Goal: Task Accomplishment & Management: Complete application form

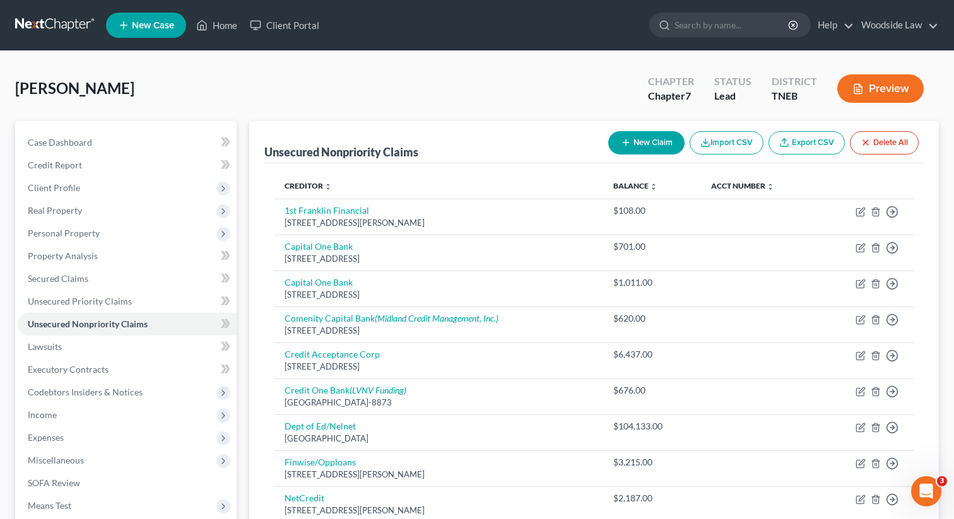
click at [653, 138] on button "New Claim" at bounding box center [646, 142] width 76 height 23
select select "0"
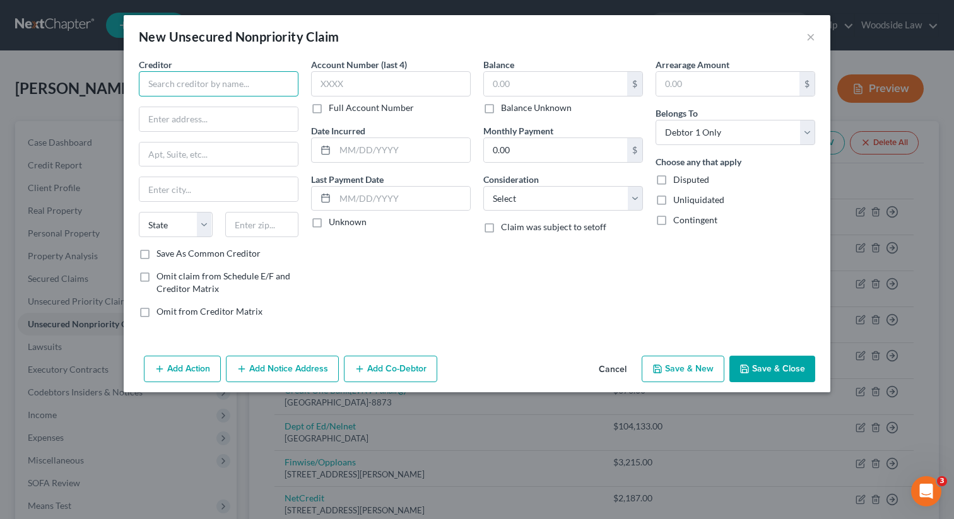
click at [268, 91] on input "text" at bounding box center [219, 83] width 160 height 25
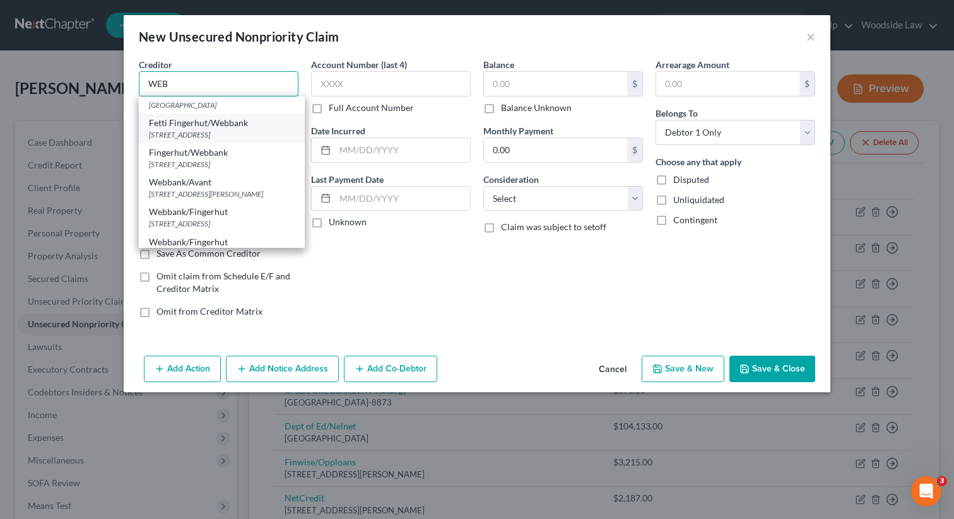
scroll to position [44, 0]
click at [277, 187] on div "Webbank/Avant" at bounding box center [222, 181] width 146 height 13
type input "Webbank/Avant"
type input "[STREET_ADDRESS][PERSON_NAME]"
type input "Suite 1600"
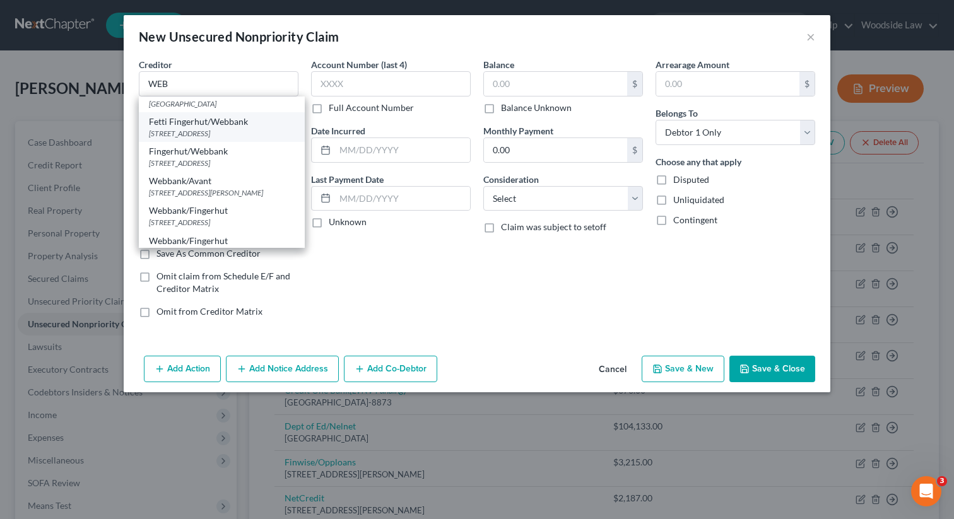
type input "[GEOGRAPHIC_DATA]"
select select "14"
type input "60601"
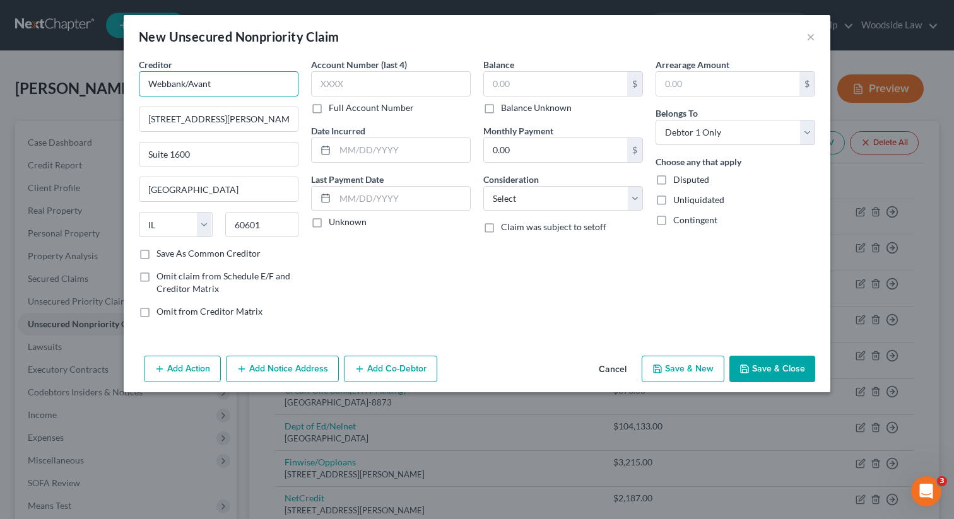
click at [221, 83] on input "Webbank/Avant" at bounding box center [219, 83] width 160 height 25
type input "Webbank"
click at [392, 145] on input "text" at bounding box center [402, 150] width 135 height 24
type input "2024"
click at [522, 85] on input "text" at bounding box center [555, 84] width 143 height 24
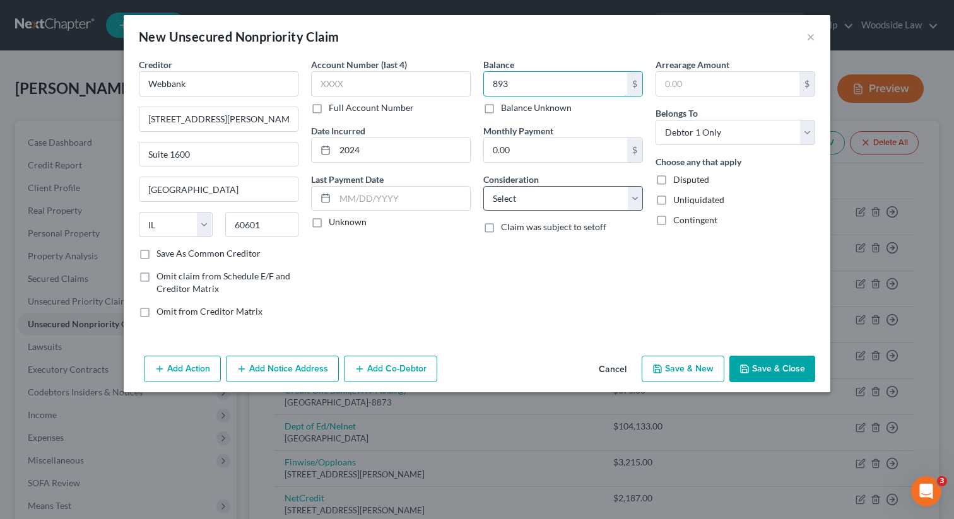
type input "893"
click at [601, 190] on select "Select Cable / Satellite Services Collection Agency Credit Card Debt Debt Couns…" at bounding box center [563, 198] width 160 height 25
select select "10"
click at [483, 186] on select "Select Cable / Satellite Services Collection Agency Credit Card Debt Debt Couns…" at bounding box center [563, 198] width 160 height 25
click at [801, 372] on button "Save & Close" at bounding box center [772, 369] width 86 height 26
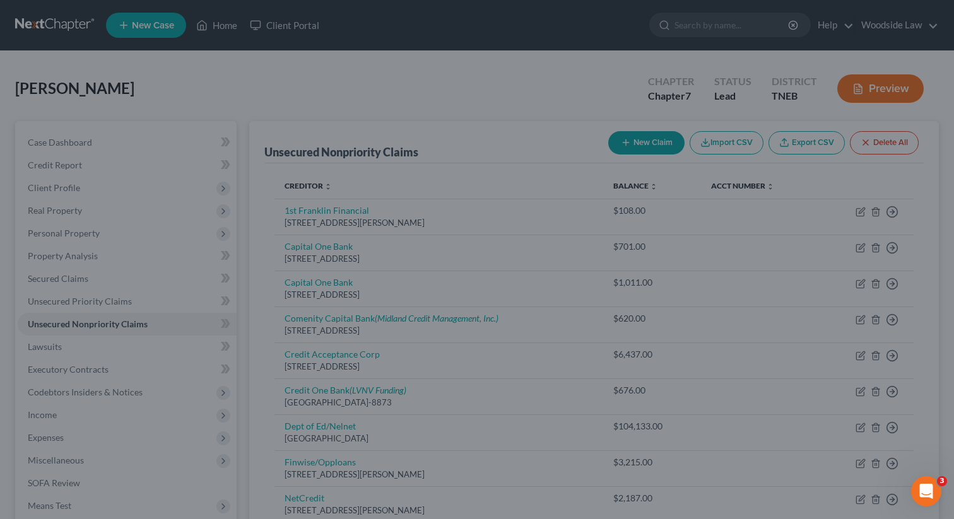
type input "893.00"
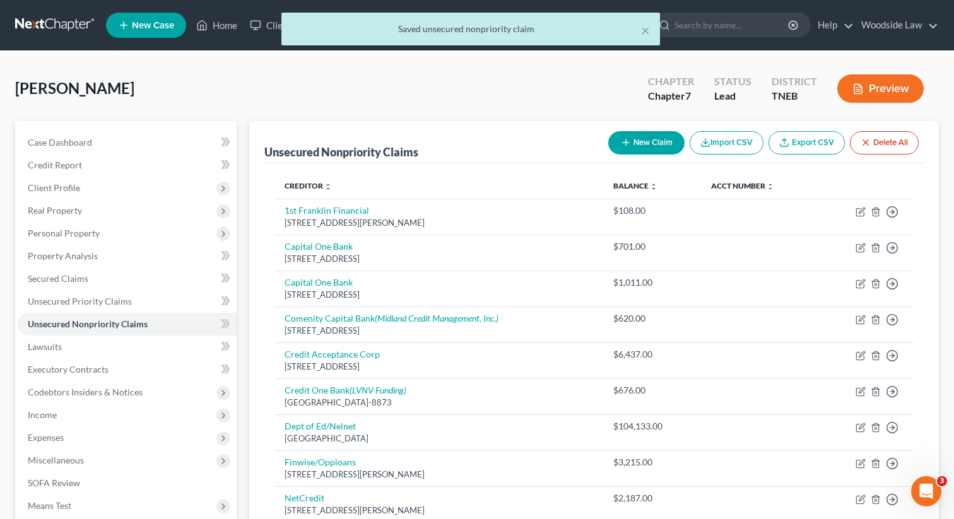
click at [638, 152] on button "New Claim" at bounding box center [646, 142] width 76 height 23
select select "0"
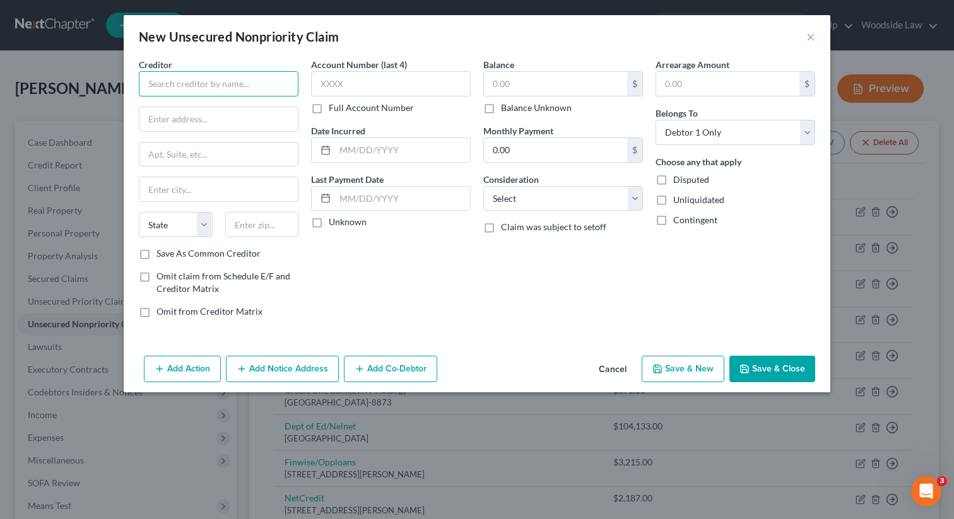
click at [261, 86] on input "text" at bounding box center [219, 83] width 160 height 25
type input "e"
type input "Echo Credit"
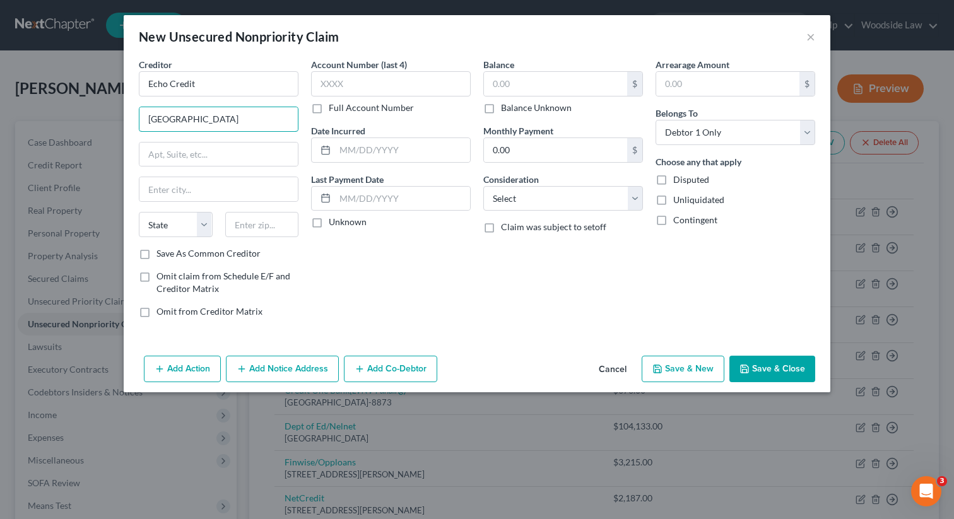
type input "[GEOGRAPHIC_DATA]"
type input "Suite 650"
click at [156, 254] on label "Save As Common Creditor" at bounding box center [208, 253] width 104 height 13
click at [161, 254] on input "Save As Common Creditor" at bounding box center [165, 251] width 8 height 8
checkbox input "true"
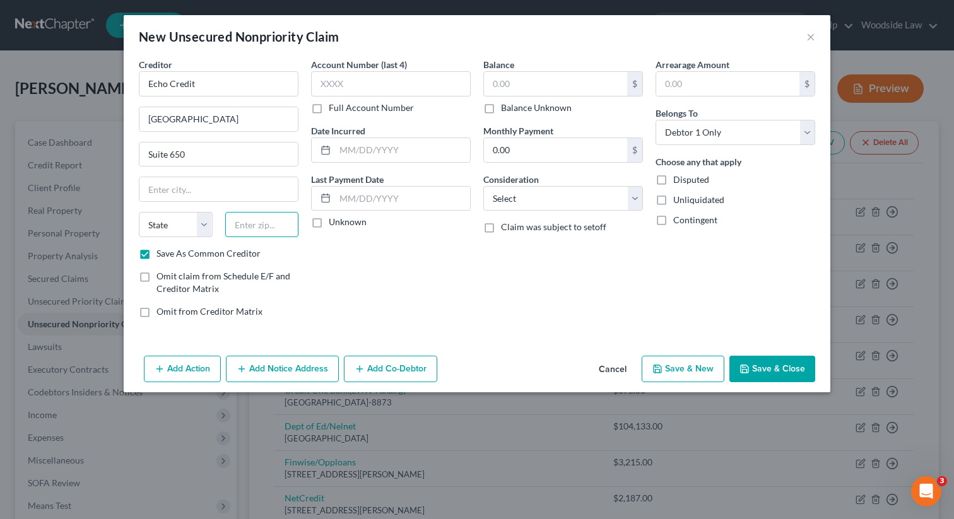
click at [259, 235] on input "text" at bounding box center [262, 224] width 74 height 25
type input "75063"
type input "[PERSON_NAME]"
select select "45"
click at [386, 153] on input "text" at bounding box center [402, 150] width 135 height 24
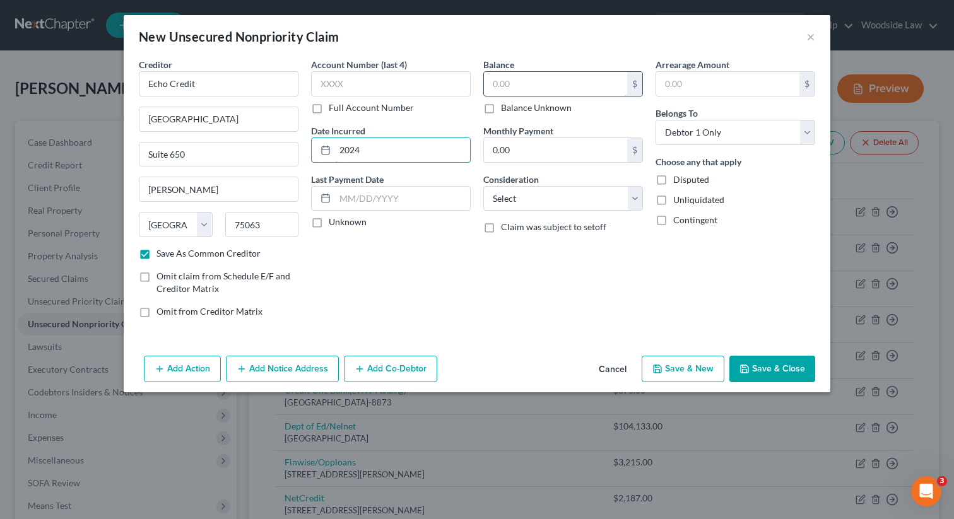
type input "2024"
click at [574, 76] on input "text" at bounding box center [555, 84] width 143 height 24
type input "2,051"
click at [383, 153] on input "2024" at bounding box center [402, 150] width 135 height 24
type input "2025"
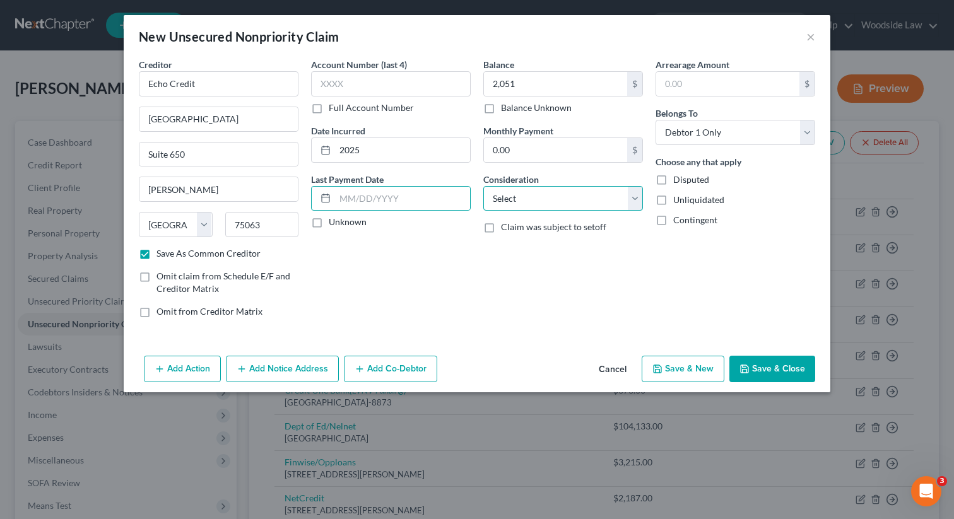
click at [570, 203] on select "Select Cable / Satellite Services Collection Agency Credit Card Debt Debt Couns…" at bounding box center [563, 198] width 160 height 25
select select "10"
click at [483, 186] on select "Select Cable / Satellite Services Collection Agency Credit Card Debt Debt Couns…" at bounding box center [563, 198] width 160 height 25
click at [690, 369] on button "Save & New" at bounding box center [683, 369] width 83 height 26
checkbox input "false"
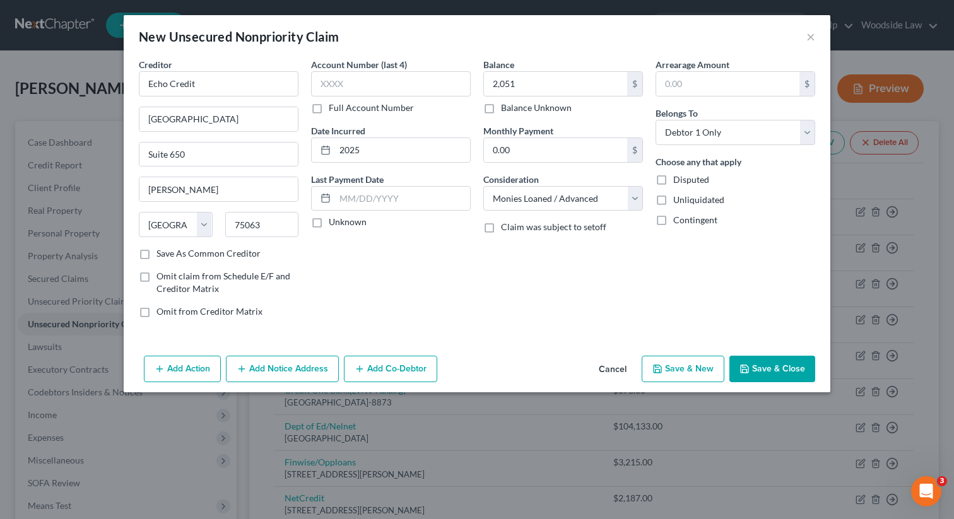
select select "0"
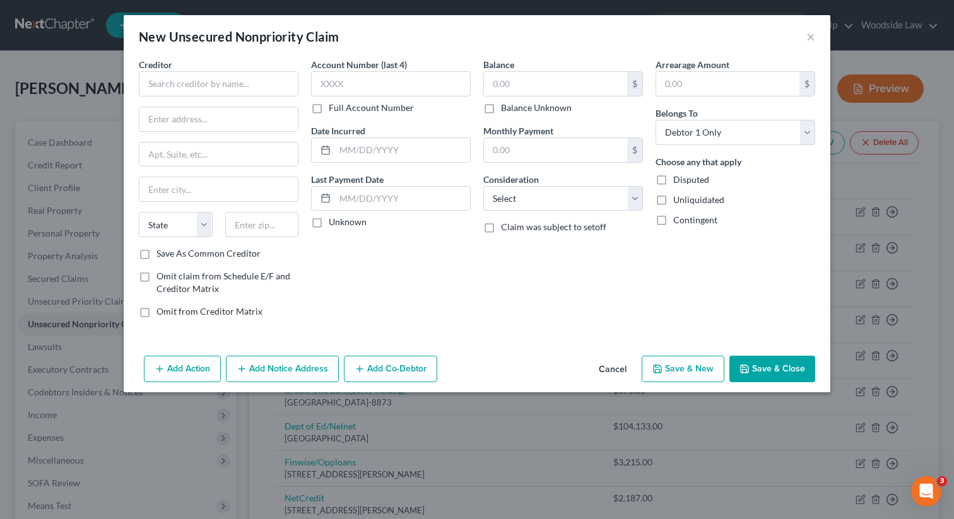
type input "2,051.00"
click at [613, 370] on button "Cancel" at bounding box center [613, 369] width 48 height 25
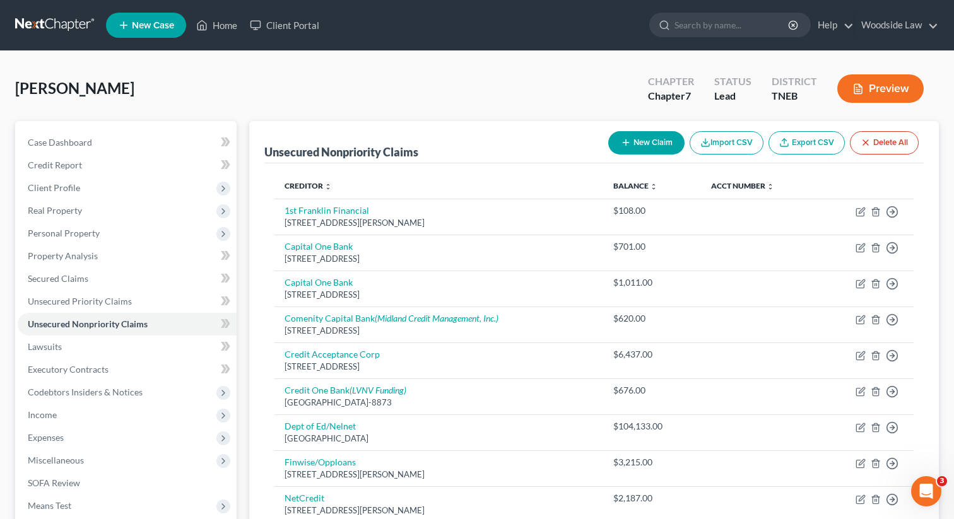
scroll to position [283, 0]
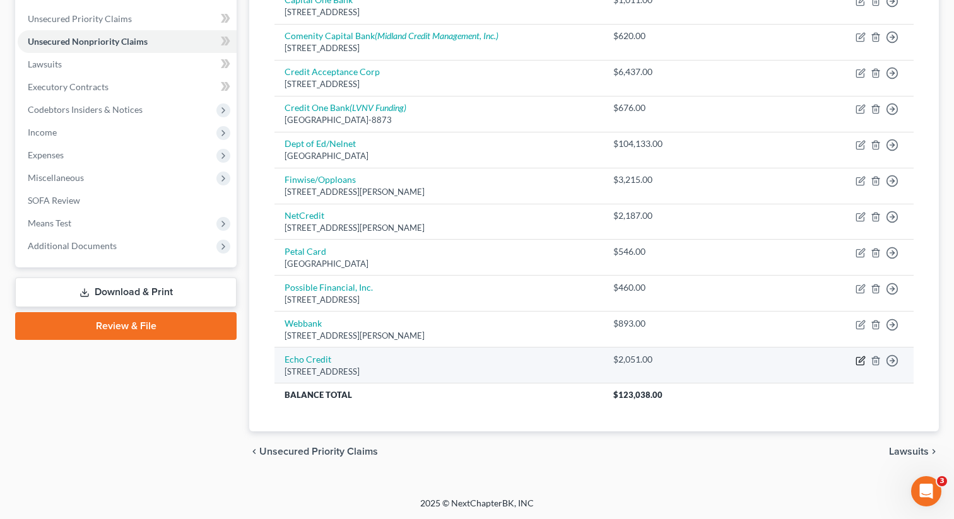
click at [857, 363] on icon "button" at bounding box center [860, 361] width 10 height 10
select select "45"
select select "10"
select select "0"
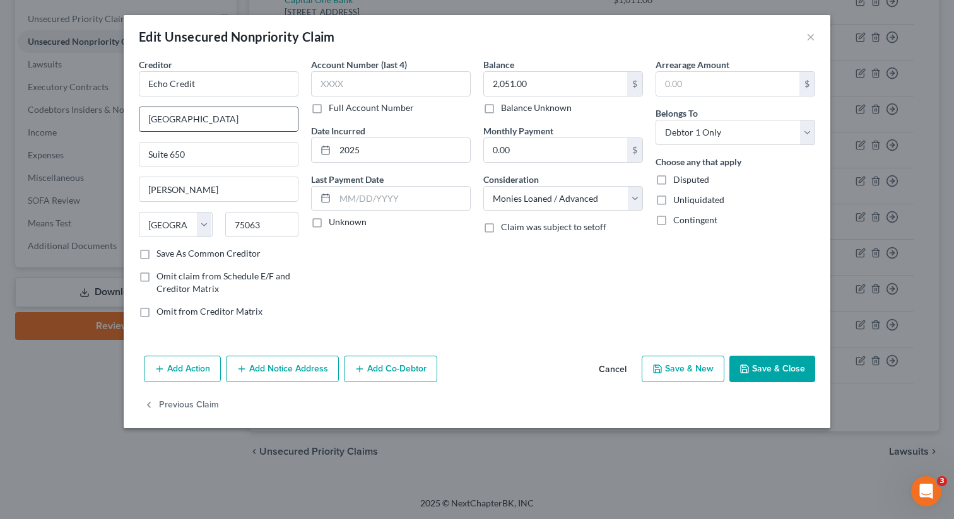
click at [277, 121] on input "[GEOGRAPHIC_DATA]" at bounding box center [218, 119] width 158 height 24
type input "PO Box 42994"
click at [268, 223] on input "75063" at bounding box center [262, 224] width 74 height 25
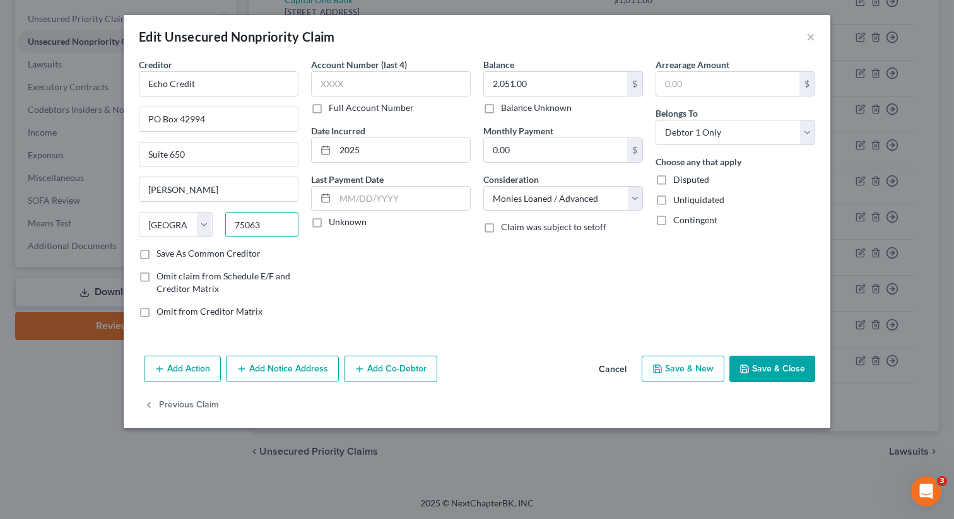
click at [268, 223] on input "75063" at bounding box center [262, 224] width 74 height 25
type input "19101"
type input "[GEOGRAPHIC_DATA]"
select select "39"
click at [196, 159] on input "Suite 650" at bounding box center [218, 155] width 158 height 24
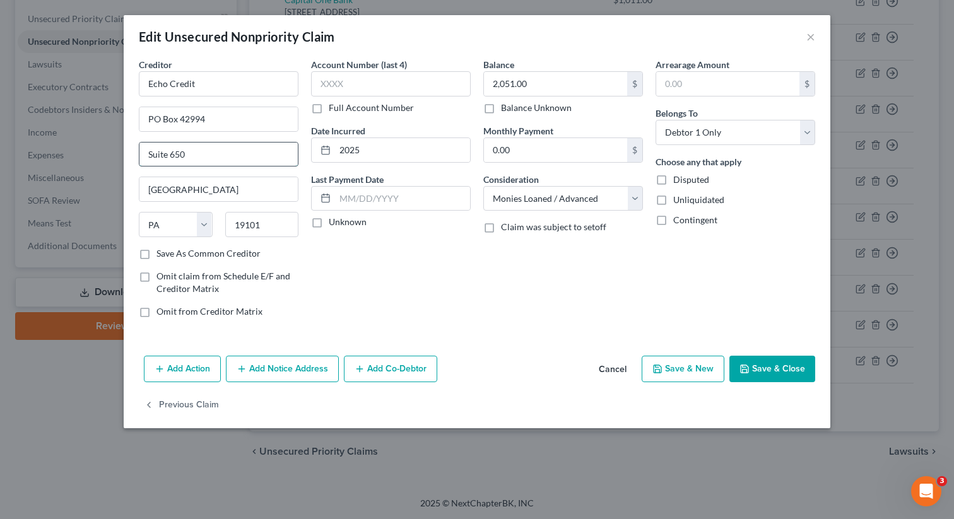
click at [196, 159] on input "Suite 650" at bounding box center [218, 155] width 158 height 24
type input "Suite"
click at [196, 159] on input "Suite" at bounding box center [218, 155] width 158 height 24
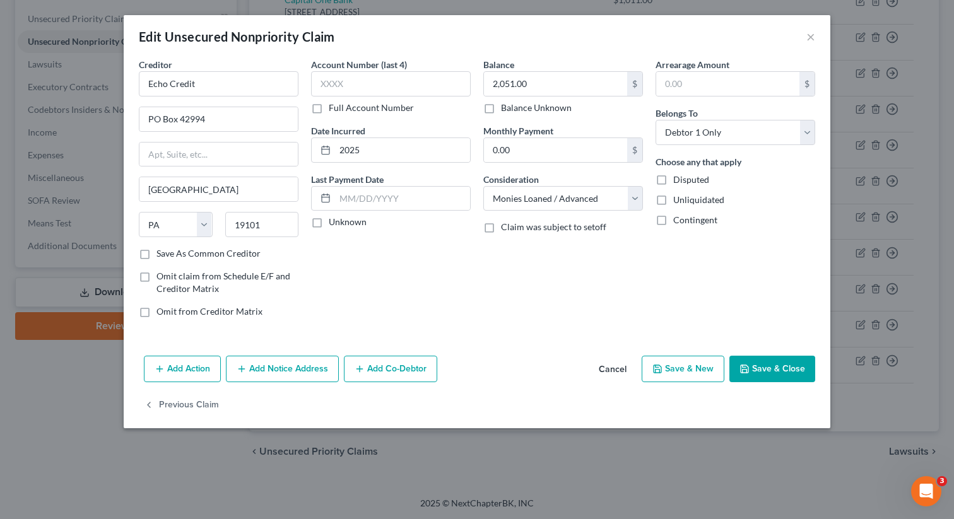
click at [156, 255] on label "Save As Common Creditor" at bounding box center [208, 253] width 104 height 13
click at [161, 255] on input "Save As Common Creditor" at bounding box center [165, 251] width 8 height 8
click at [697, 363] on button "Save & New" at bounding box center [683, 369] width 83 height 26
checkbox input "false"
select select "0"
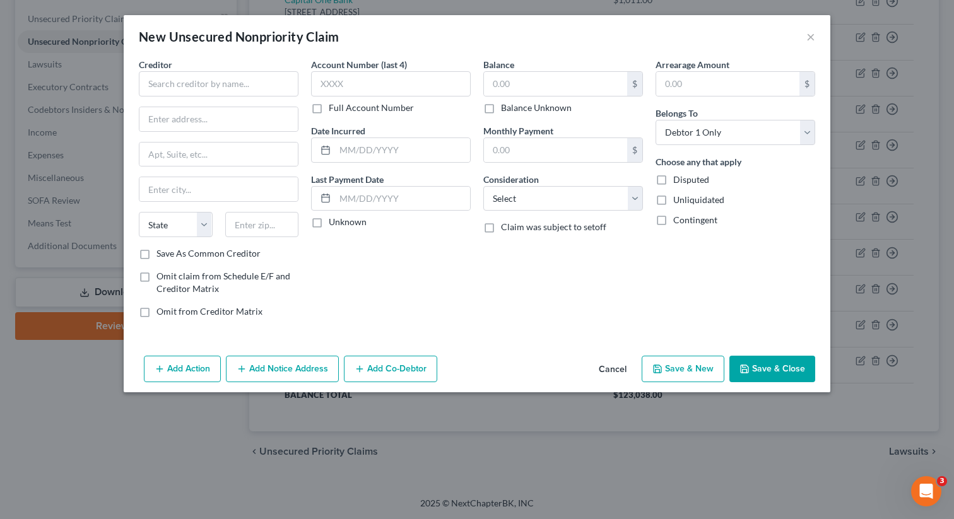
type input "0"
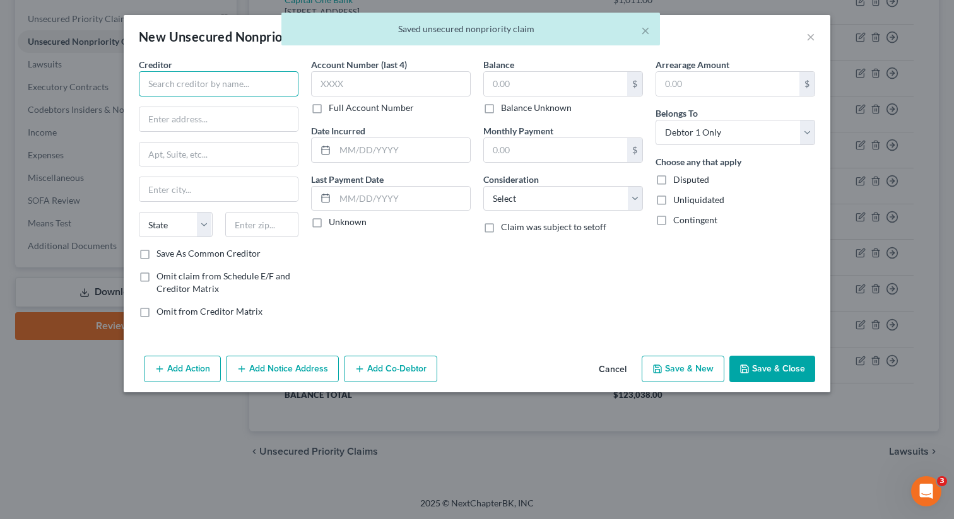
click at [285, 73] on input "text" at bounding box center [219, 83] width 160 height 25
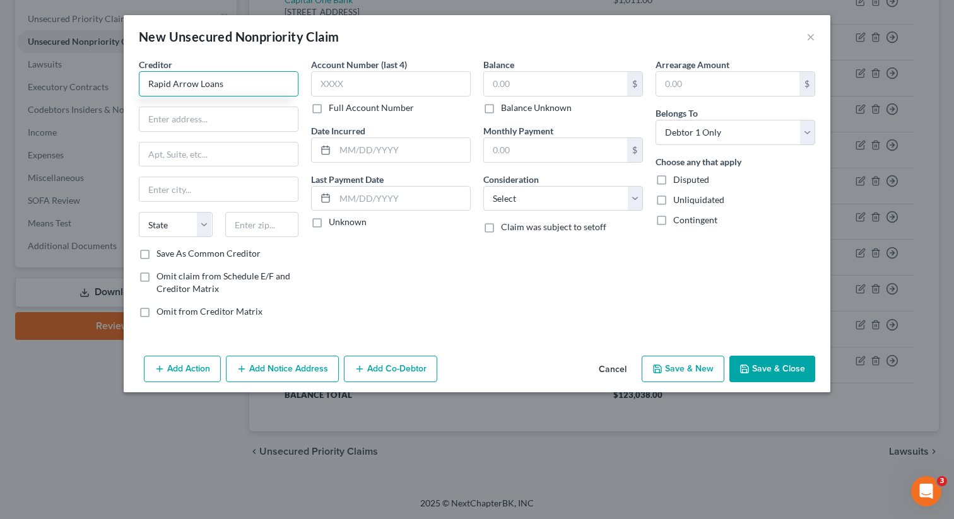
type input "Rapid Arrow Loans"
type input "d"
type input "[STREET_ADDRESS]"
click at [257, 225] on input "text" at bounding box center [262, 224] width 74 height 25
type input "20814"
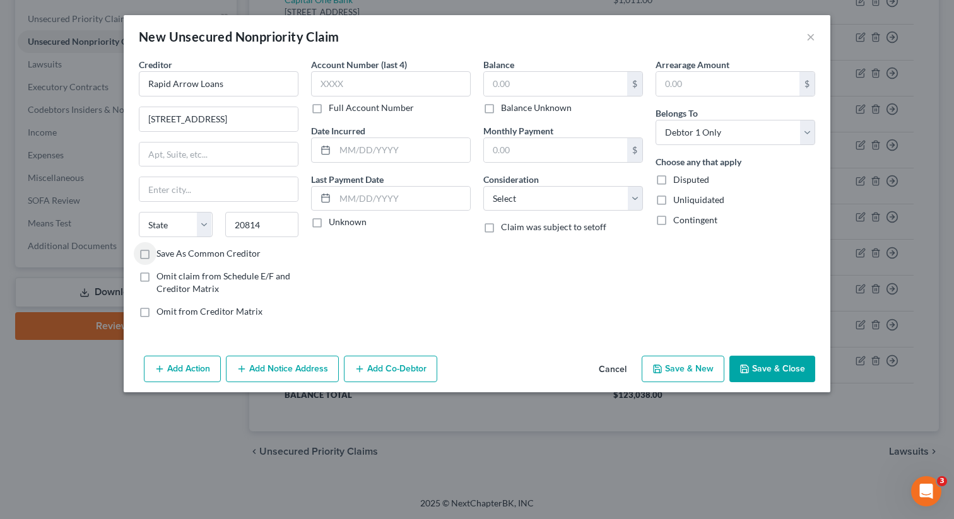
type input "Bethesda"
select select "21"
click at [393, 157] on input "text" at bounding box center [402, 150] width 135 height 24
type input "2024"
click at [558, 81] on input "text" at bounding box center [555, 84] width 143 height 24
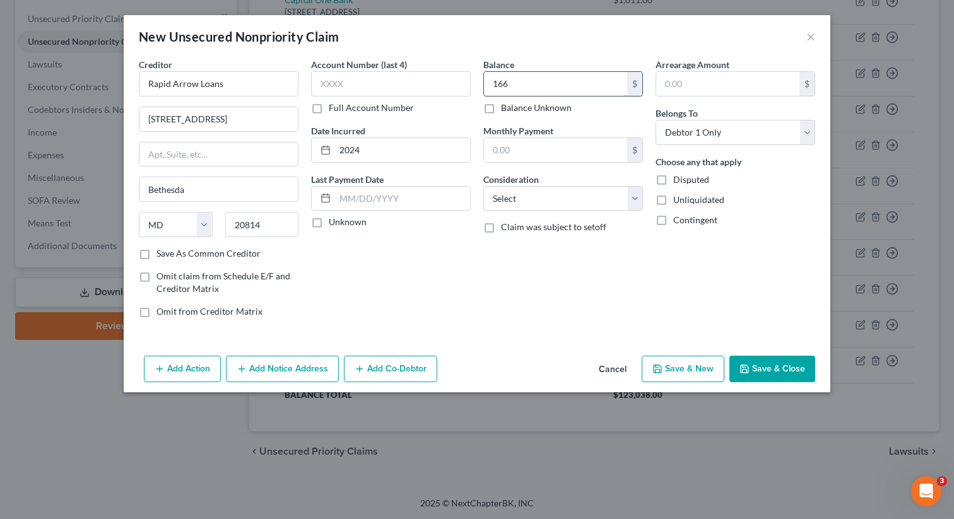
type input "166"
click at [589, 201] on select "Select Cable / Satellite Services Collection Agency Credit Card Debt Debt Couns…" at bounding box center [563, 198] width 160 height 25
select select "10"
click at [483, 186] on select "Select Cable / Satellite Services Collection Agency Credit Card Debt Debt Couns…" at bounding box center [563, 198] width 160 height 25
click at [236, 156] on input "text" at bounding box center [218, 155] width 158 height 24
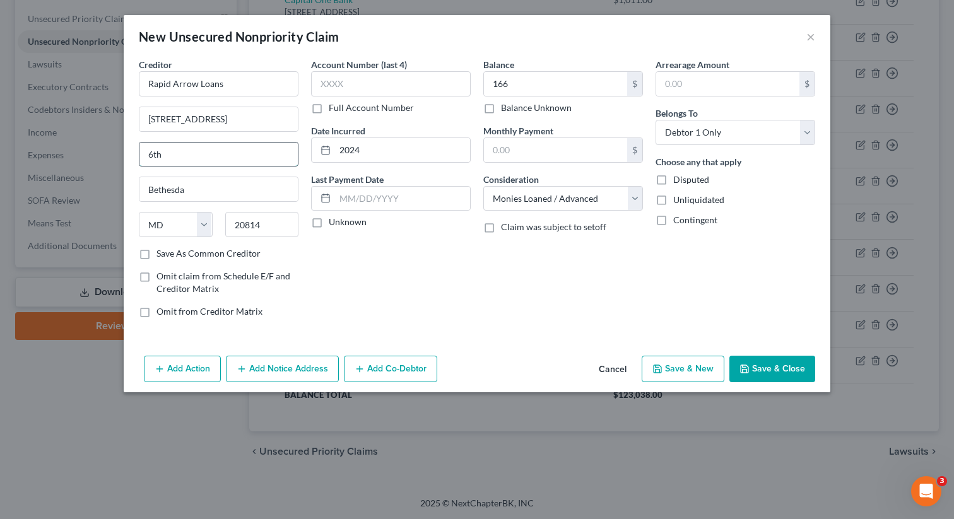
type input "6th Floor"
click at [792, 360] on button "Save & Close" at bounding box center [772, 369] width 86 height 26
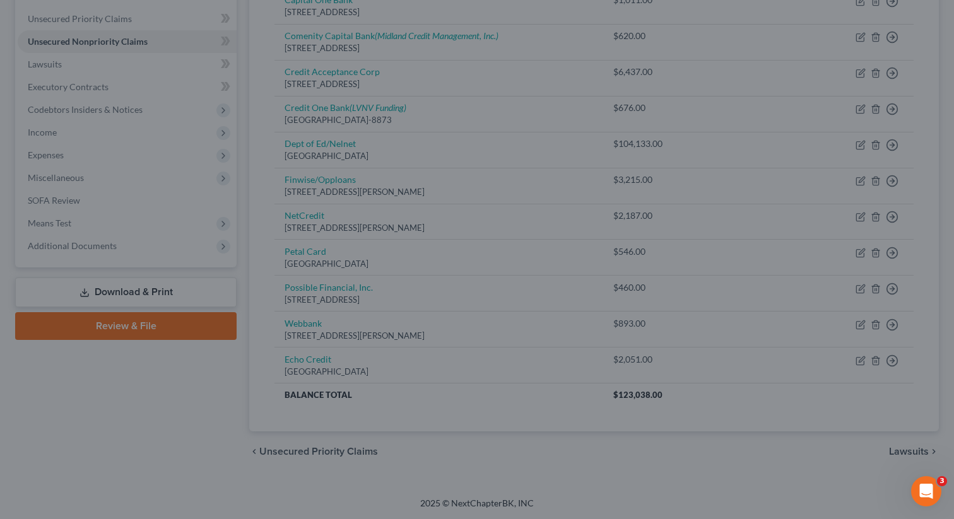
type input "166.00"
type input "0.00"
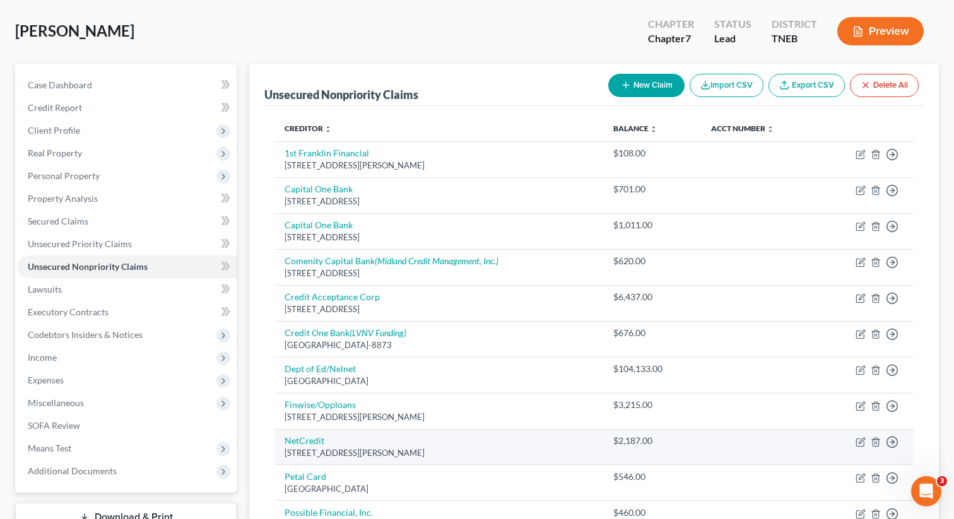
scroll to position [0, 0]
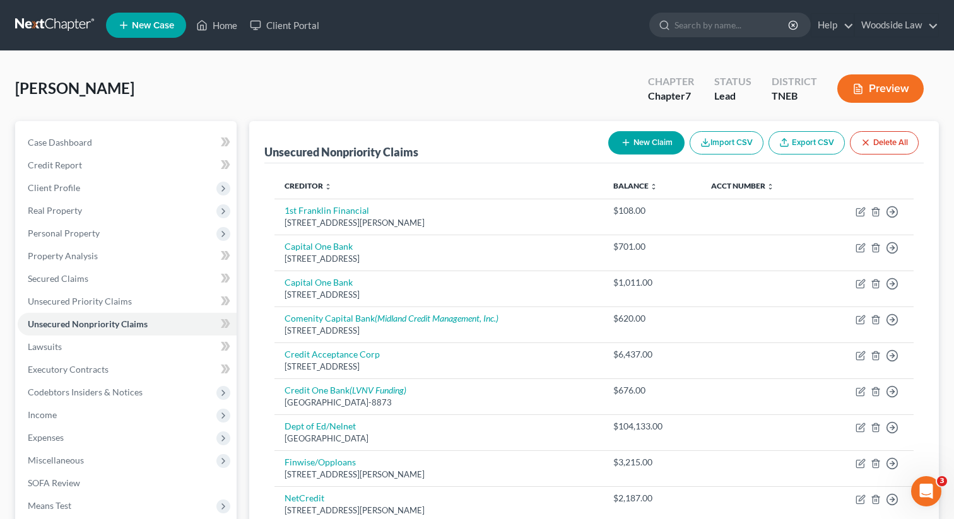
click at [635, 138] on button "New Claim" at bounding box center [646, 142] width 76 height 23
select select "0"
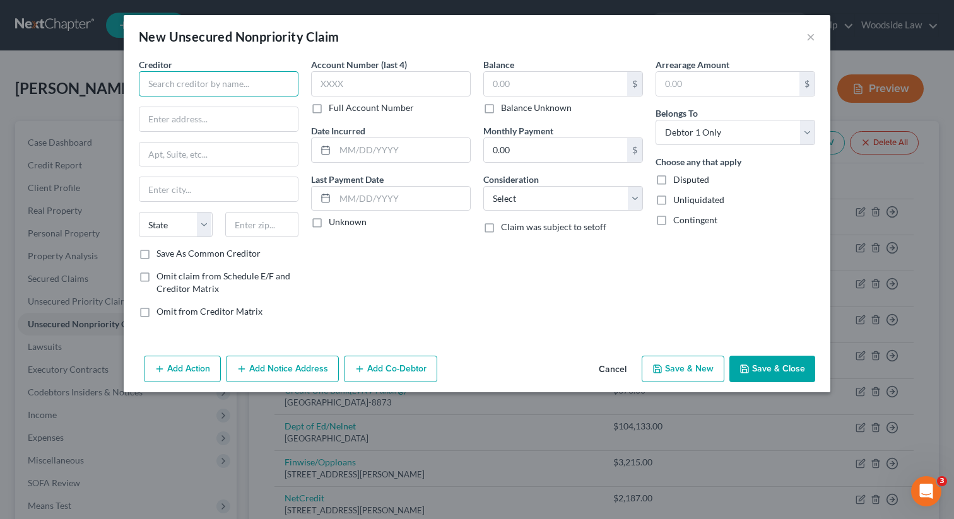
click at [245, 81] on input "text" at bounding box center [219, 83] width 160 height 25
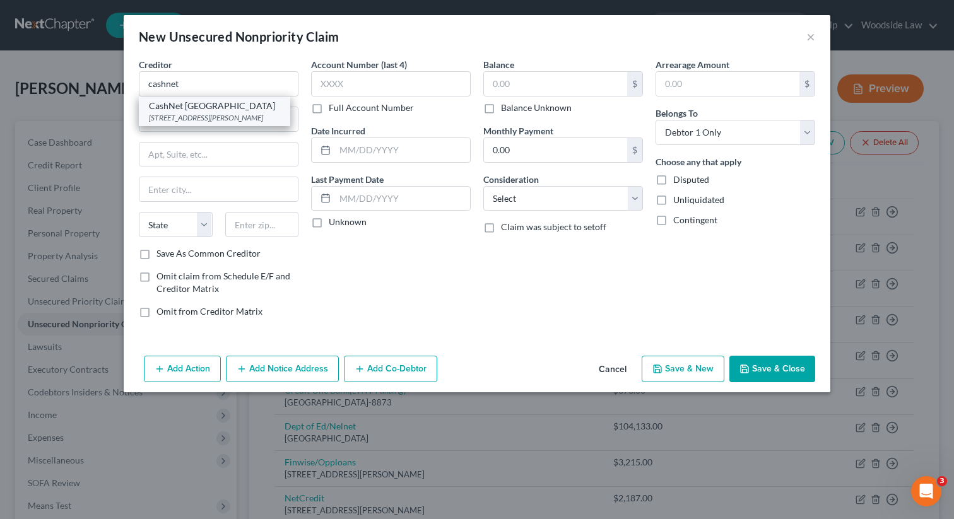
click at [231, 100] on div "CashNet [GEOGRAPHIC_DATA]" at bounding box center [214, 106] width 131 height 13
type input "CashNet [GEOGRAPHIC_DATA]"
type input "175 W [PERSON_NAME]"
type input "Suite 1000"
type input "[GEOGRAPHIC_DATA]"
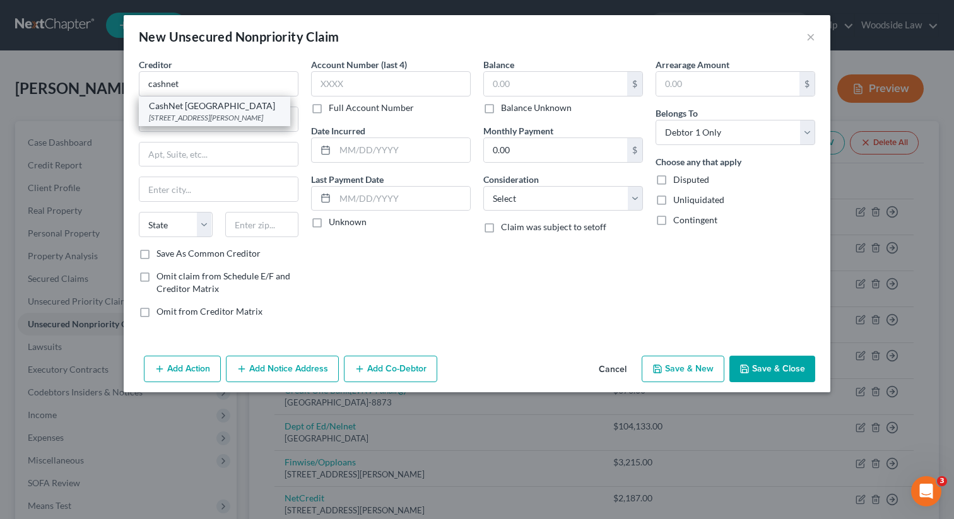
select select "14"
type input "60604"
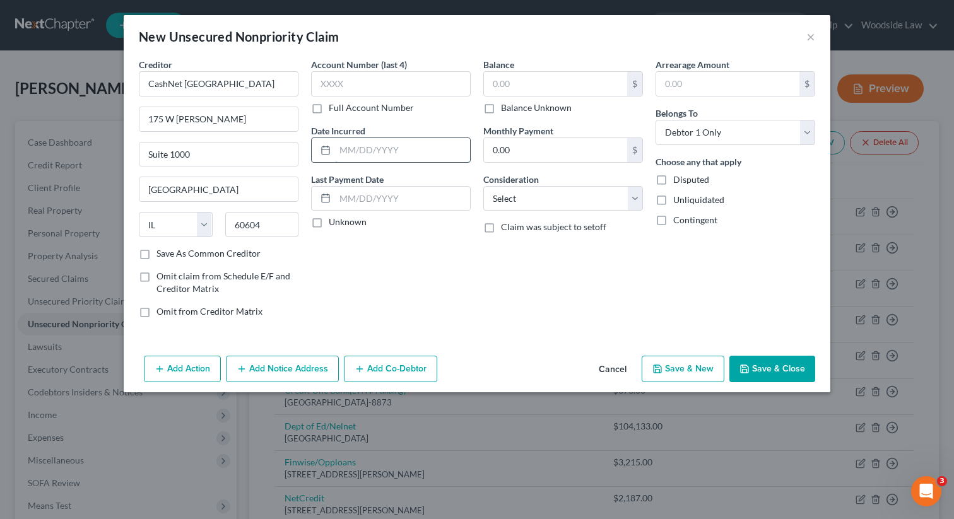
click at [383, 156] on input "text" at bounding box center [402, 150] width 135 height 24
type input "2024"
click at [537, 82] on input "text" at bounding box center [555, 84] width 143 height 24
type input "1,124"
click at [609, 197] on select "Select Cable / Satellite Services Collection Agency Credit Card Debt Debt Couns…" at bounding box center [563, 198] width 160 height 25
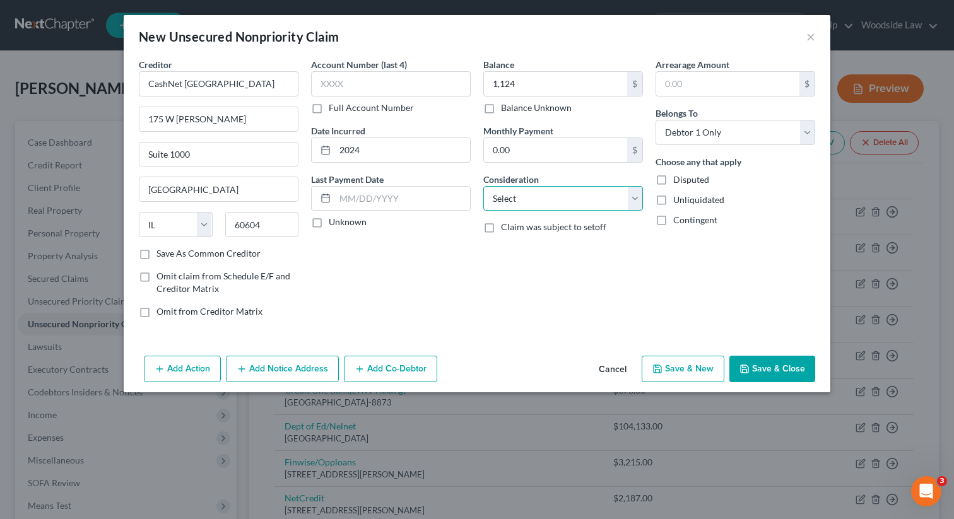
select select "10"
click at [483, 186] on select "Select Cable / Satellite Services Collection Agency Credit Card Debt Debt Couns…" at bounding box center [563, 198] width 160 height 25
click at [782, 377] on button "Save & Close" at bounding box center [772, 369] width 86 height 26
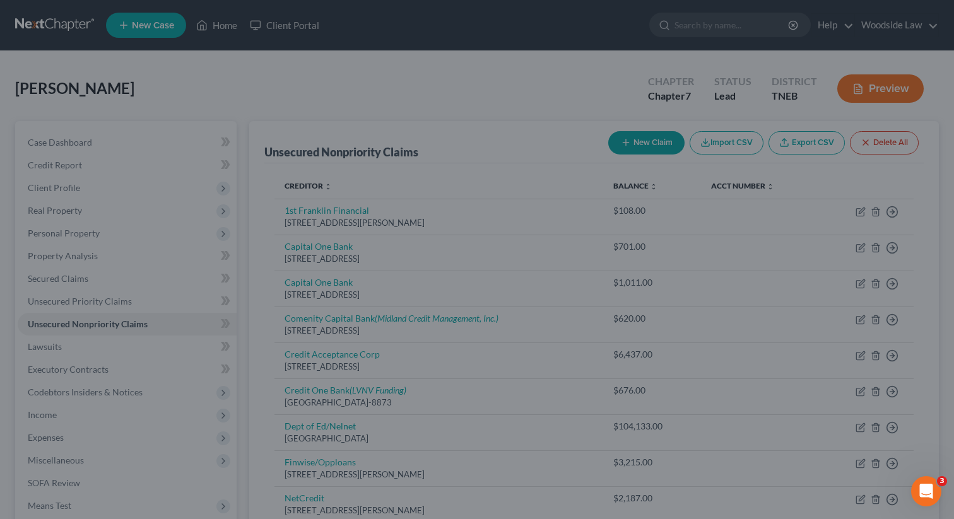
type input "1,124.00"
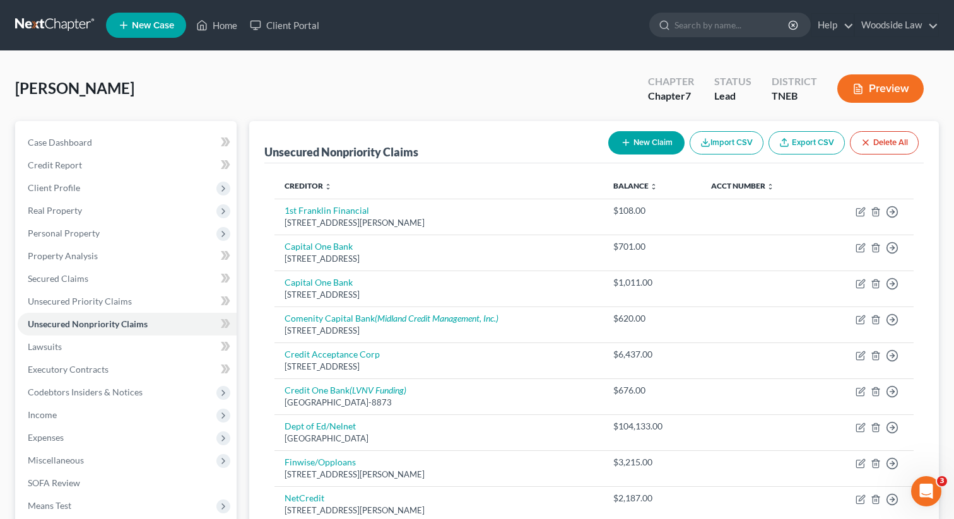
click at [640, 135] on button "New Claim" at bounding box center [646, 142] width 76 height 23
select select "0"
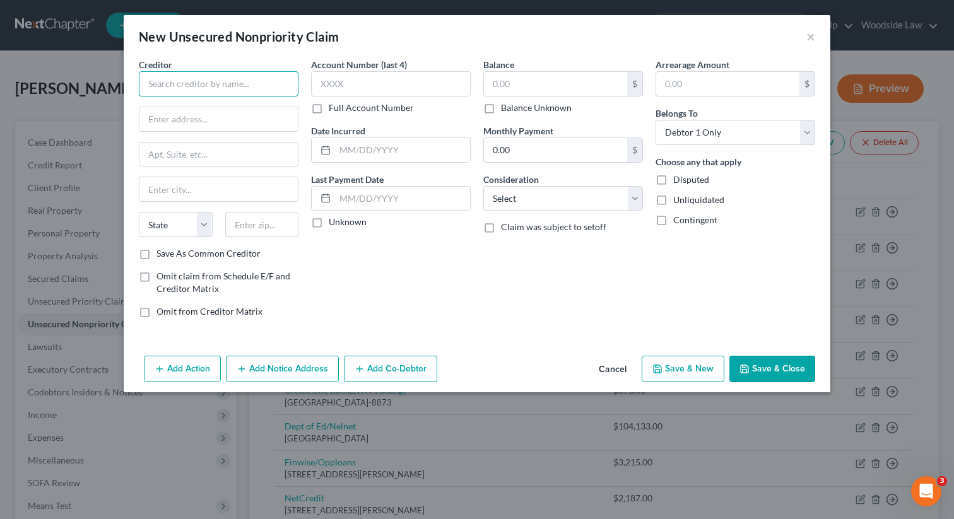
click at [235, 83] on input "text" at bounding box center [219, 83] width 160 height 25
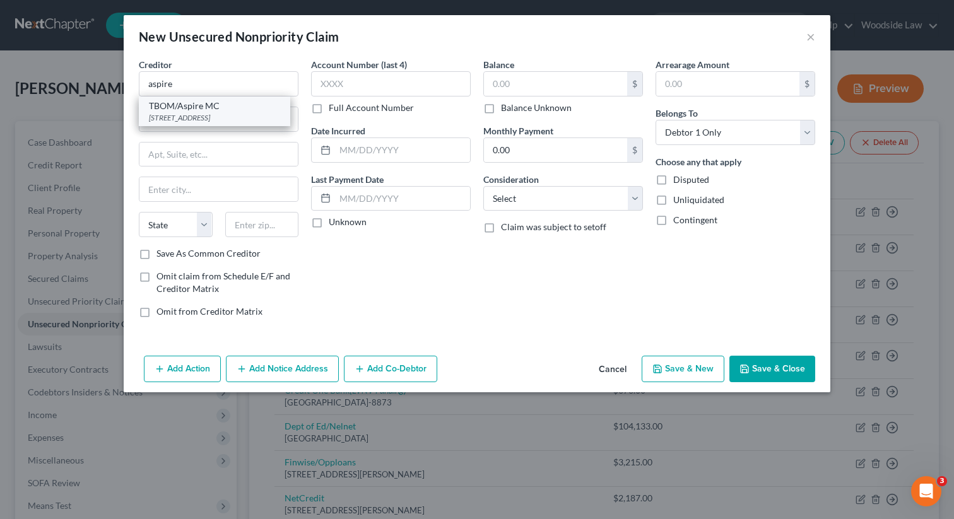
click at [235, 113] on div "[STREET_ADDRESS]" at bounding box center [214, 117] width 131 height 11
type input "TBOM/Aspire MC"
type input "[STREET_ADDRESS]"
type input "[GEOGRAPHIC_DATA]"
select select "10"
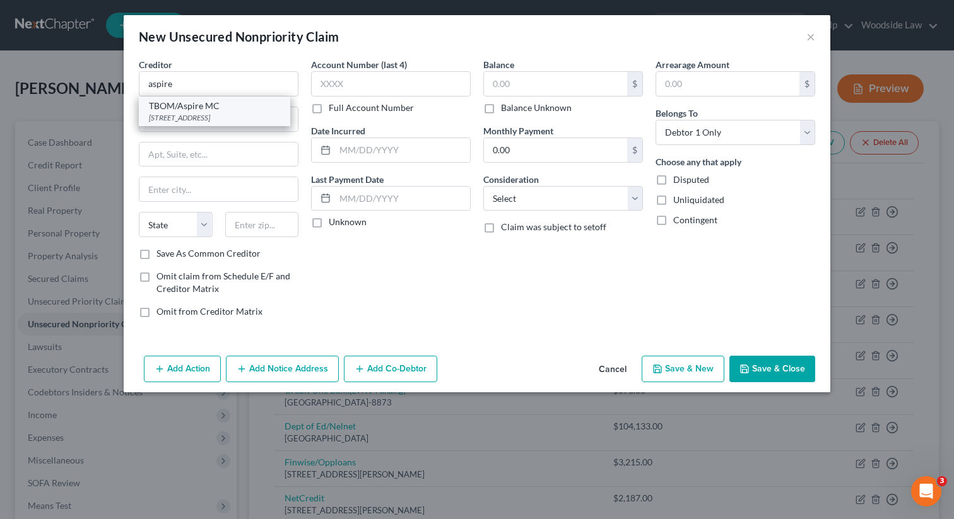
type input "30328"
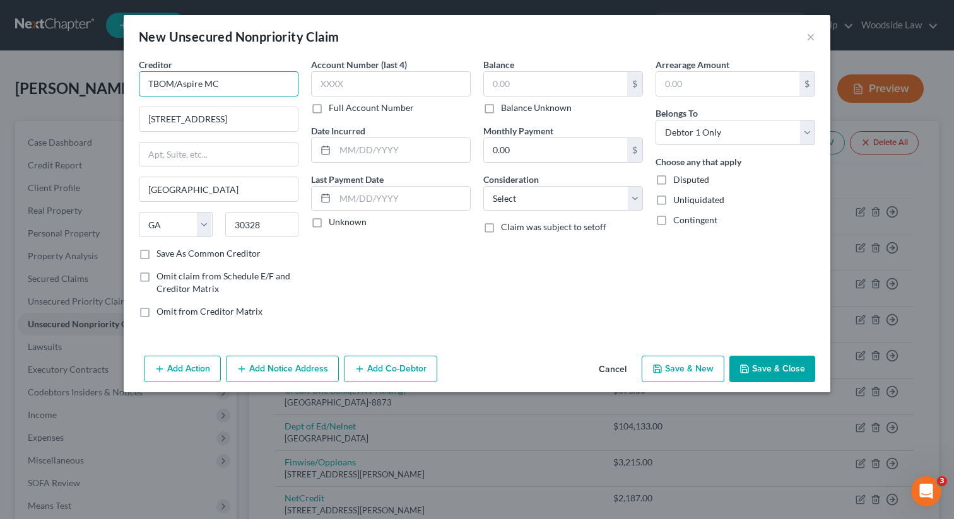
click at [178, 85] on input "TBOM/Aspire MC" at bounding box center [219, 83] width 160 height 25
click at [204, 92] on input "Aspire MC" at bounding box center [219, 83] width 160 height 25
type input "Aspire"
click at [400, 155] on input "text" at bounding box center [402, 150] width 135 height 24
type input "2024"
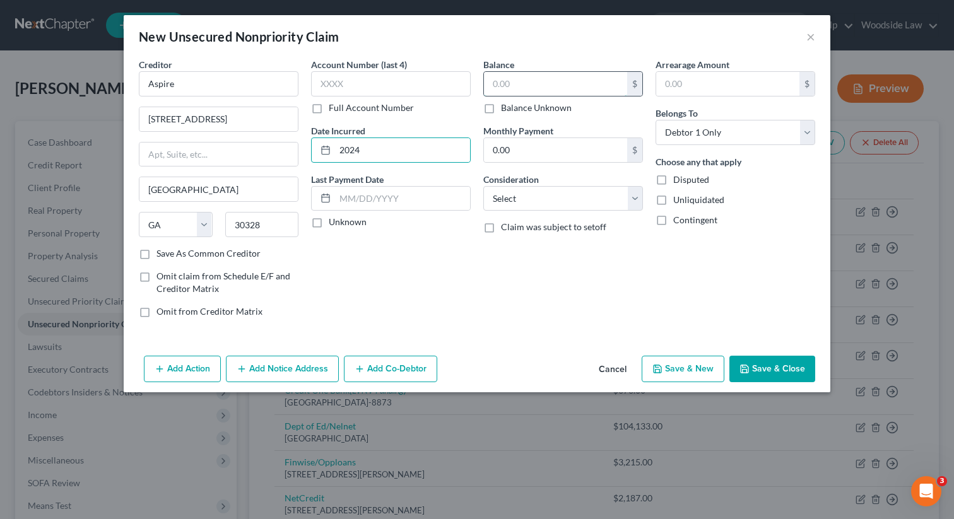
click at [536, 84] on input "text" at bounding box center [555, 84] width 143 height 24
type input "414"
click at [608, 200] on select "Select Cable / Satellite Services Collection Agency Credit Card Debt Debt Couns…" at bounding box center [563, 198] width 160 height 25
select select "10"
click at [483, 186] on select "Select Cable / Satellite Services Collection Agency Credit Card Debt Debt Couns…" at bounding box center [563, 198] width 160 height 25
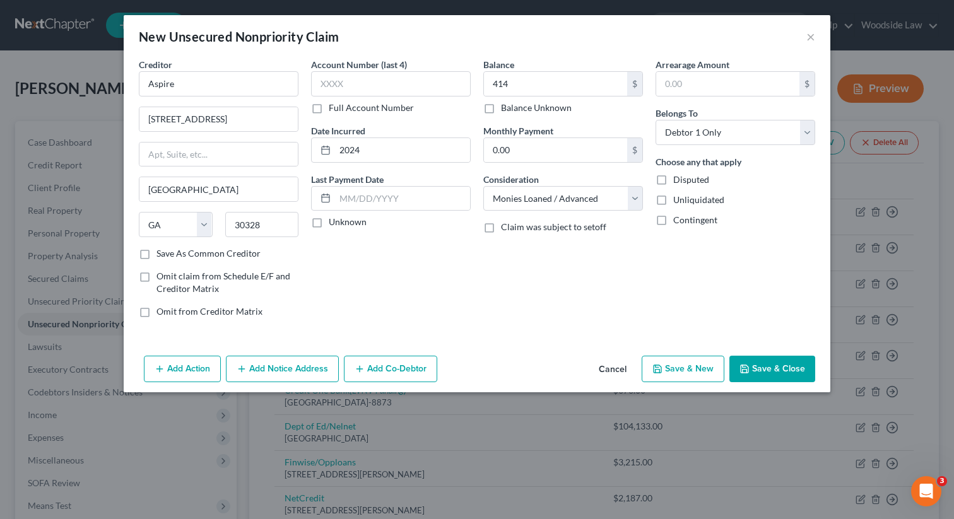
click at [688, 375] on button "Save & New" at bounding box center [683, 369] width 83 height 26
select select "0"
type input "414.00"
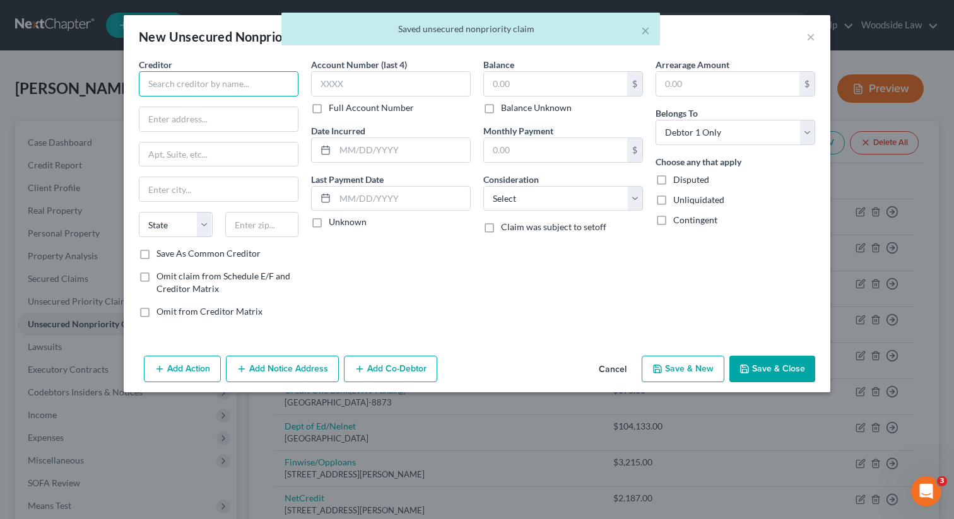
click at [266, 85] on input "text" at bounding box center [219, 83] width 160 height 25
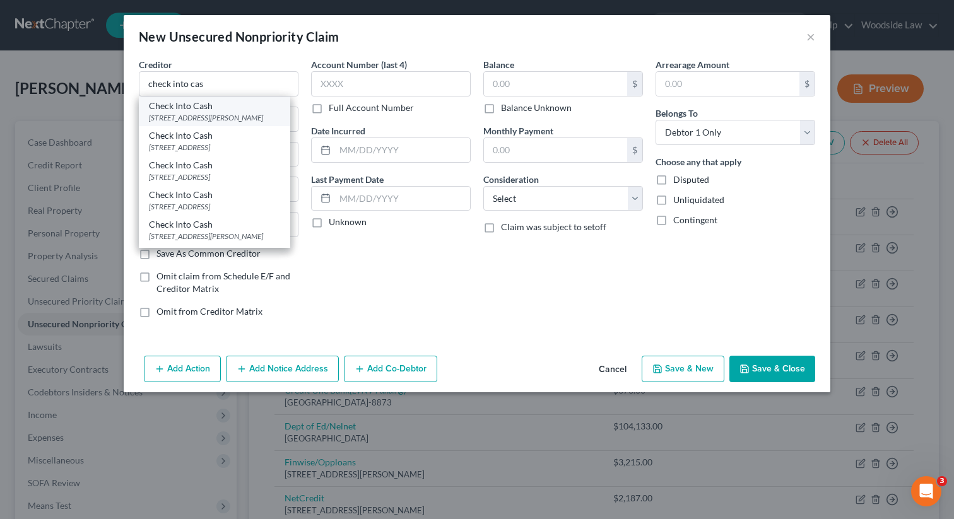
click at [247, 123] on div "[STREET_ADDRESS][PERSON_NAME]" at bounding box center [214, 117] width 131 height 11
type input "Check Into Cash"
type input "[STREET_ADDRESS][PERSON_NAME]"
type input "Suite 80"
type input "[GEOGRAPHIC_DATA]"
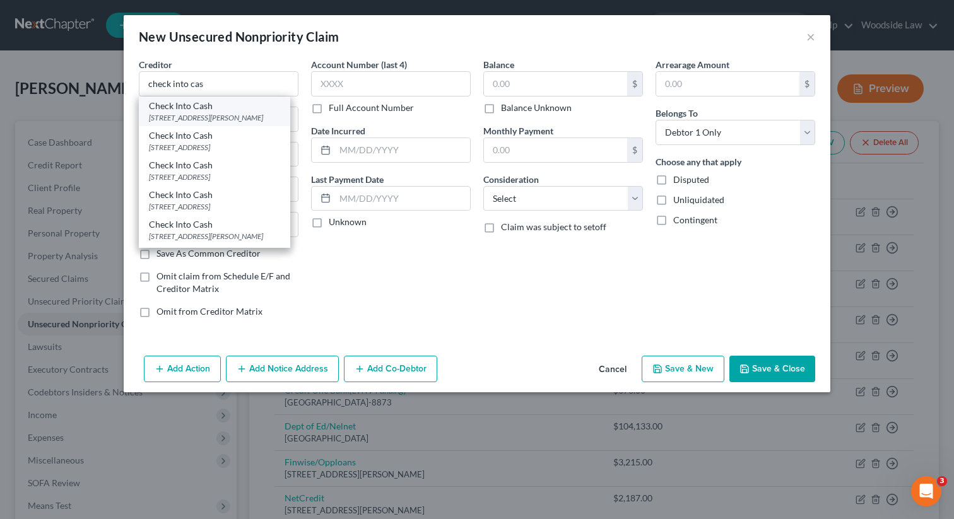
select select "44"
type input "37311"
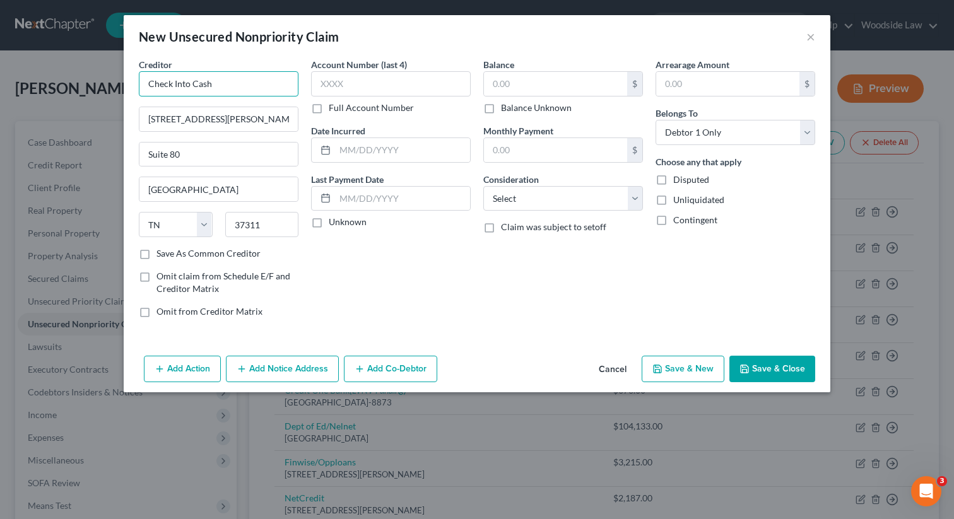
click at [223, 89] on input "Check Into Cash" at bounding box center [219, 83] width 160 height 25
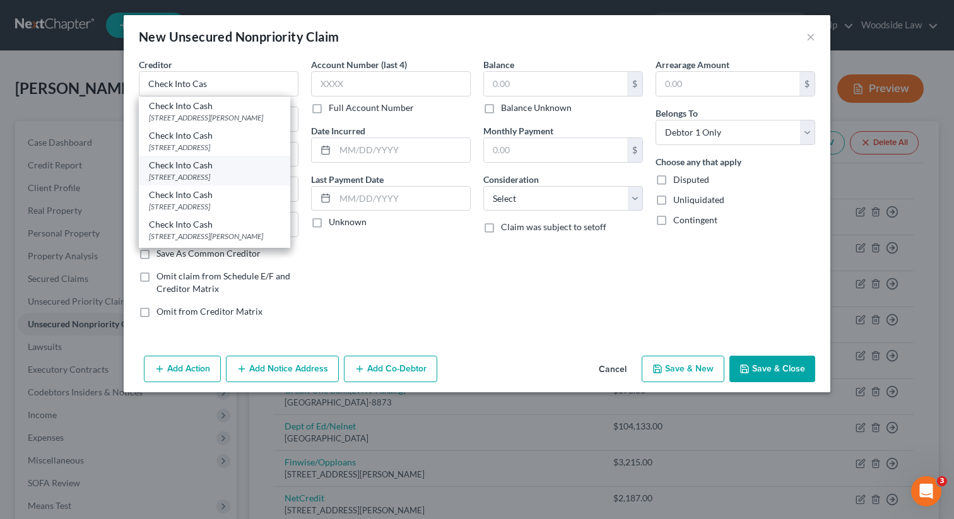
click at [224, 172] on div "Check Into Cash" at bounding box center [214, 165] width 131 height 13
type input "Check Into Cash"
type input "PO Box 728"
type input "37364"
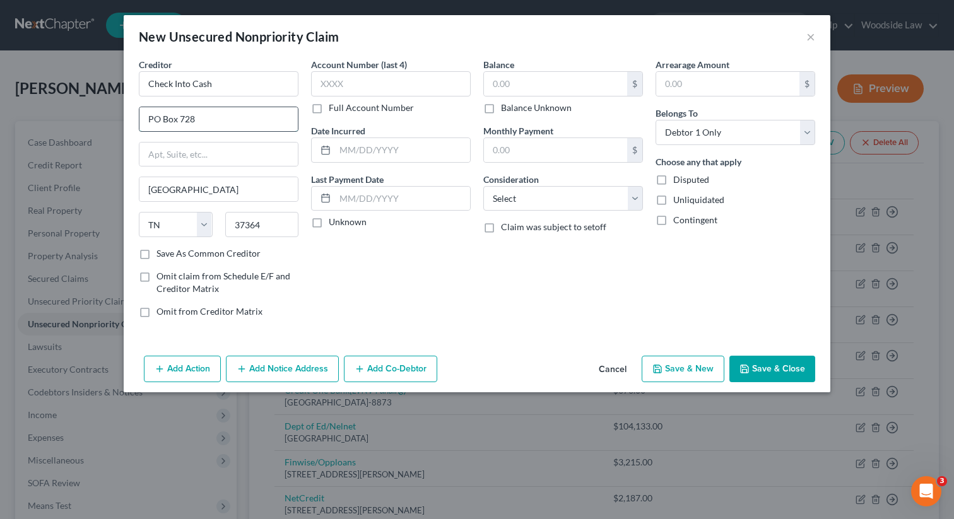
click at [230, 113] on input "PO Box 728" at bounding box center [218, 119] width 158 height 24
type input "PO Box 550"
click at [294, 216] on input "37364" at bounding box center [262, 224] width 74 height 25
click at [271, 221] on input "37364" at bounding box center [262, 224] width 74 height 25
type input "37364-0550"
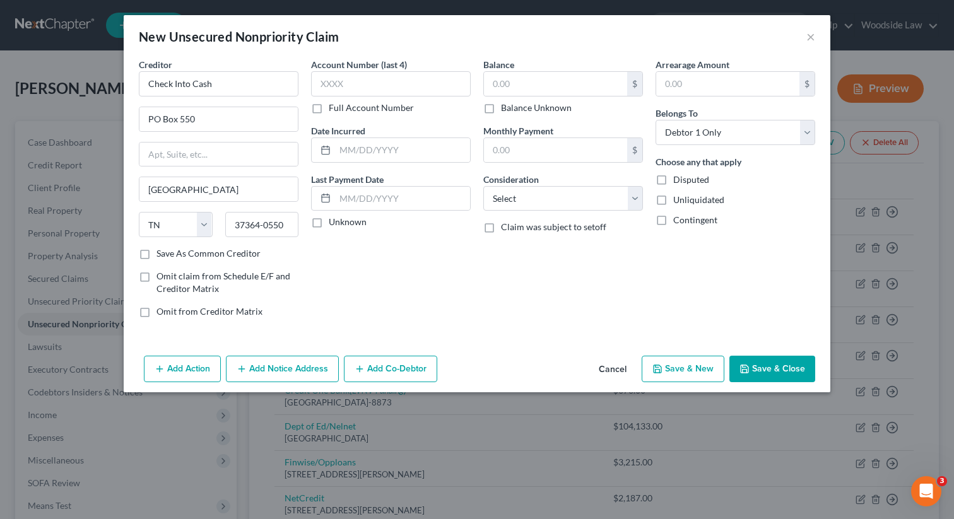
click at [156, 255] on label "Save As Common Creditor" at bounding box center [208, 253] width 104 height 13
click at [161, 255] on input "Save As Common Creditor" at bounding box center [165, 251] width 8 height 8
checkbox input "true"
click at [376, 152] on input "text" at bounding box center [402, 150] width 135 height 24
type input "2024"
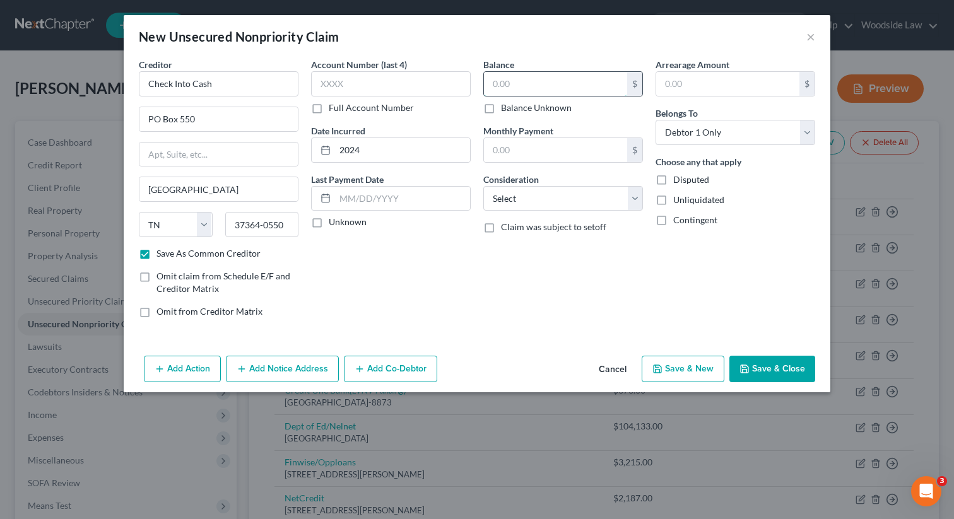
click at [590, 79] on input "text" at bounding box center [555, 84] width 143 height 24
type input "1,949"
click at [455, 153] on input "2024" at bounding box center [402, 150] width 135 height 24
type input "2025"
click at [599, 203] on select "Select Cable / Satellite Services Collection Agency Credit Card Debt Debt Couns…" at bounding box center [563, 198] width 160 height 25
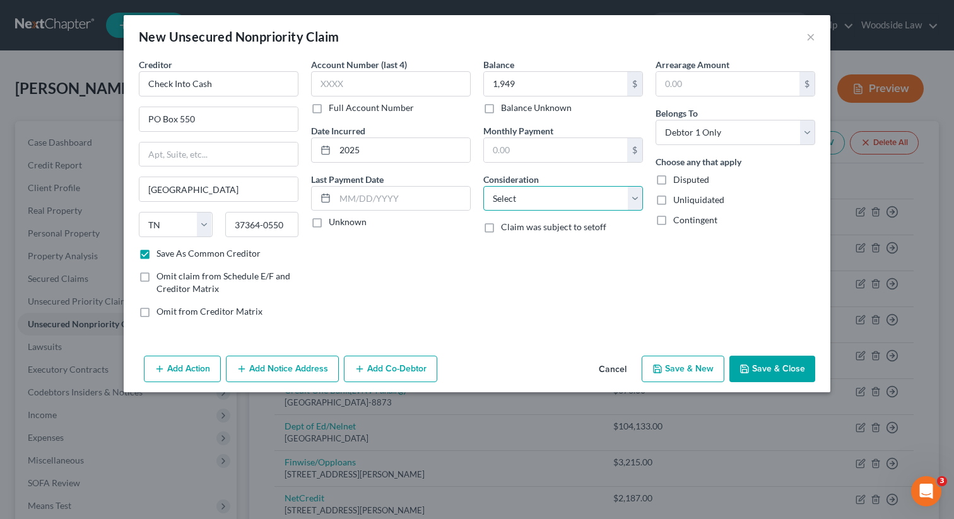
select select "10"
click at [483, 186] on select "Select Cable / Satellite Services Collection Agency Credit Card Debt Debt Couns…" at bounding box center [563, 198] width 160 height 25
click at [671, 362] on button "Save & New" at bounding box center [683, 369] width 83 height 26
checkbox input "false"
select select "0"
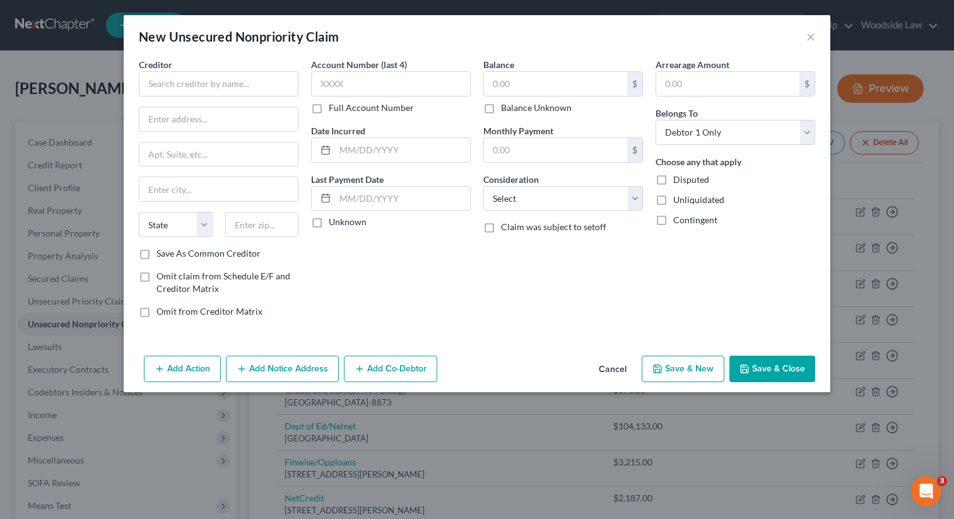
type input "1,949.00"
type input "0.00"
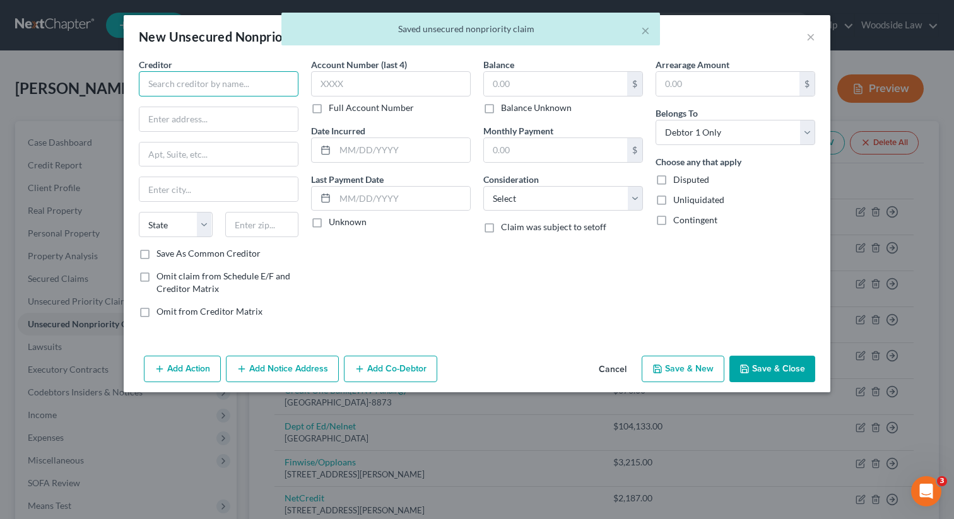
click at [273, 80] on input "text" at bounding box center [219, 83] width 160 height 25
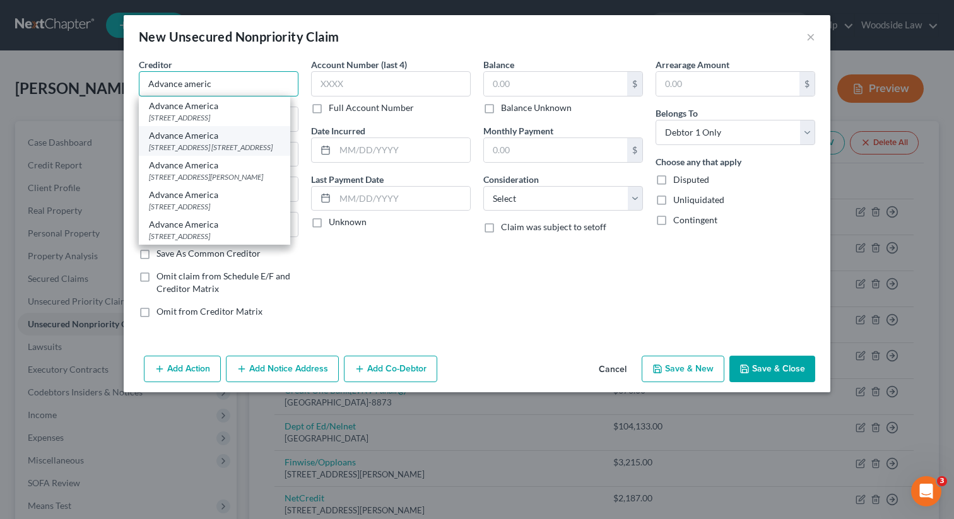
scroll to position [40, 0]
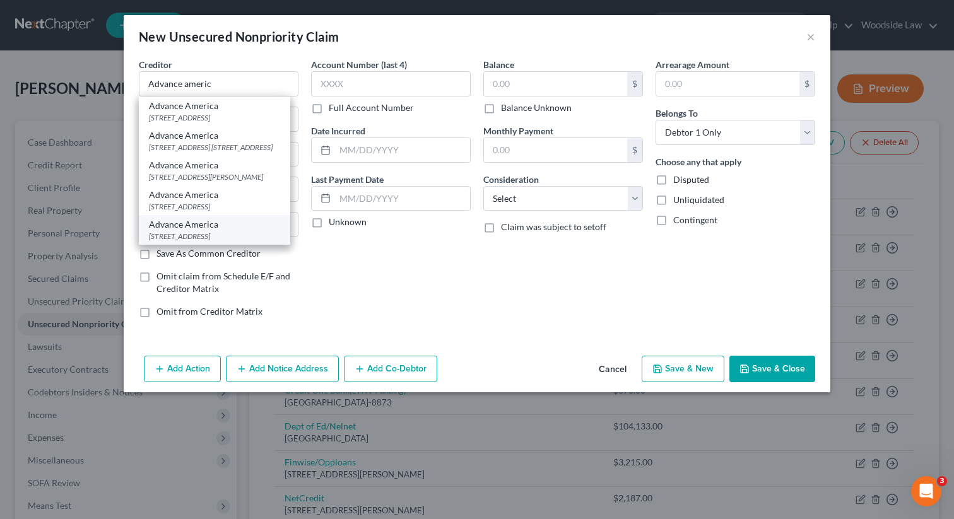
click at [251, 231] on div "[STREET_ADDRESS]" at bounding box center [214, 236] width 131 height 11
type input "Advance America"
type input "[STREET_ADDRESS]"
type input "[GEOGRAPHIC_DATA]"
select select "42"
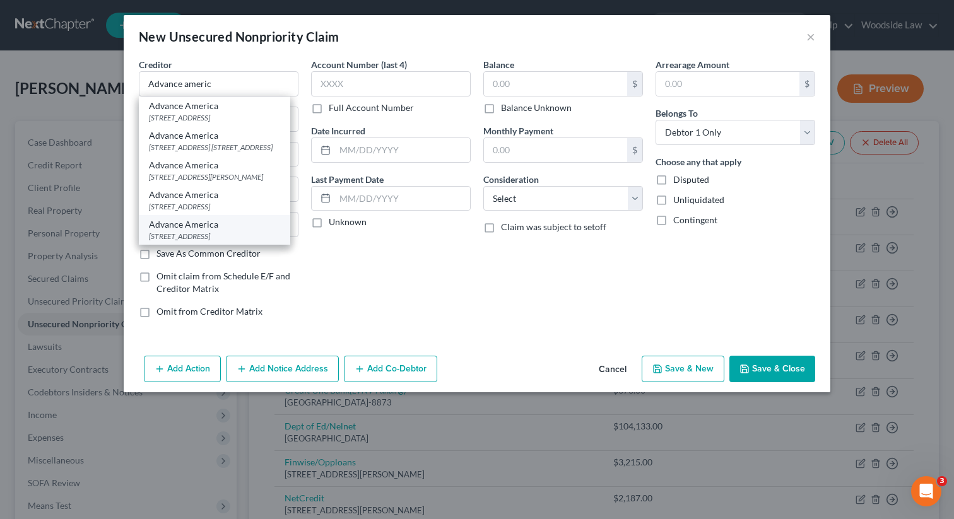
type input "29306"
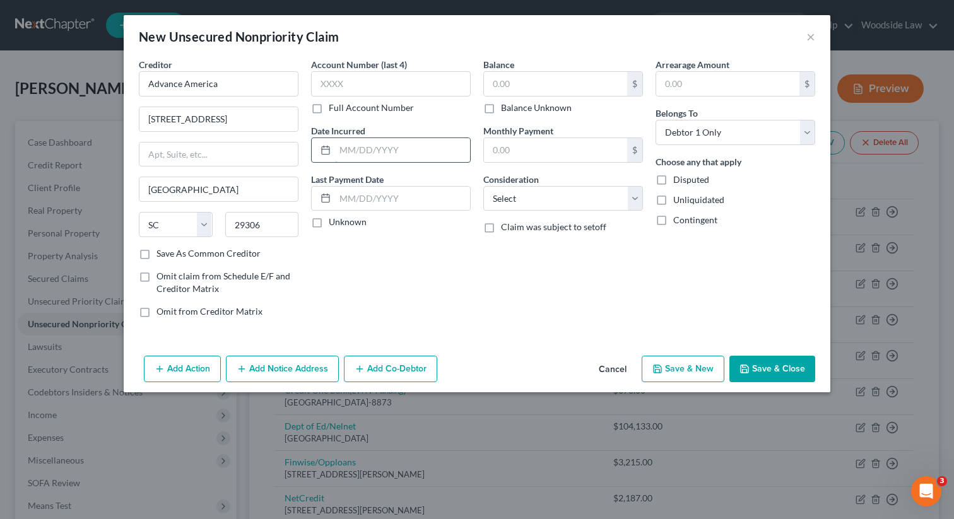
click at [379, 143] on input "text" at bounding box center [402, 150] width 135 height 24
type input "2025"
click at [519, 93] on input "text" at bounding box center [555, 84] width 143 height 24
type input "1,060"
click at [609, 195] on select "Select Cable / Satellite Services Collection Agency Credit Card Debt Debt Couns…" at bounding box center [563, 198] width 160 height 25
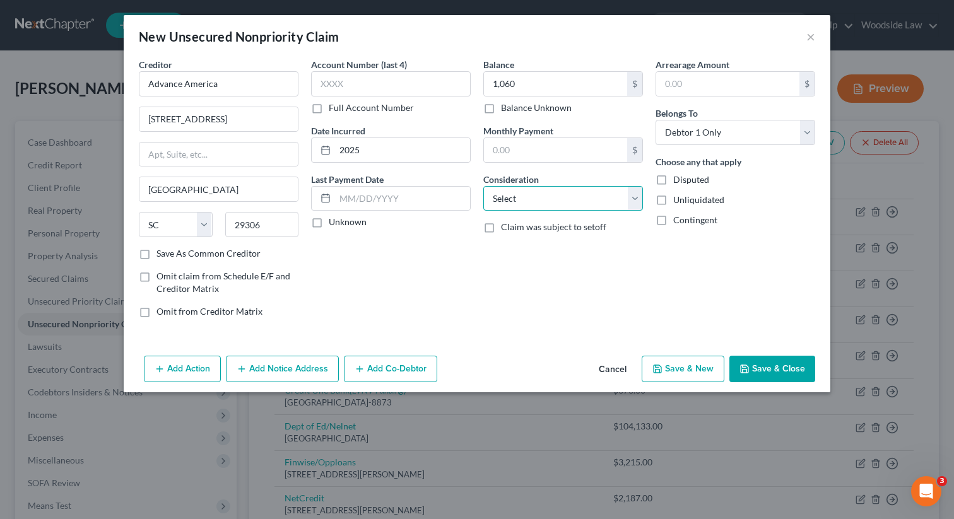
select select "10"
click at [483, 186] on select "Select Cable / Satellite Services Collection Agency Credit Card Debt Debt Couns…" at bounding box center [563, 198] width 160 height 25
click at [785, 375] on button "Save & Close" at bounding box center [772, 369] width 86 height 26
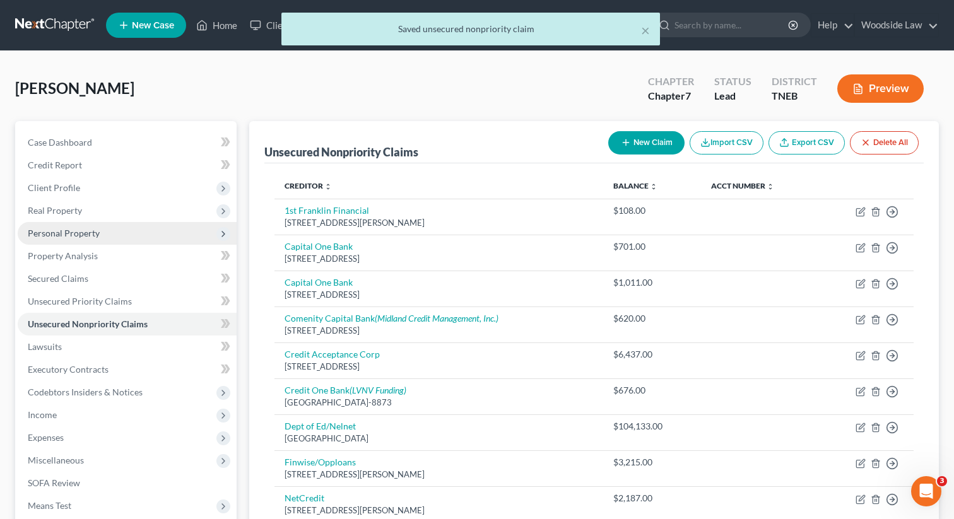
click at [102, 225] on span "Personal Property" at bounding box center [127, 233] width 219 height 23
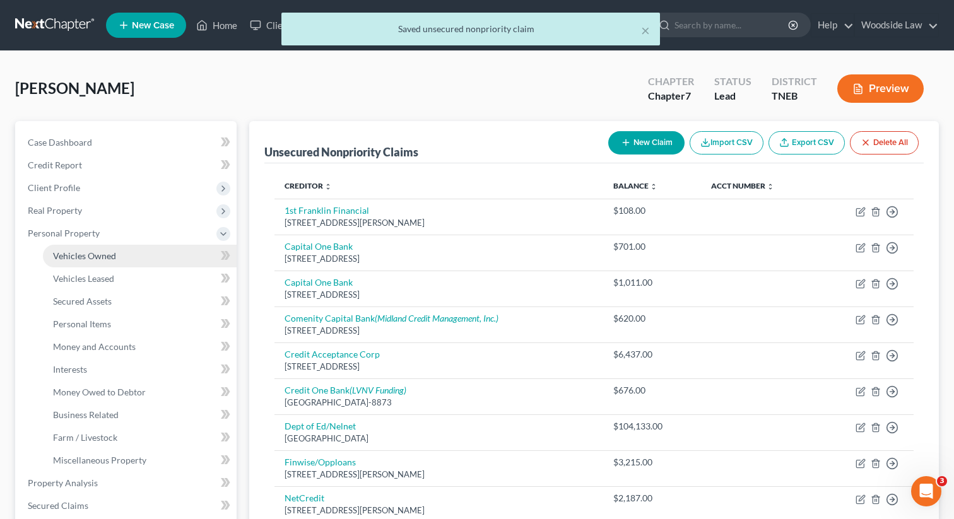
click at [119, 247] on link "Vehicles Owned" at bounding box center [140, 256] width 194 height 23
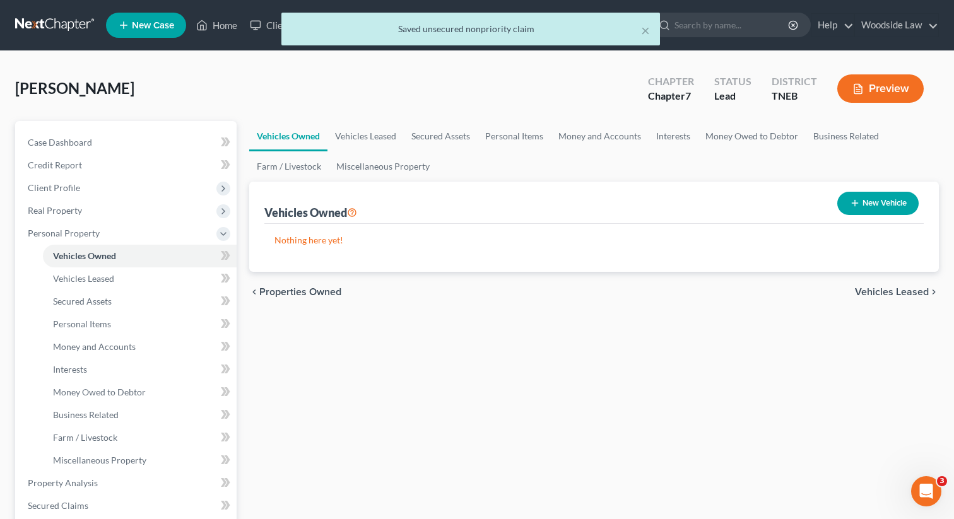
click at [866, 210] on button "New Vehicle" at bounding box center [877, 203] width 81 height 23
select select "0"
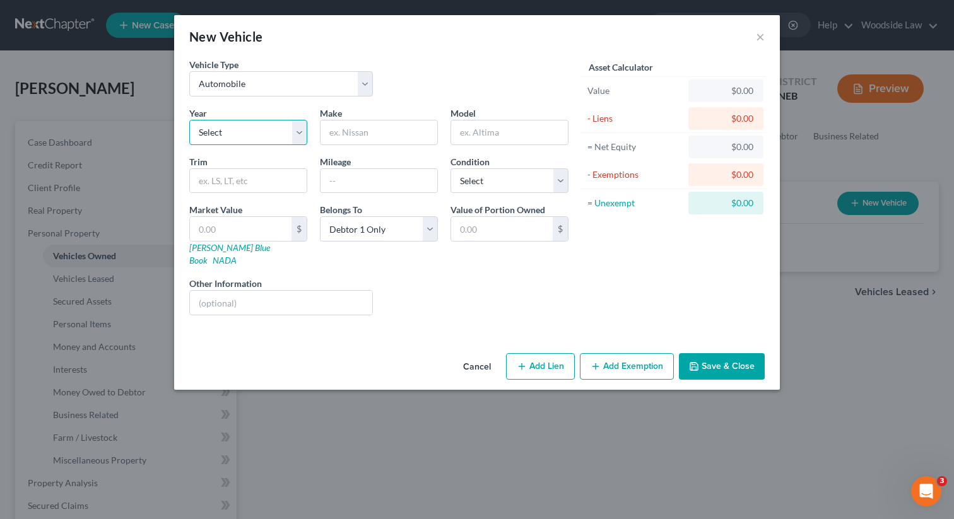
click at [262, 132] on select "Select 2026 2025 2024 2023 2022 2021 2020 2019 2018 2017 2016 2015 2014 2013 20…" at bounding box center [248, 132] width 118 height 25
select select "21"
click at [189, 120] on select "Select 2026 2025 2024 2023 2022 2021 2020 2019 2018 2017 2016 2015 2014 2013 20…" at bounding box center [248, 132] width 118 height 25
click at [420, 126] on input "text" at bounding box center [378, 132] width 117 height 24
type input "Suzuki"
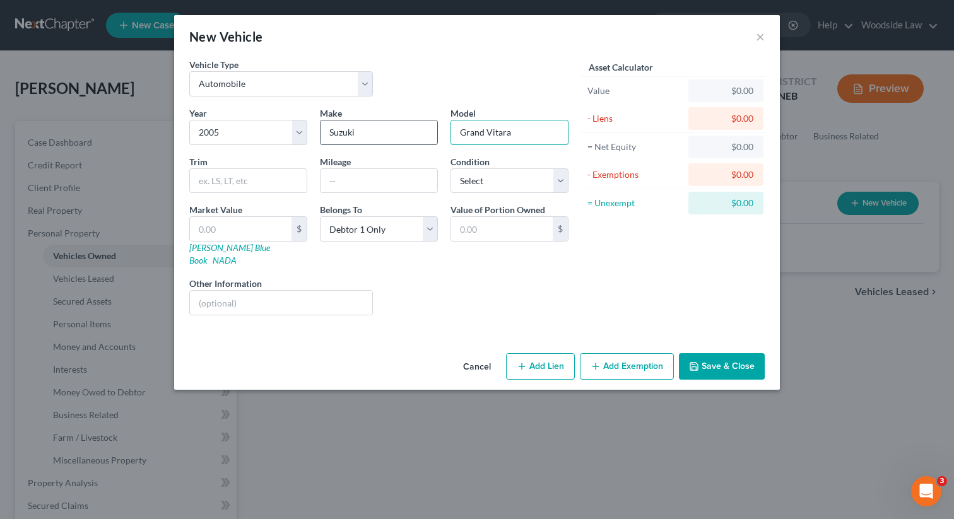
type input "Grand Vitara"
select select "4"
type input "8"
type input "8.00"
type input "80"
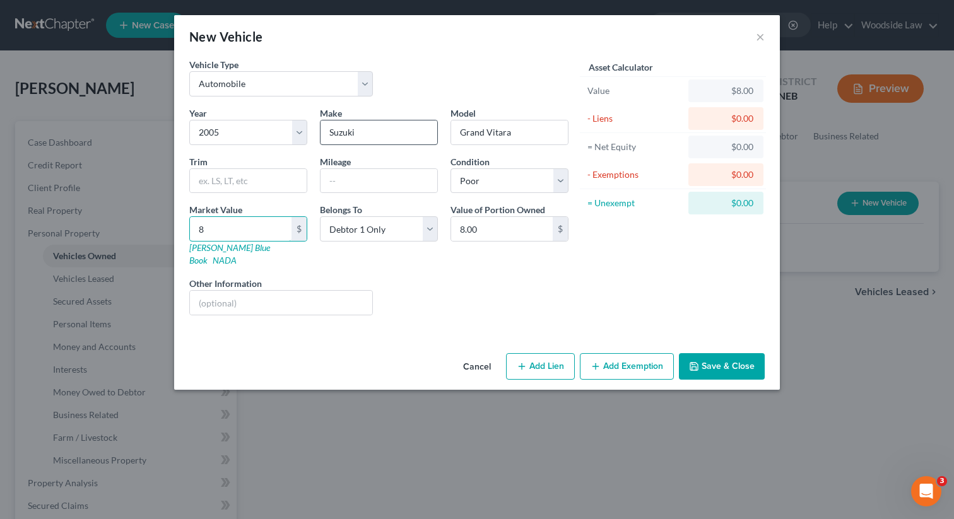
type input "80.00"
type input "800"
type input "800.00"
type input "800"
click at [552, 353] on button "Add Lien" at bounding box center [540, 366] width 69 height 26
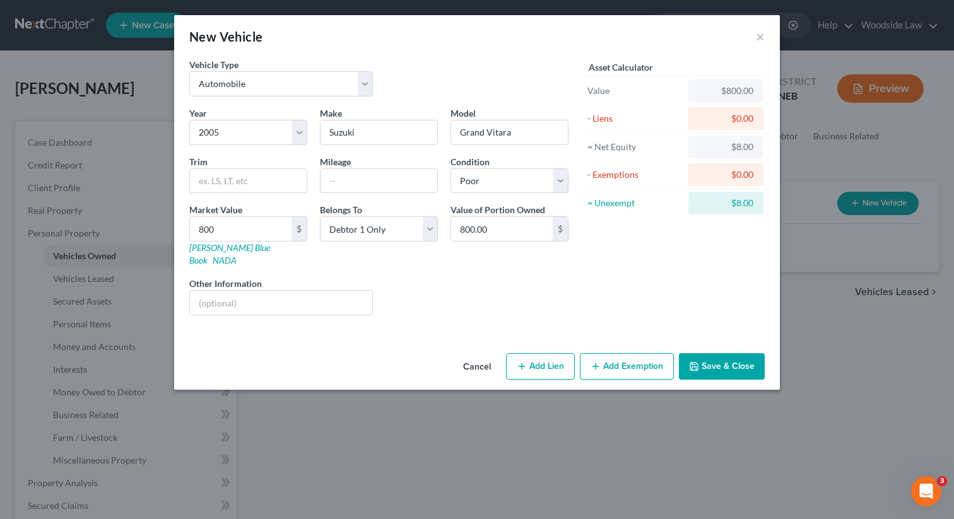
select select "0"
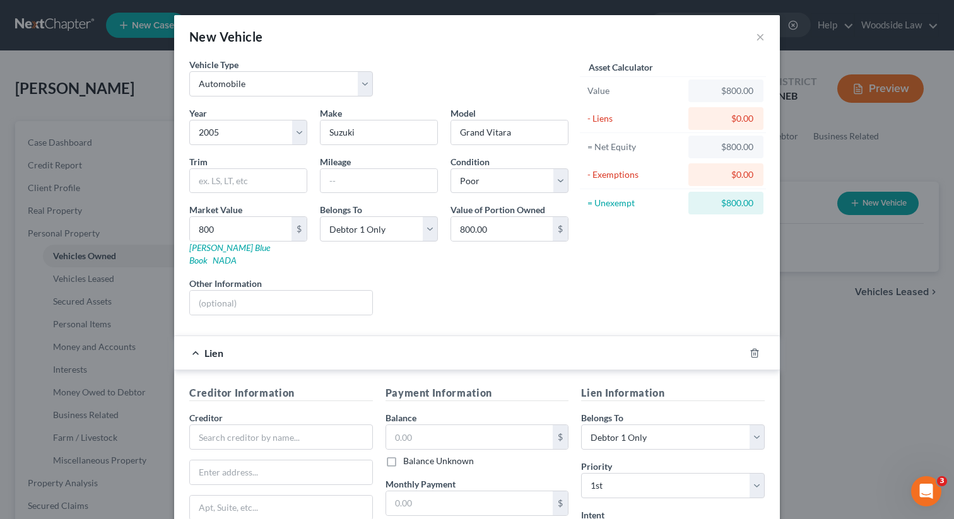
click at [288, 411] on div "Creditor *" at bounding box center [281, 430] width 184 height 38
click at [294, 425] on input "text" at bounding box center [281, 437] width 184 height 25
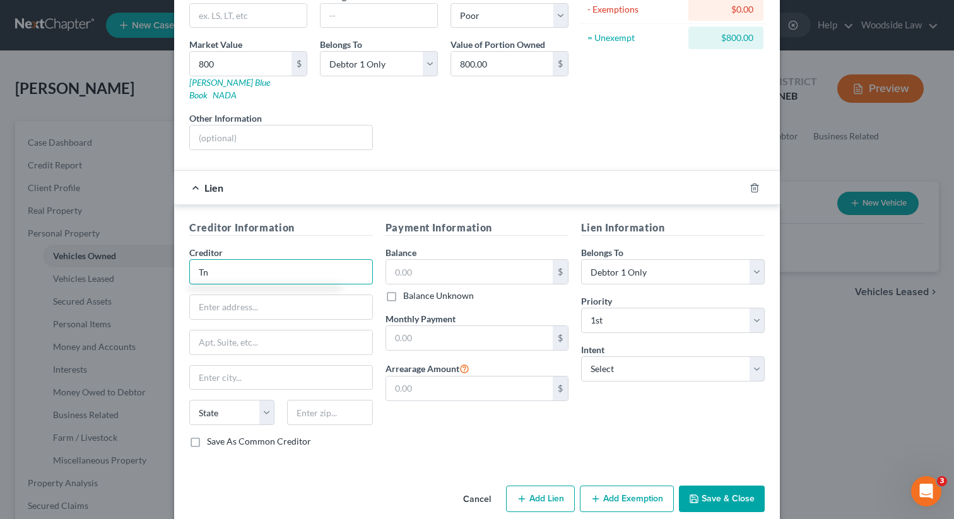
scroll to position [171, 0]
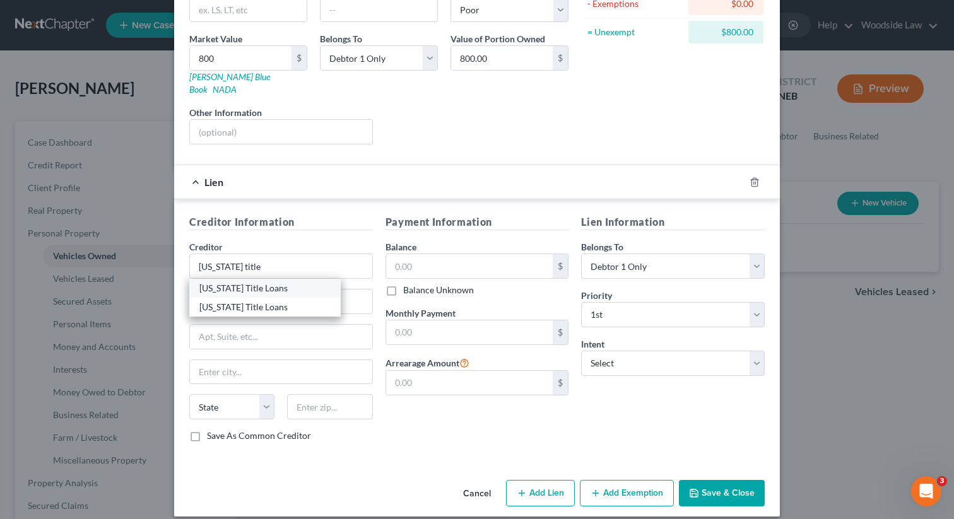
click at [297, 282] on div "[US_STATE] Title Loans" at bounding box center [264, 288] width 131 height 13
type input "[US_STATE] Title Loans"
type input "[STREET_ADDRESS]"
type input "[GEOGRAPHIC_DATA]"
select select "44"
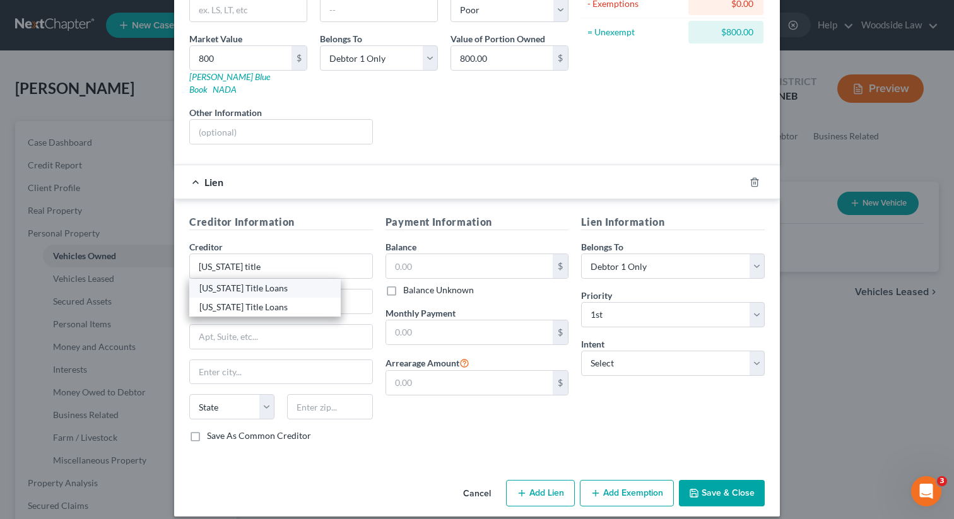
type input "37912"
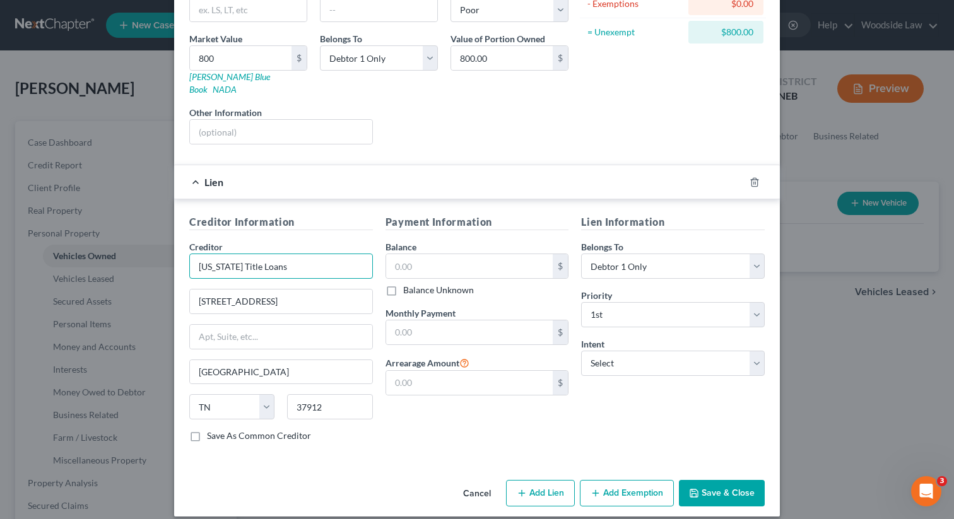
click at [309, 254] on input "[US_STATE] Title Loans" at bounding box center [281, 266] width 184 height 25
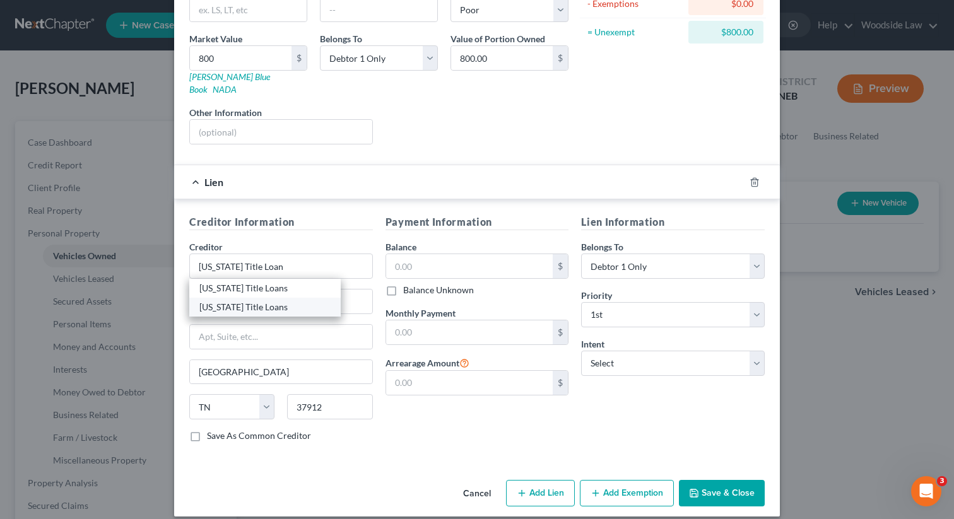
click at [291, 301] on div "[US_STATE] Title Loans" at bounding box center [264, 307] width 131 height 13
type input "[US_STATE] Title Loans"
type input "[STREET_ADDRESS]"
type input "37917"
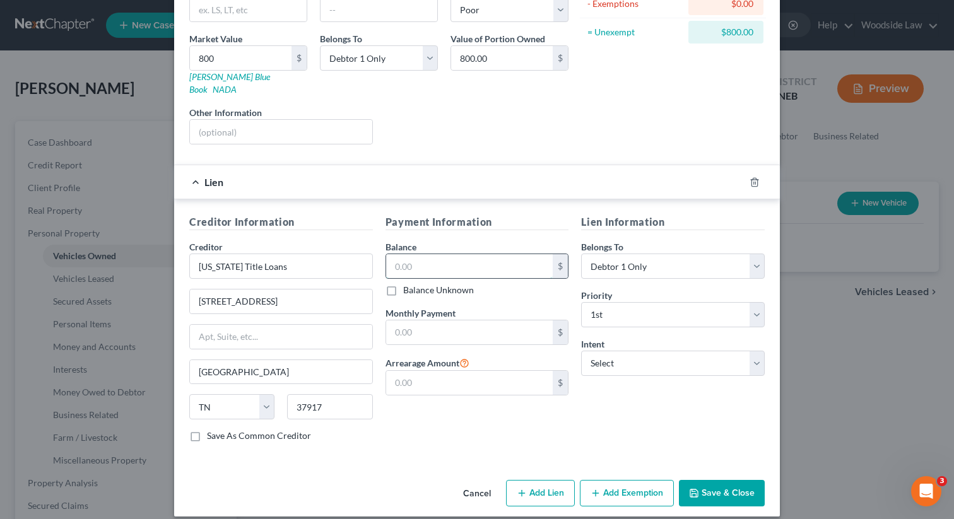
click at [482, 261] on input "text" at bounding box center [469, 266] width 167 height 24
type input "2,184"
click at [505, 329] on input "text" at bounding box center [469, 332] width 167 height 24
type input "400.00"
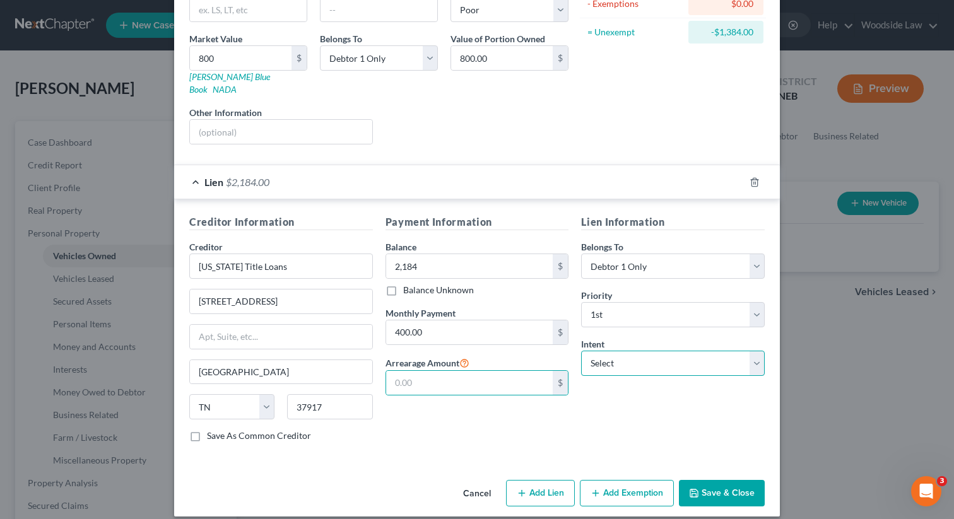
click at [707, 355] on select "Select Surrender Redeem Reaffirm Avoid Other" at bounding box center [673, 363] width 184 height 25
select select "0"
click at [581, 351] on select "Select Surrender Redeem Reaffirm Avoid Other" at bounding box center [673, 363] width 184 height 25
click at [724, 486] on button "Save & Close" at bounding box center [722, 493] width 86 height 26
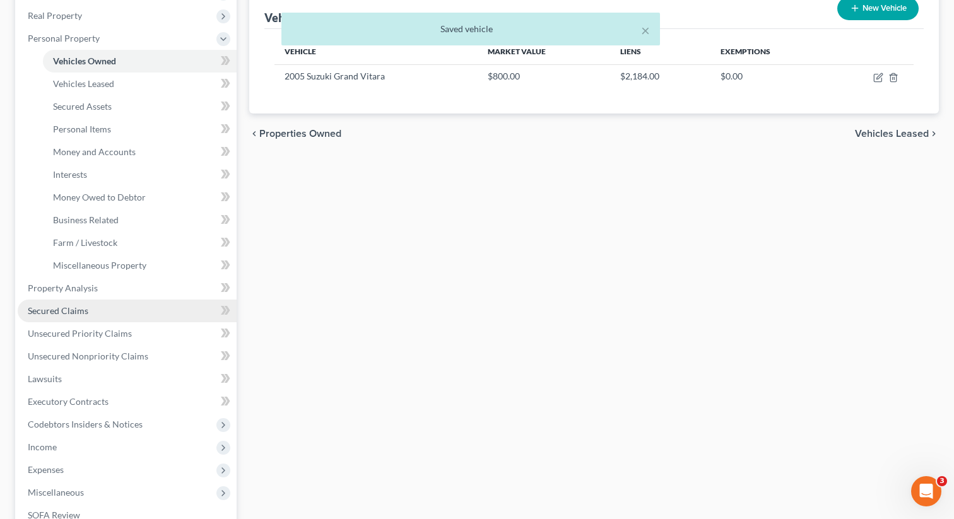
click at [64, 314] on span "Secured Claims" at bounding box center [58, 310] width 61 height 11
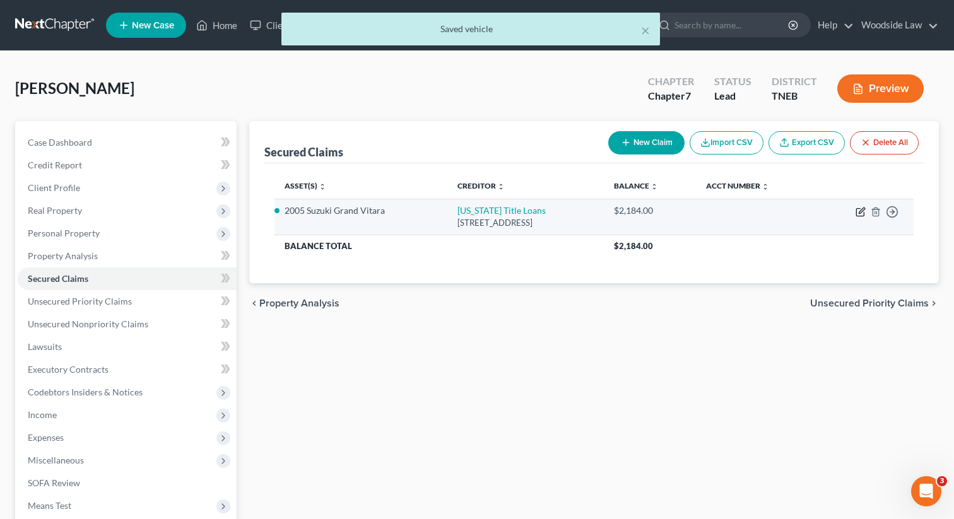
click at [862, 212] on icon "button" at bounding box center [860, 212] width 10 height 10
select select "44"
select select "10"
select select "0"
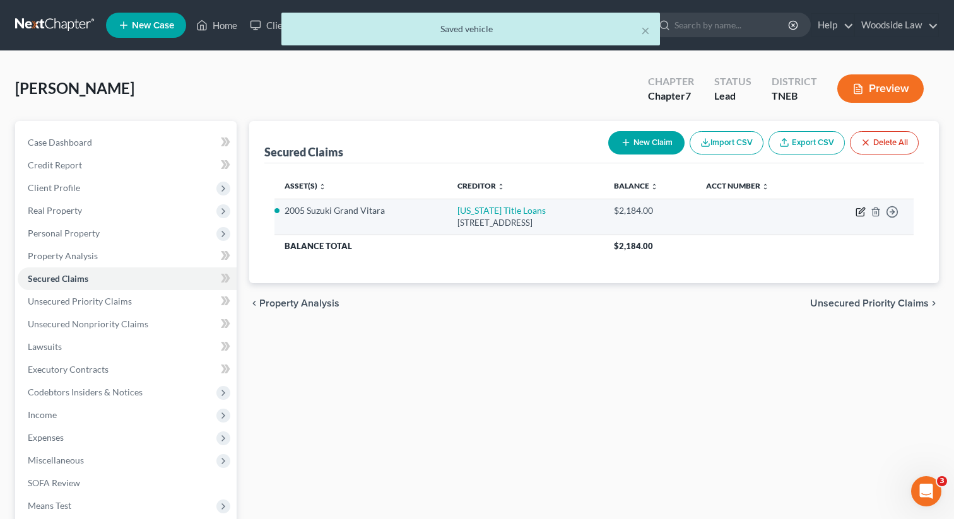
select select "0"
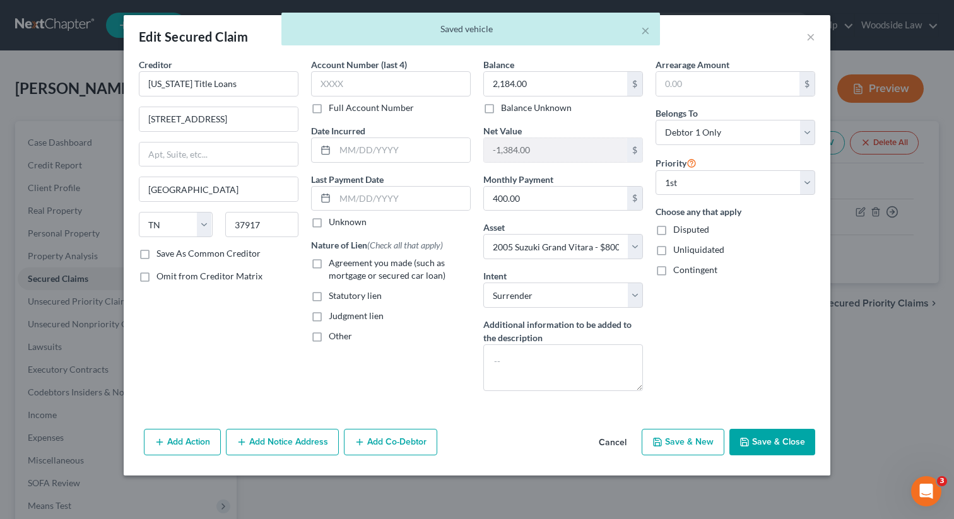
click at [329, 262] on label "Agreement you made (such as mortgage or secured car loan)" at bounding box center [400, 269] width 142 height 25
click at [334, 262] on input "Agreement you made (such as mortgage or secured car loan)" at bounding box center [338, 261] width 8 height 8
checkbox input "true"
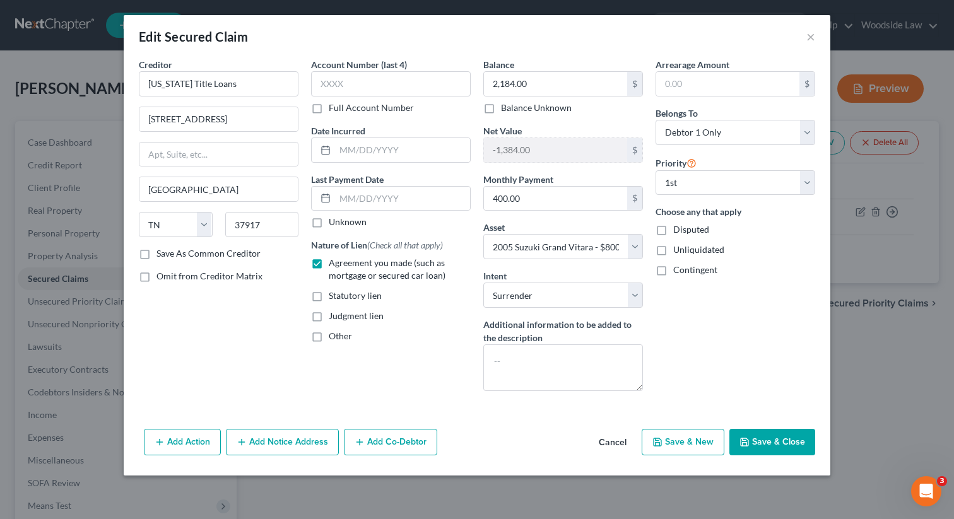
click at [776, 439] on button "Save & Close" at bounding box center [772, 442] width 86 height 26
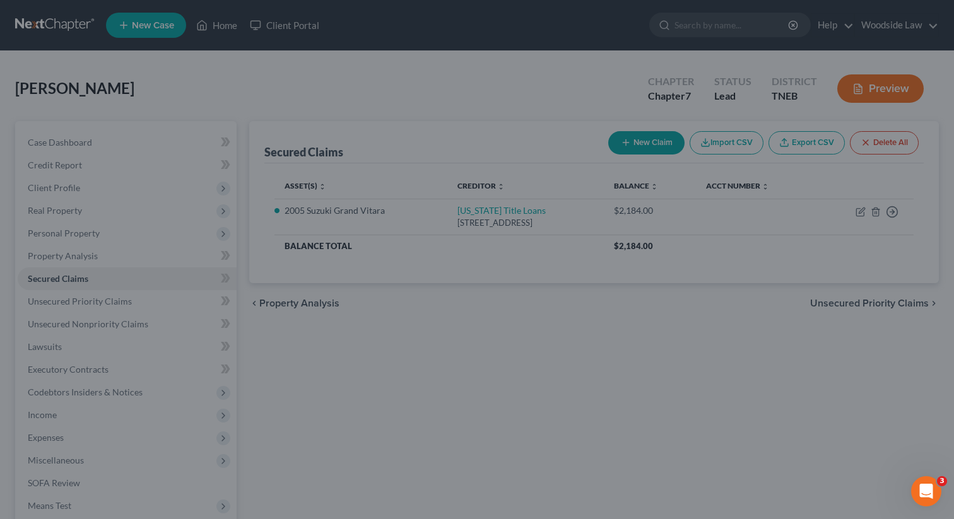
select select "10"
type input "0"
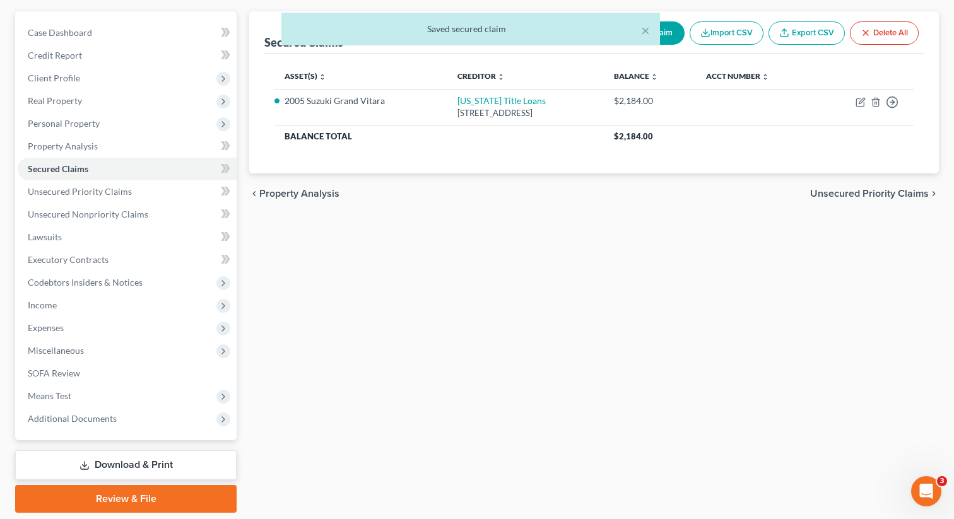
scroll to position [109, 0]
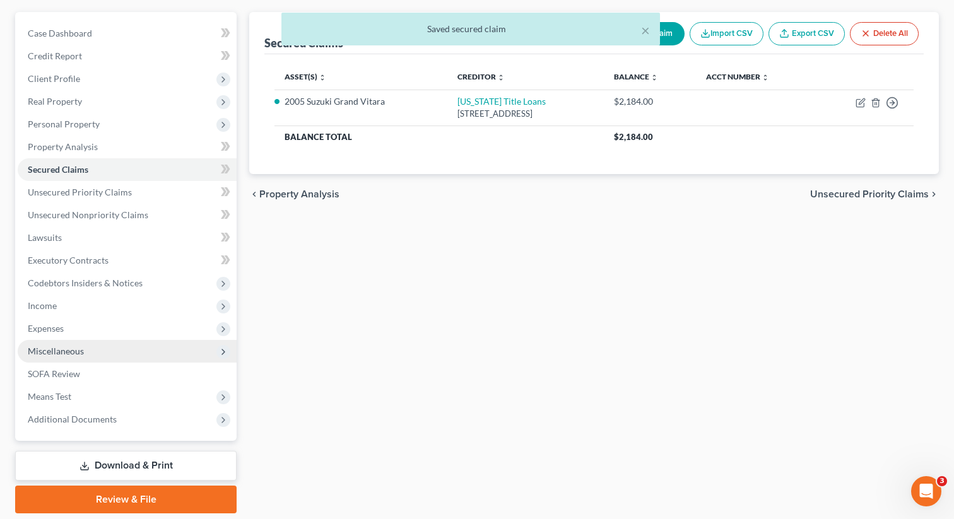
click at [49, 342] on span "Miscellaneous" at bounding box center [127, 351] width 219 height 23
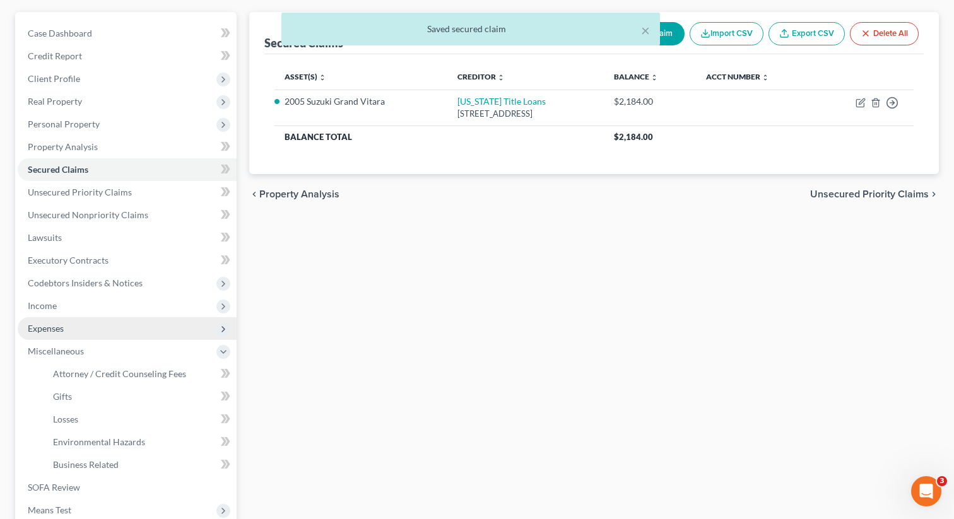
click at [49, 327] on span "Expenses" at bounding box center [46, 328] width 36 height 11
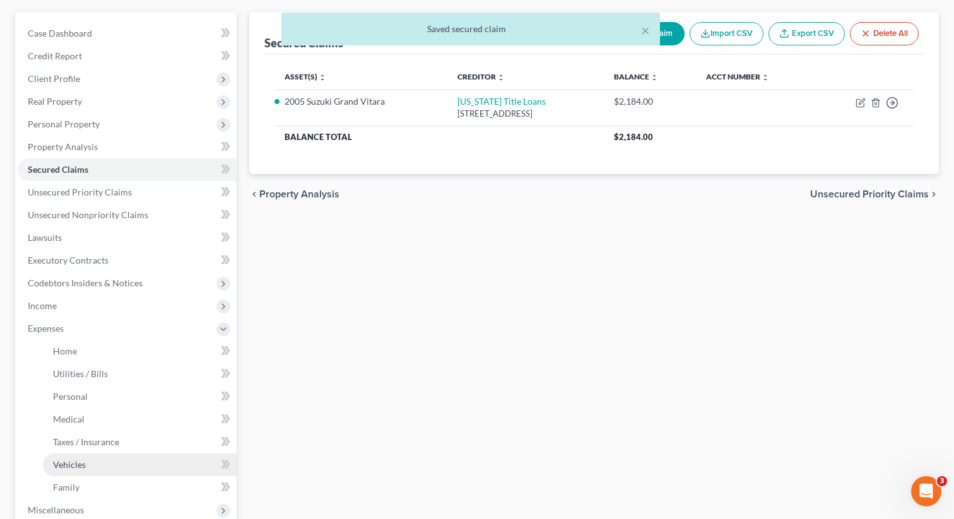
click at [73, 458] on link "Vehicles" at bounding box center [140, 465] width 194 height 23
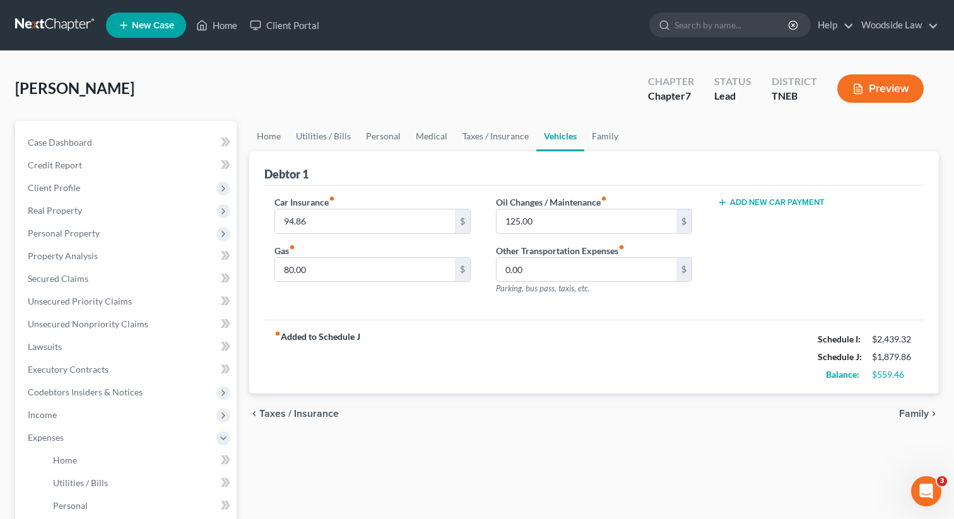
click at [908, 414] on span "Family" at bounding box center [914, 414] width 30 height 10
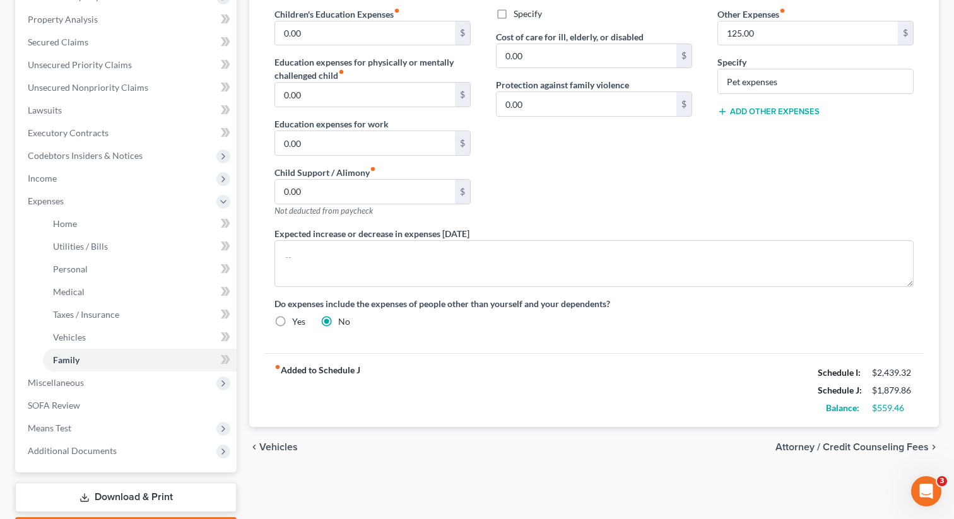
scroll to position [244, 0]
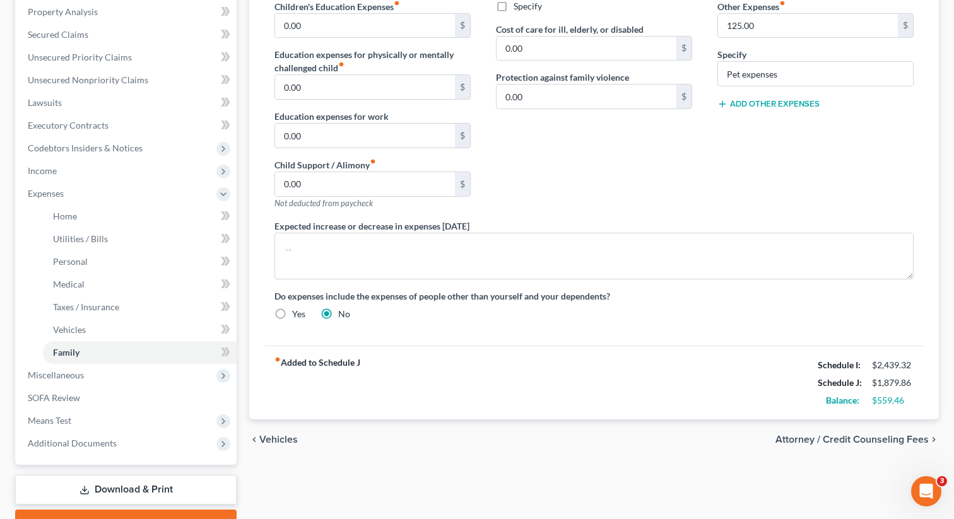
click at [899, 440] on span "Attorney / Credit Counseling Fees" at bounding box center [851, 440] width 153 height 10
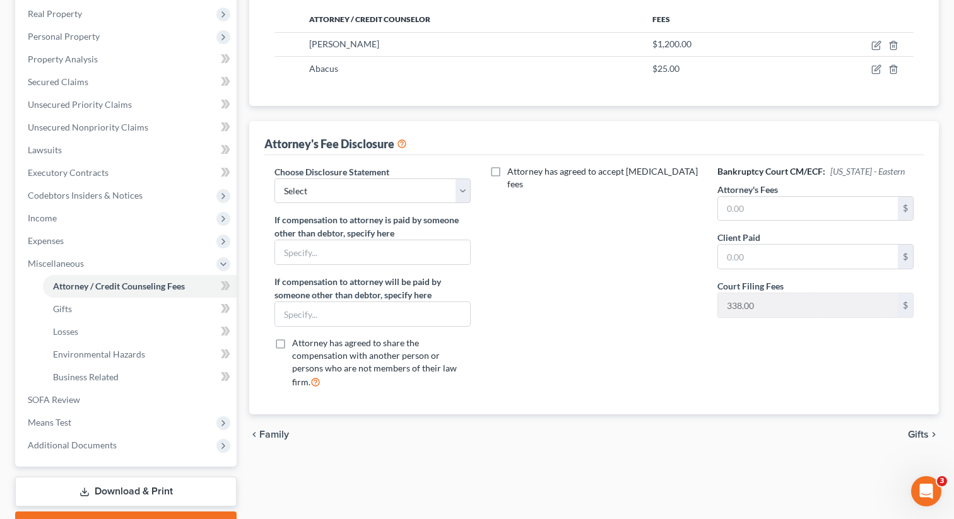
scroll to position [216, 0]
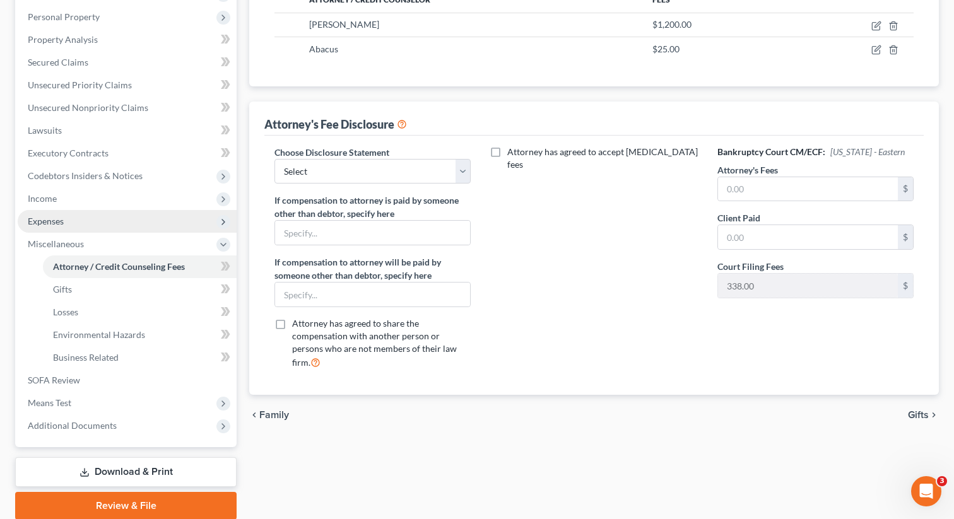
click at [59, 218] on span "Expenses" at bounding box center [46, 221] width 36 height 11
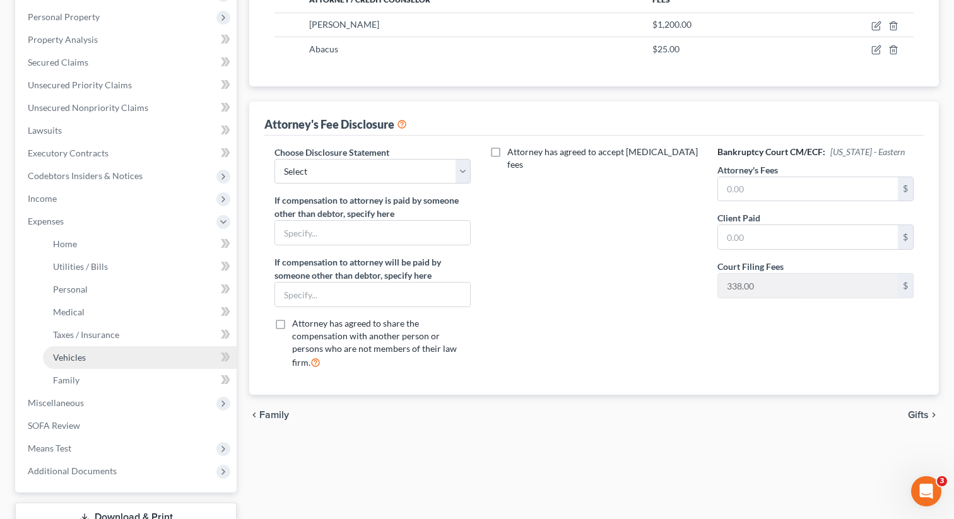
click at [78, 363] on link "Vehicles" at bounding box center [140, 357] width 194 height 23
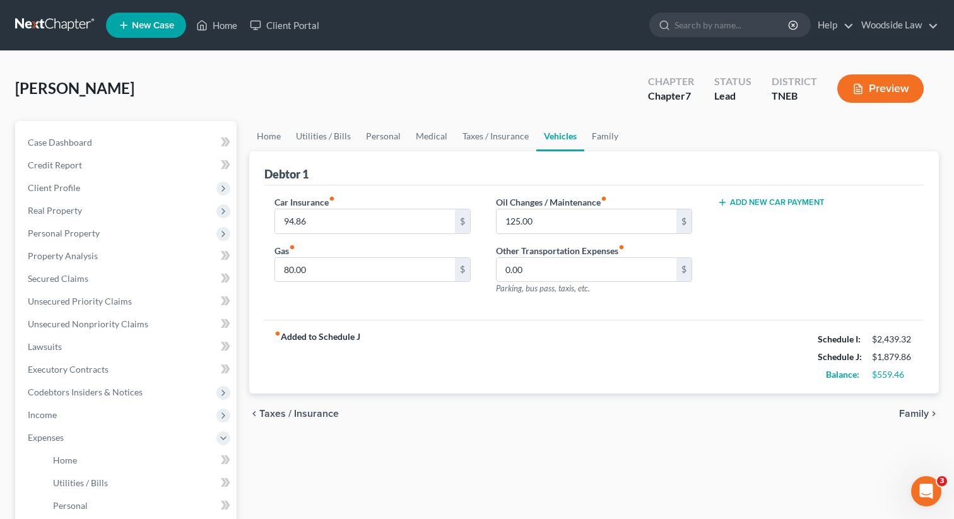
click at [905, 418] on span "Family" at bounding box center [914, 414] width 30 height 10
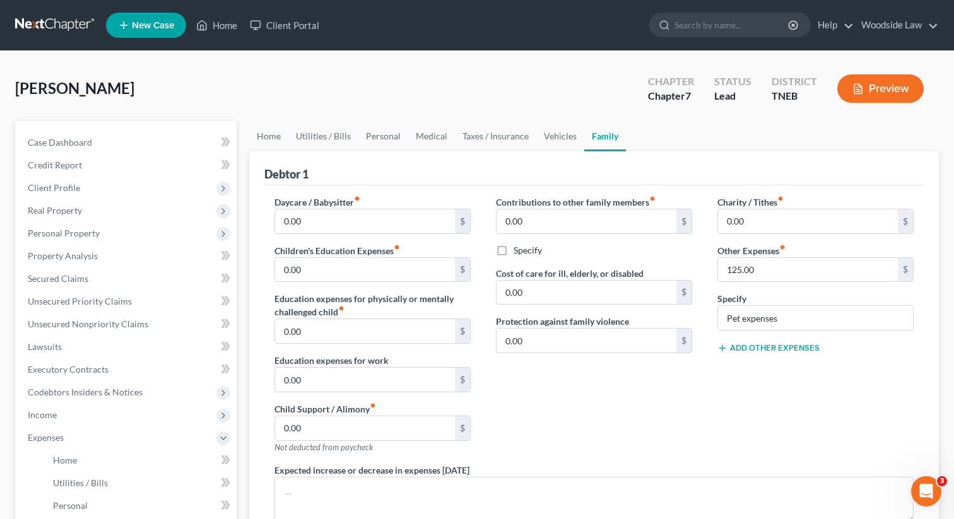
click at [746, 347] on button "Add Other Expenses" at bounding box center [768, 348] width 102 height 10
click at [755, 367] on input "0.00" at bounding box center [808, 367] width 180 height 24
type input "400"
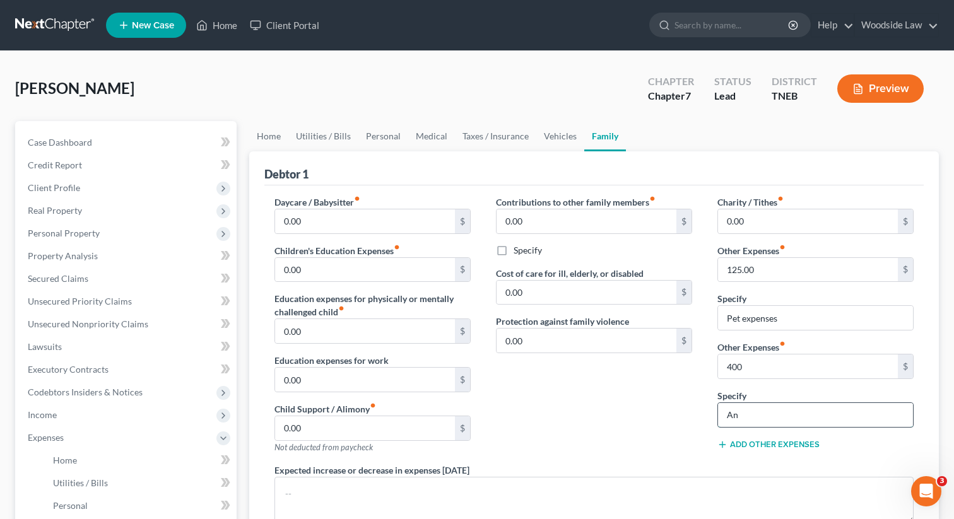
type input "Anticipated car payment"
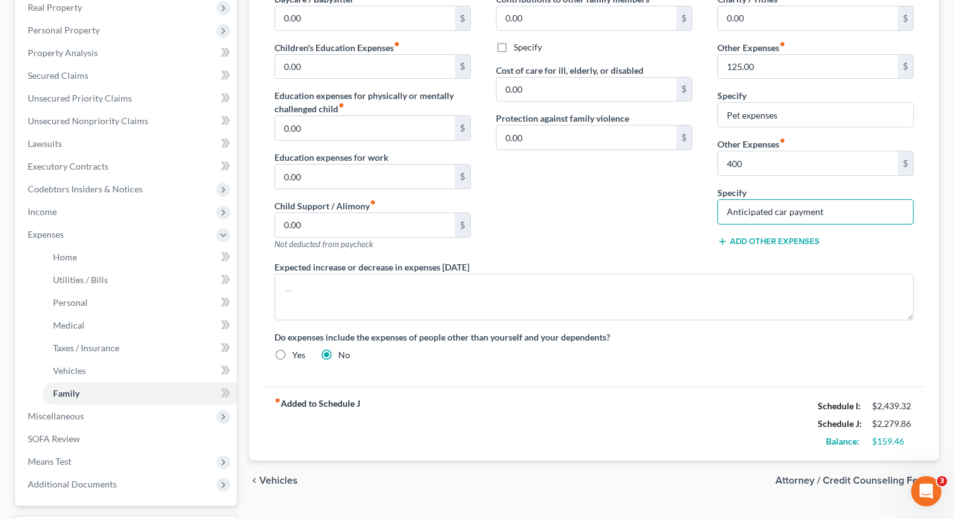
scroll to position [245, 0]
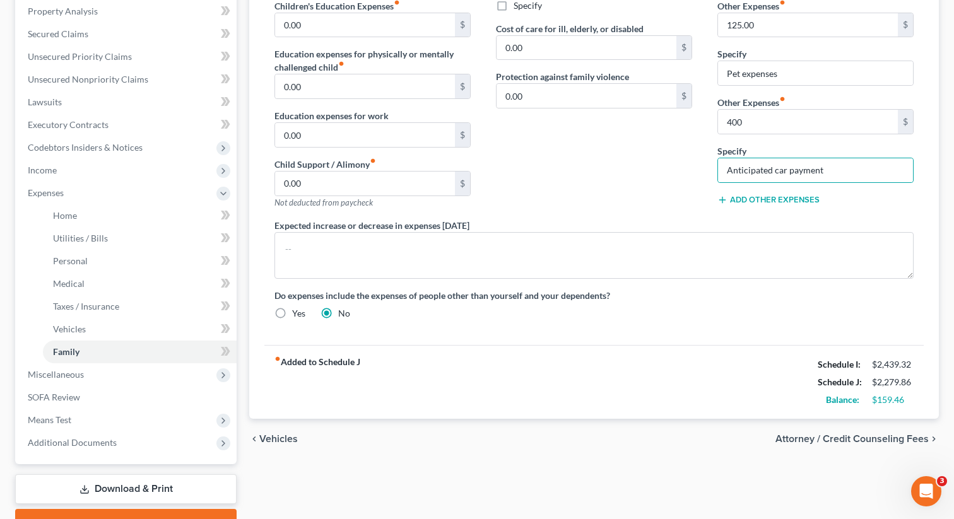
click at [274, 440] on span "Vehicles" at bounding box center [278, 439] width 38 height 10
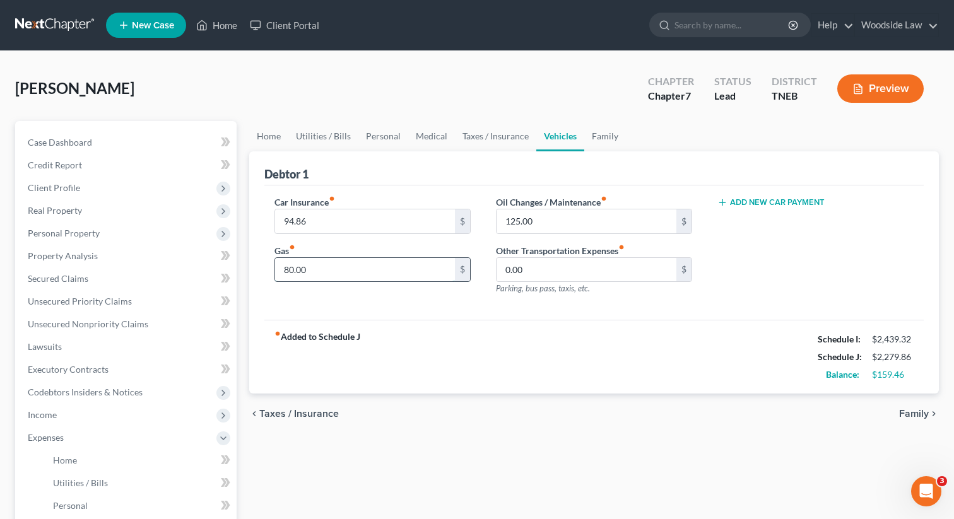
click at [318, 278] on input "80.00" at bounding box center [365, 270] width 180 height 24
click at [317, 265] on input "160" at bounding box center [365, 270] width 180 height 24
type input "150"
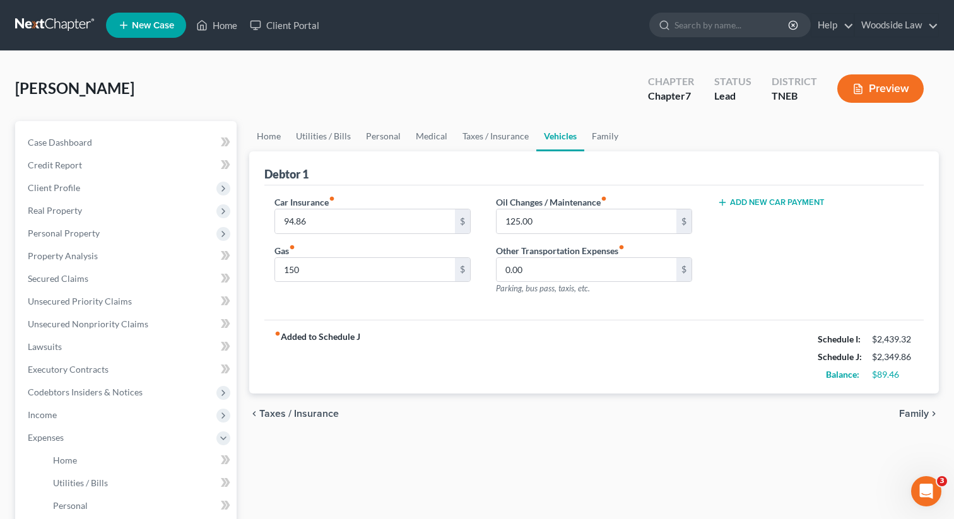
click at [907, 414] on span "Family" at bounding box center [914, 414] width 30 height 10
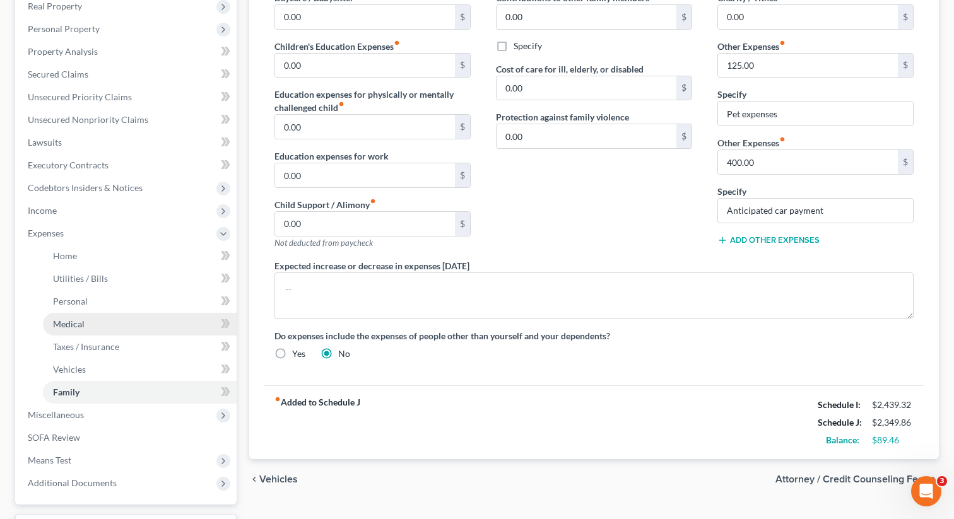
scroll to position [200, 0]
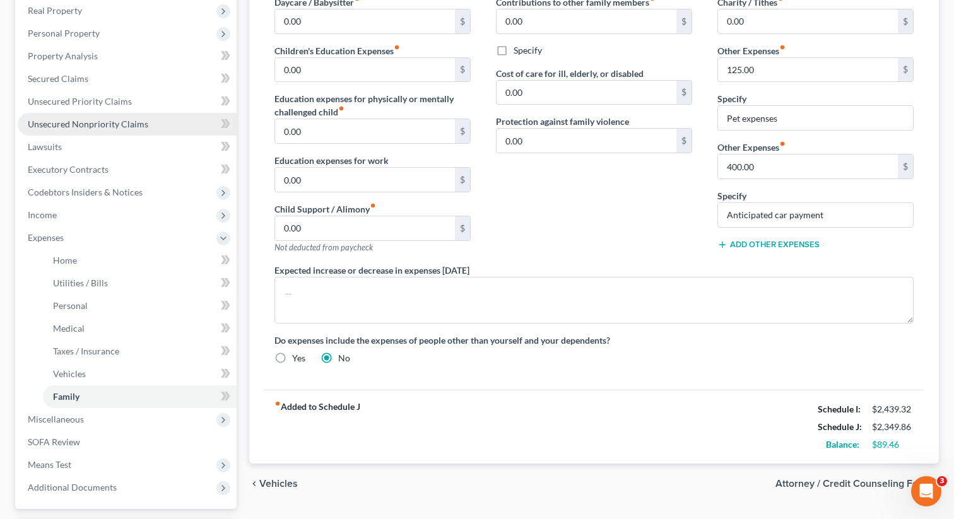
click at [101, 125] on span "Unsecured Nonpriority Claims" at bounding box center [88, 124] width 120 height 11
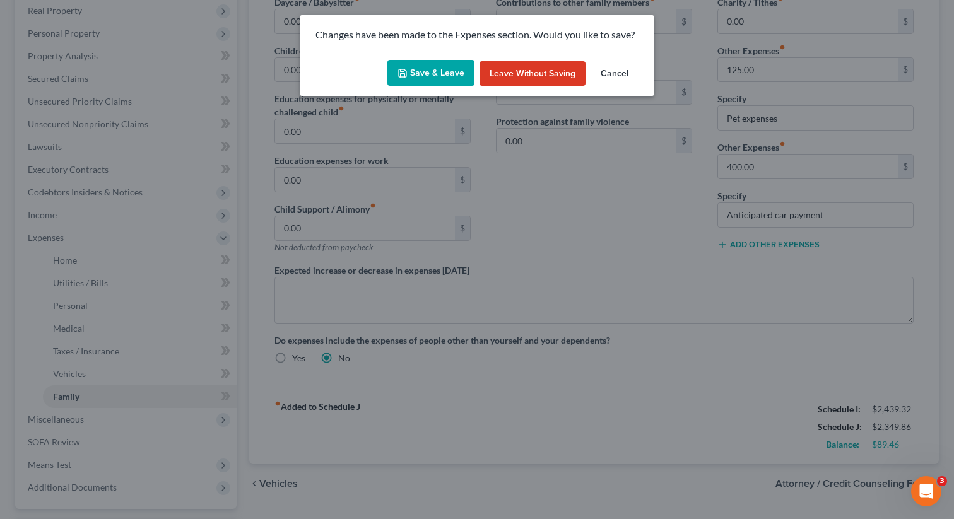
click at [430, 66] on button "Save & Leave" at bounding box center [430, 73] width 87 height 26
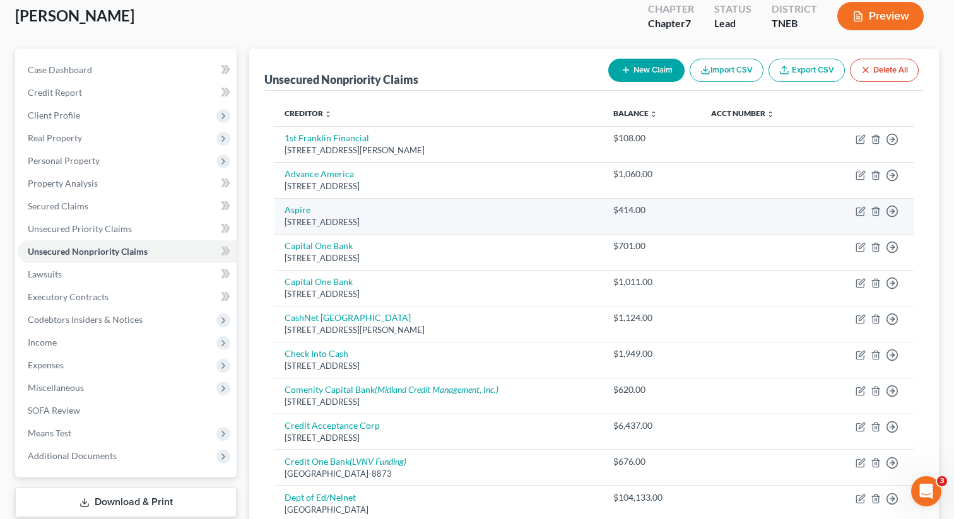
scroll to position [72, 0]
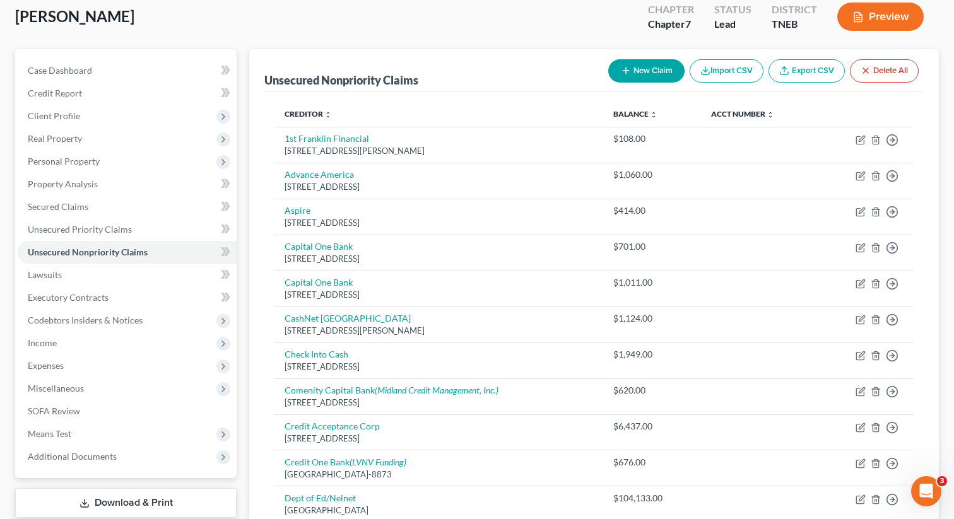
click at [637, 81] on button "New Claim" at bounding box center [646, 70] width 76 height 23
select select "0"
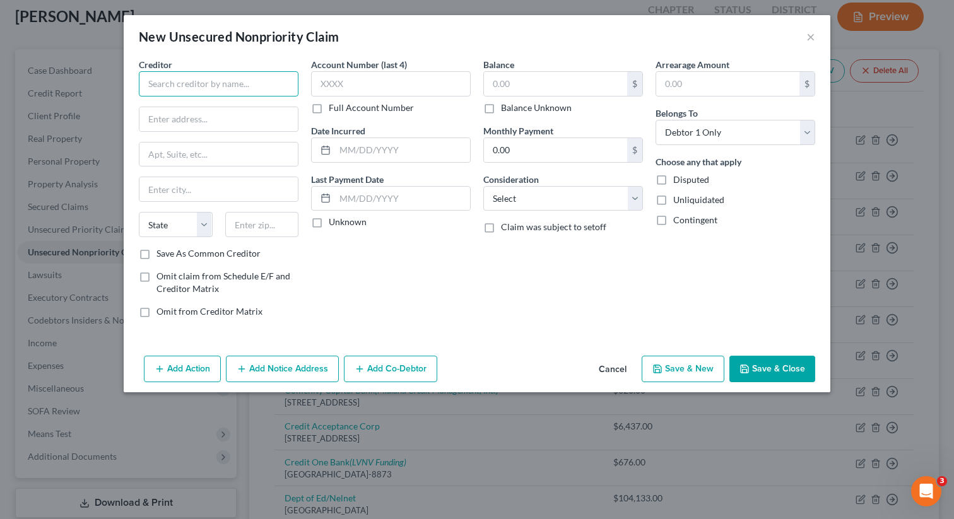
click at [222, 74] on input "text" at bounding box center [219, 83] width 160 height 25
type input "Cash One"
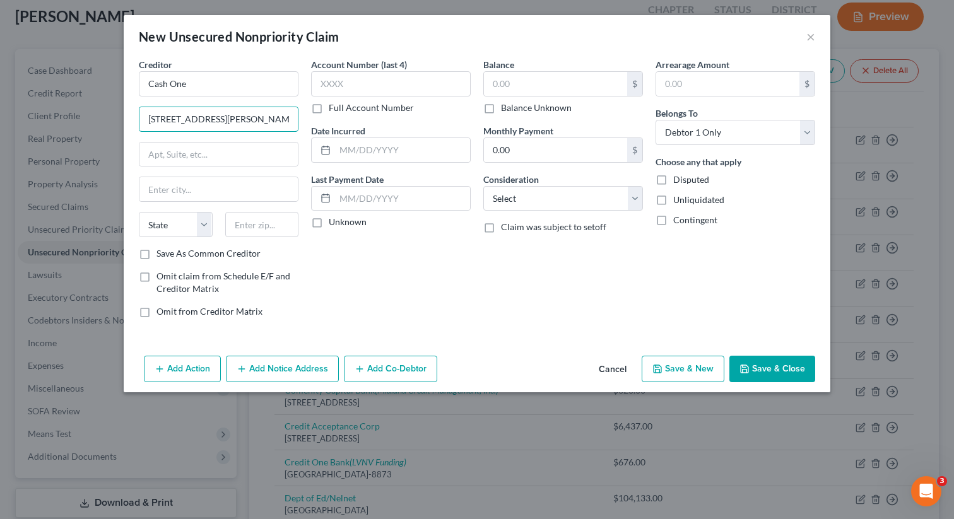
type input "[STREET_ADDRESS][PERSON_NAME]"
type input "#1"
click at [248, 233] on input "text" at bounding box center [262, 224] width 74 height 25
type input "37862"
type input "Sevierville"
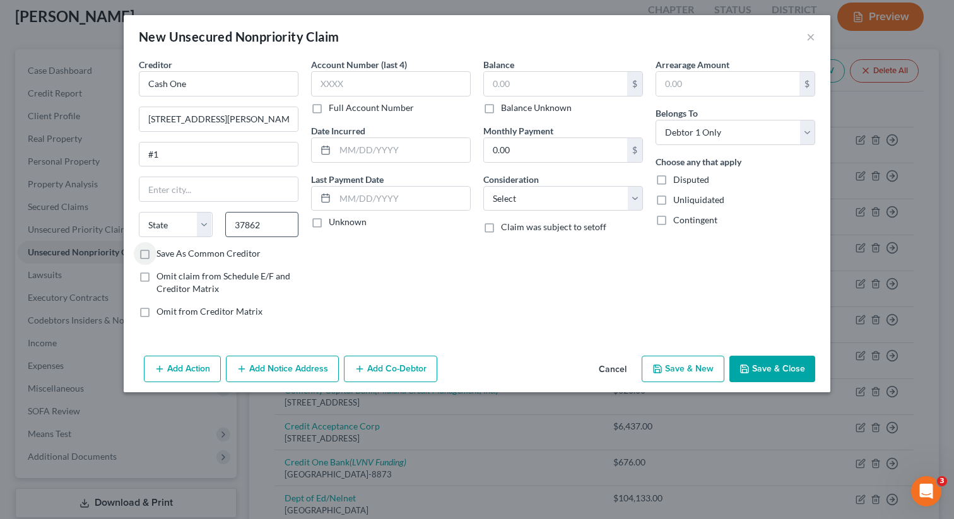
select select "44"
click at [399, 159] on input "text" at bounding box center [402, 150] width 135 height 24
type input "2025"
click at [513, 87] on input "text" at bounding box center [555, 84] width 143 height 24
type input "600"
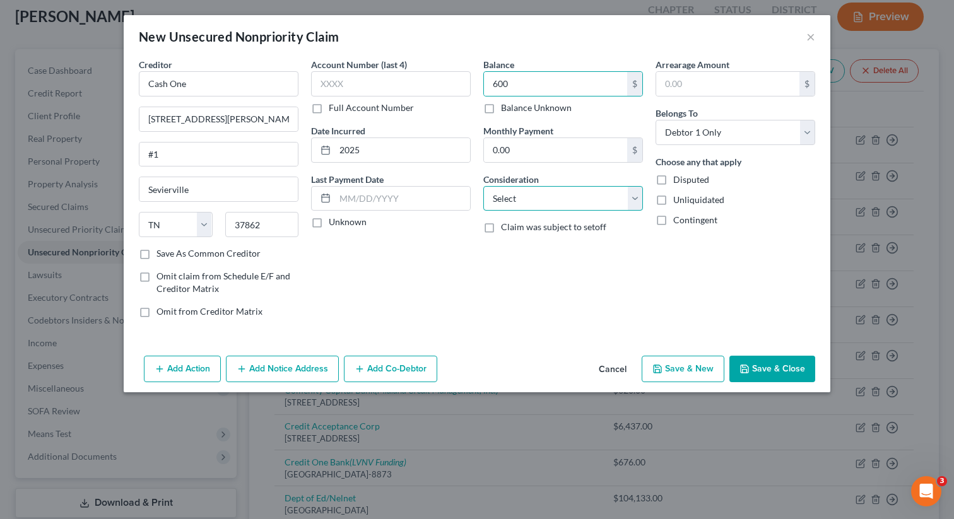
click at [578, 190] on select "Select Cable / Satellite Services Collection Agency Credit Card Debt Debt Couns…" at bounding box center [563, 198] width 160 height 25
select select "10"
click at [483, 186] on select "Select Cable / Satellite Services Collection Agency Credit Card Debt Debt Couns…" at bounding box center [563, 198] width 160 height 25
click at [671, 369] on button "Save & New" at bounding box center [683, 369] width 83 height 26
select select "0"
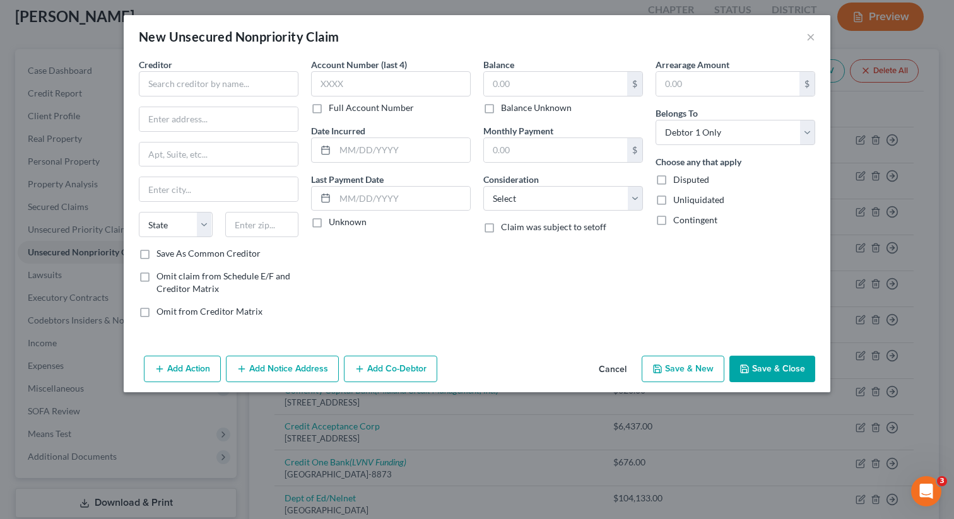
type input "600.00"
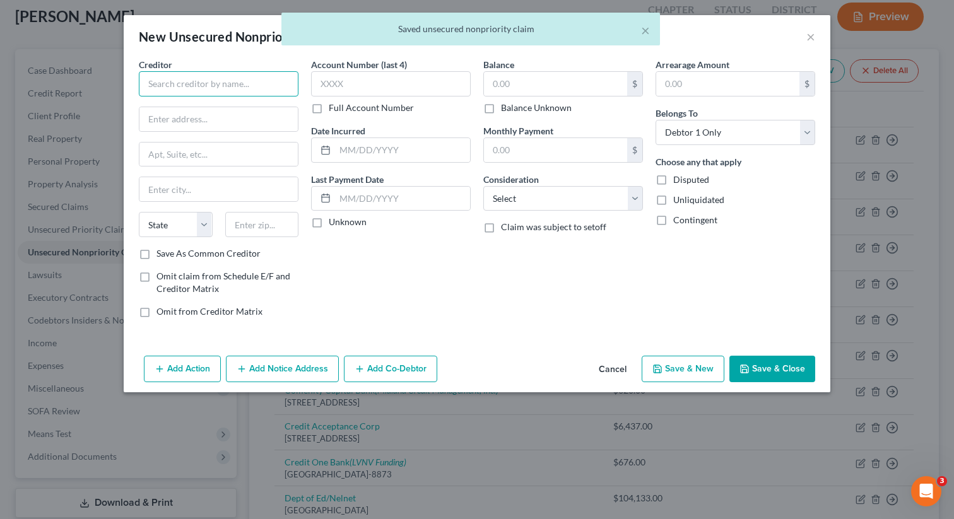
click at [259, 85] on input "text" at bounding box center [219, 83] width 160 height 25
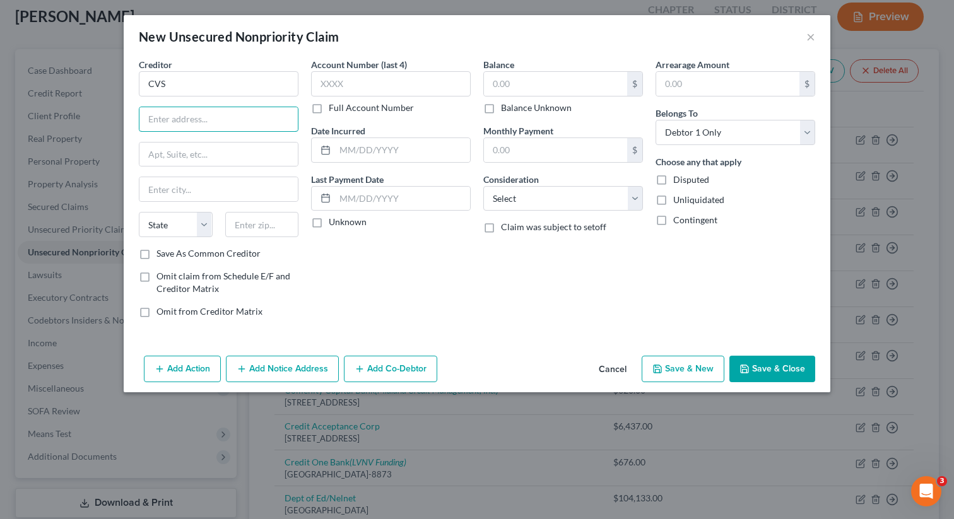
type input "CVS"
type input "1 CVS Drive"
click at [286, 221] on input "text" at bounding box center [262, 224] width 74 height 25
type input "02895"
type input "Woonsocket"
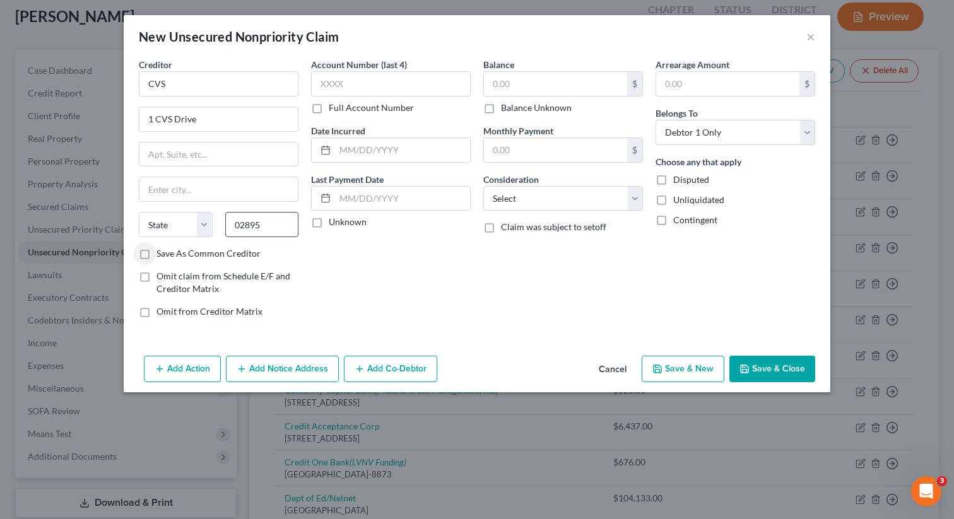
select select "41"
click at [156, 253] on label "Save As Common Creditor" at bounding box center [208, 253] width 104 height 13
click at [161, 253] on input "Save As Common Creditor" at bounding box center [165, 251] width 8 height 8
checkbox input "true"
click at [370, 145] on input "text" at bounding box center [402, 150] width 135 height 24
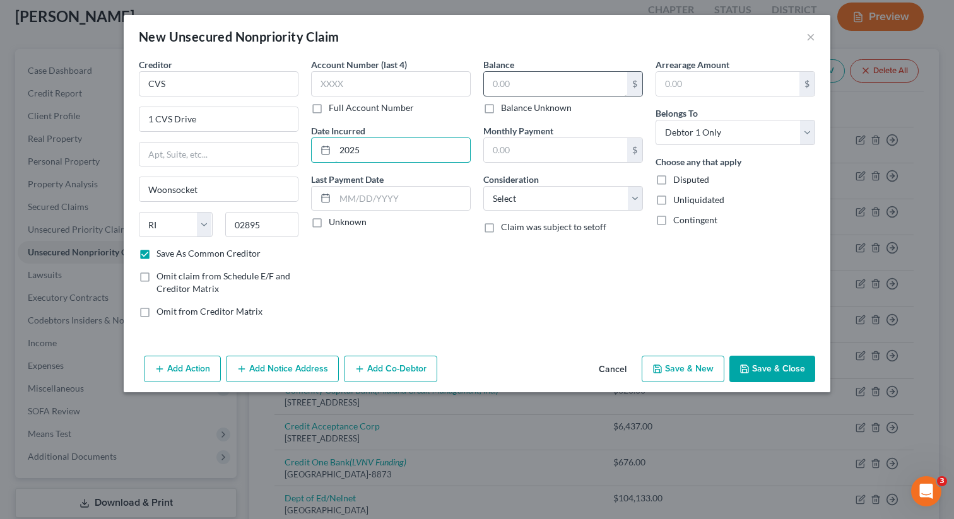
type input "2025"
click at [592, 81] on input "text" at bounding box center [555, 84] width 143 height 24
type input "139"
click at [614, 192] on select "Select Cable / Satellite Services Collection Agency Credit Card Debt Debt Couns…" at bounding box center [563, 198] width 160 height 25
select select "9"
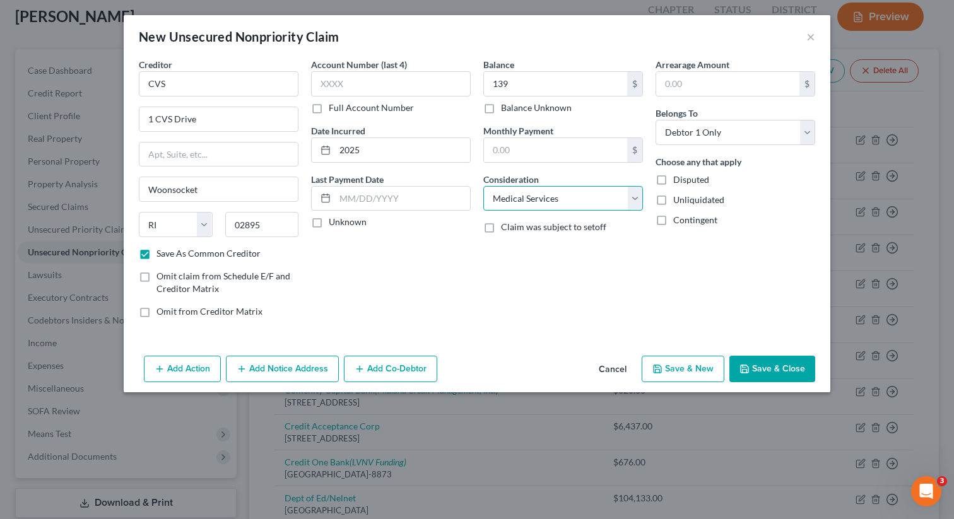
click at [483, 186] on select "Select Cable / Satellite Services Collection Agency Credit Card Debt Debt Couns…" at bounding box center [563, 198] width 160 height 25
click at [669, 366] on button "Save & New" at bounding box center [683, 369] width 83 height 26
checkbox input "false"
select select "0"
type input "139.00"
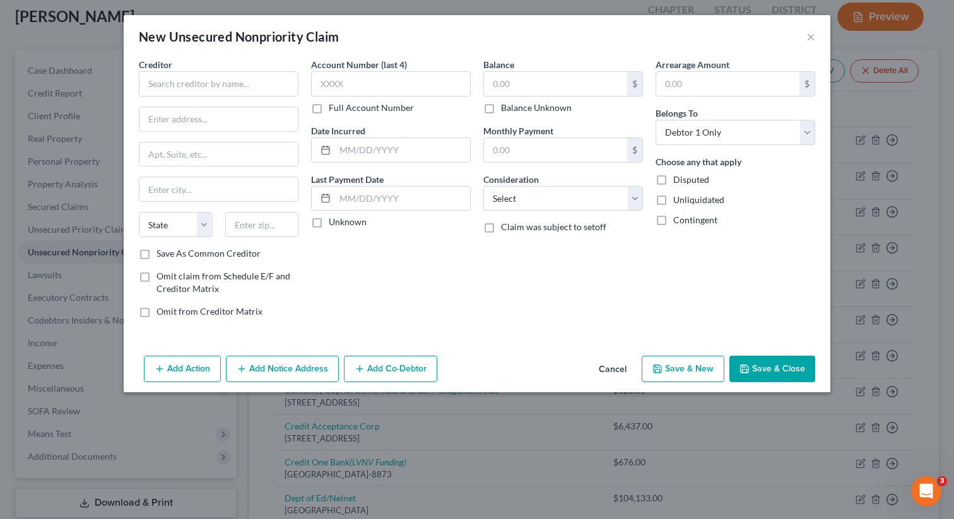
type input "0.00"
click at [207, 90] on input "text" at bounding box center [219, 83] width 160 height 25
type input "Uncle Warbucks"
type input "[STREET_ADDRESS]"
click at [271, 225] on input "text" at bounding box center [262, 224] width 74 height 25
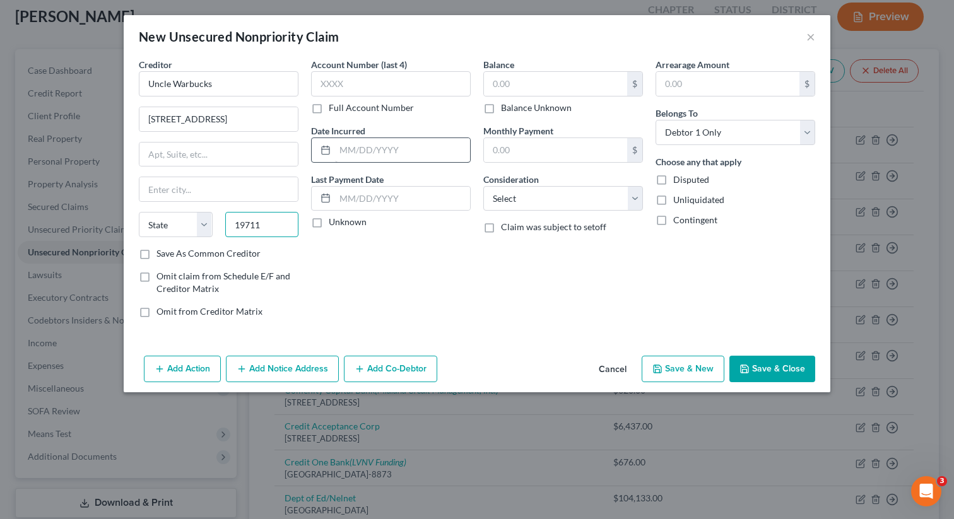
type input "19711"
type input "[GEOGRAPHIC_DATA]"
select select "7"
click at [386, 144] on input "text" at bounding box center [402, 150] width 135 height 24
type input "2024"
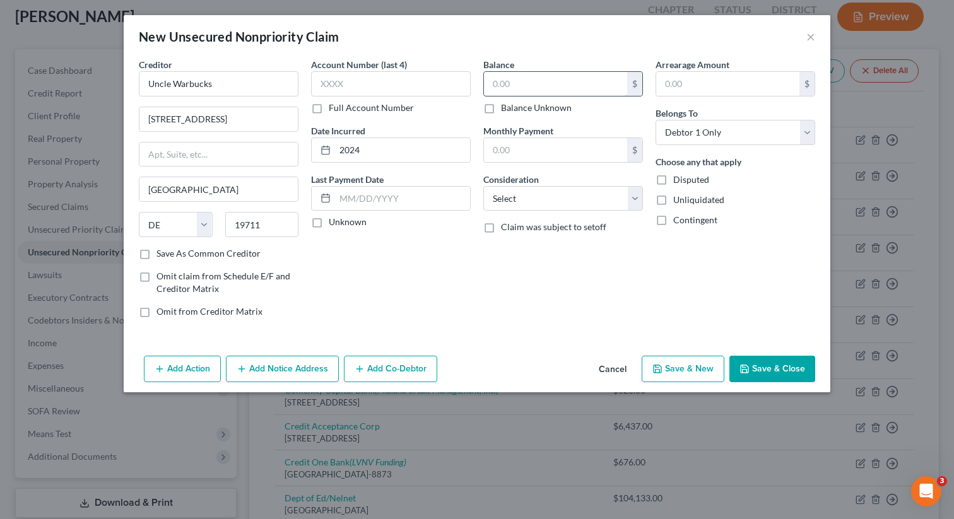
click at [587, 73] on input "text" at bounding box center [555, 84] width 143 height 24
type input "2,427"
click at [635, 194] on select "Select Cable / Satellite Services Collection Agency Credit Card Debt Debt Couns…" at bounding box center [563, 198] width 160 height 25
select select "10"
click at [483, 186] on select "Select Cable / Satellite Services Collection Agency Credit Card Debt Debt Couns…" at bounding box center [563, 198] width 160 height 25
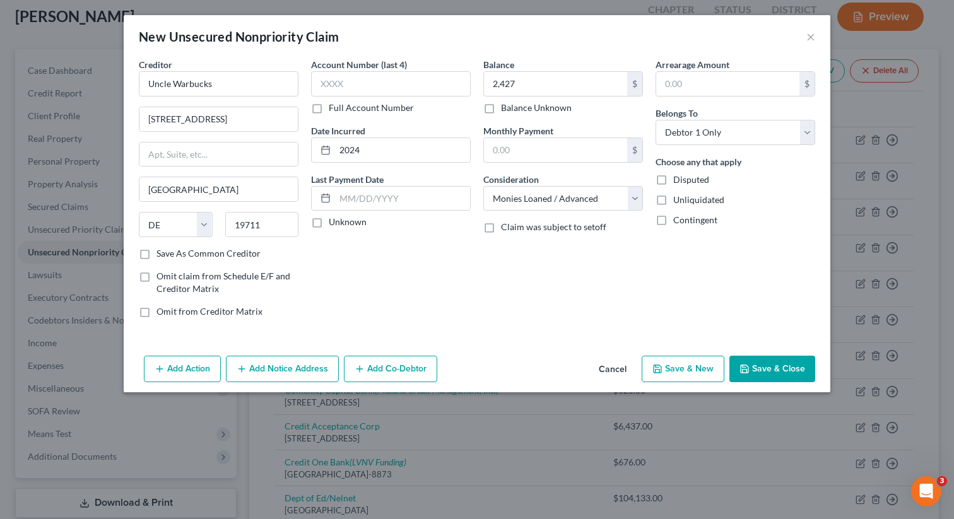
click at [705, 363] on button "Save & New" at bounding box center [683, 369] width 83 height 26
select select "0"
type input "2,427.00"
type input "0.00"
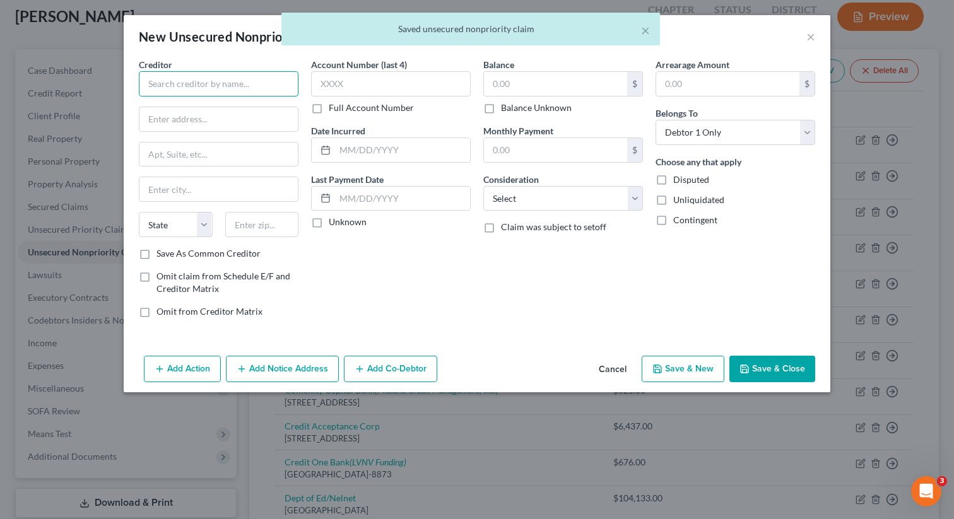
click at [267, 93] on input "text" at bounding box center [219, 83] width 160 height 25
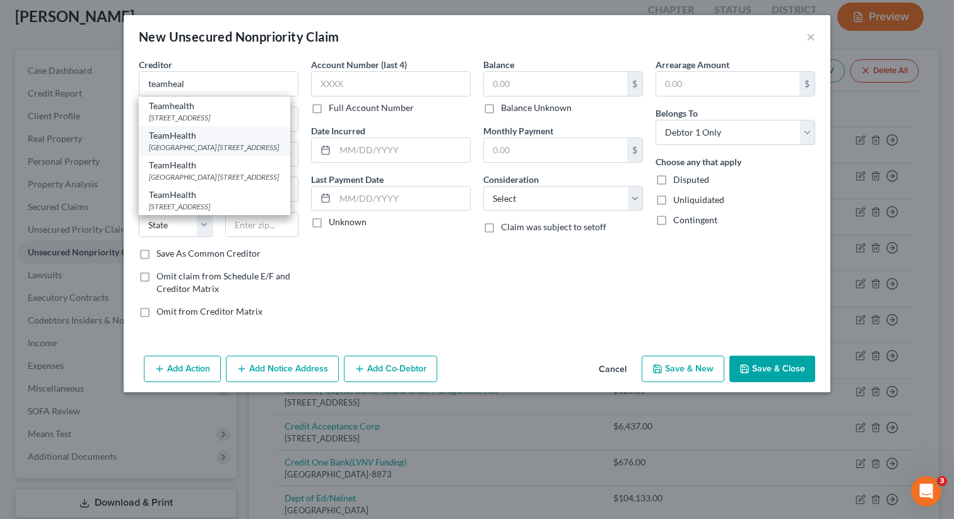
click at [274, 153] on div "[GEOGRAPHIC_DATA] [STREET_ADDRESS]" at bounding box center [214, 147] width 131 height 11
type input "TeamHealth"
type input "Alcoa Billing Center"
type input "[STREET_ADDRESS]"
type input "[GEOGRAPHIC_DATA]"
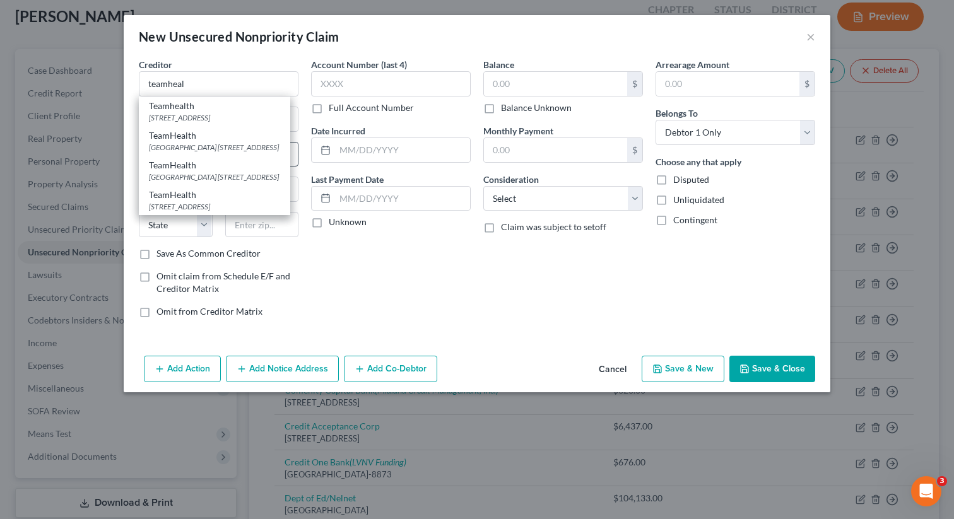
select select "44"
type input "37777"
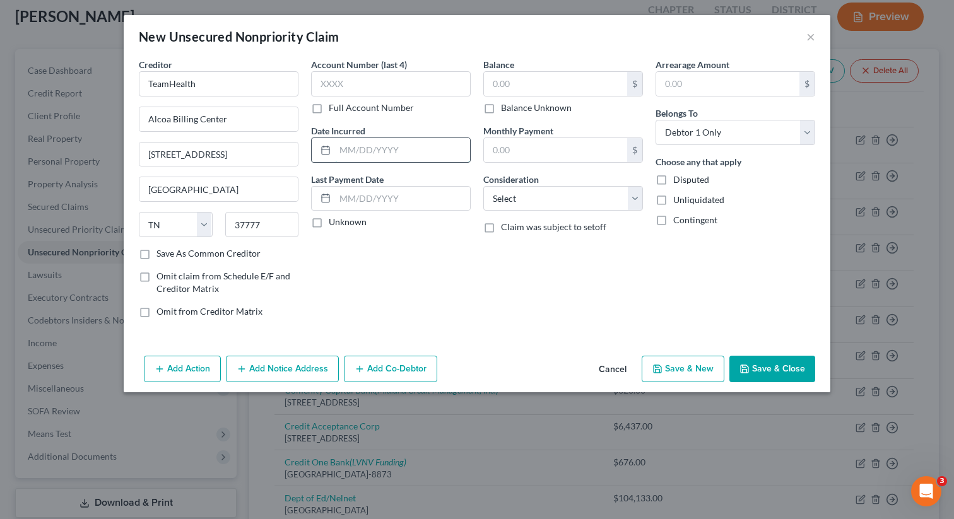
click at [402, 143] on input "text" at bounding box center [402, 150] width 135 height 24
type input "2024"
click at [539, 79] on input "text" at bounding box center [555, 84] width 143 height 24
type input "1,961"
click at [559, 198] on select "Select Cable / Satellite Services Collection Agency Credit Card Debt Debt Couns…" at bounding box center [563, 198] width 160 height 25
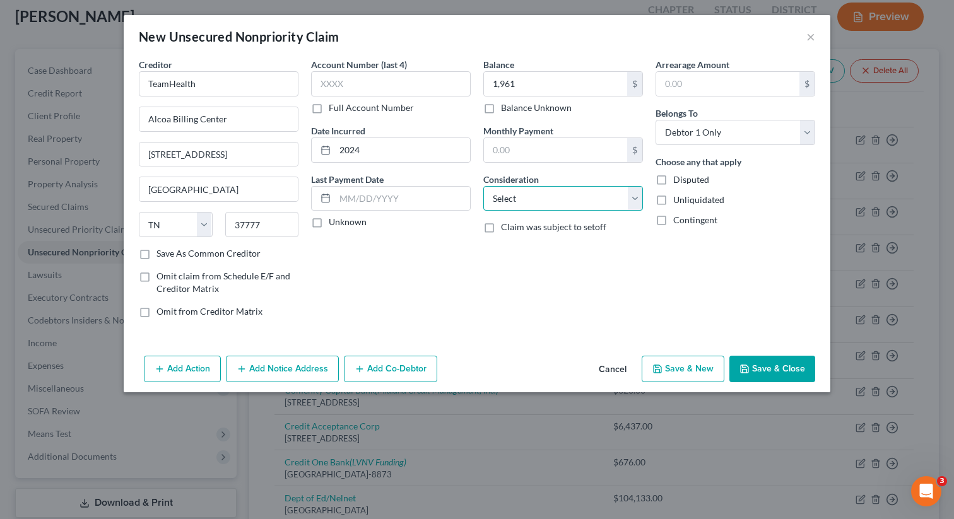
select select "9"
click at [483, 186] on select "Select Cable / Satellite Services Collection Agency Credit Card Debt Debt Couns…" at bounding box center [563, 198] width 160 height 25
click at [305, 372] on button "Add Notice Address" at bounding box center [282, 369] width 113 height 26
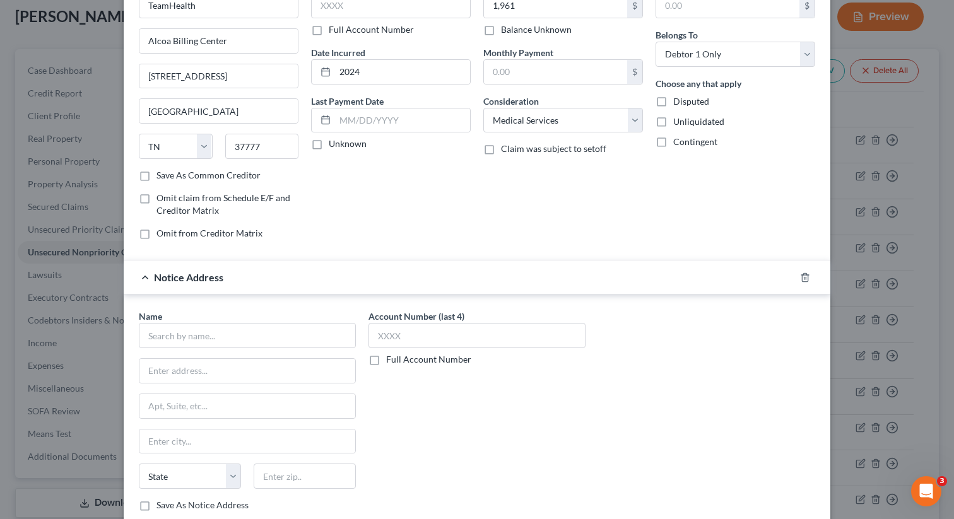
scroll to position [121, 0]
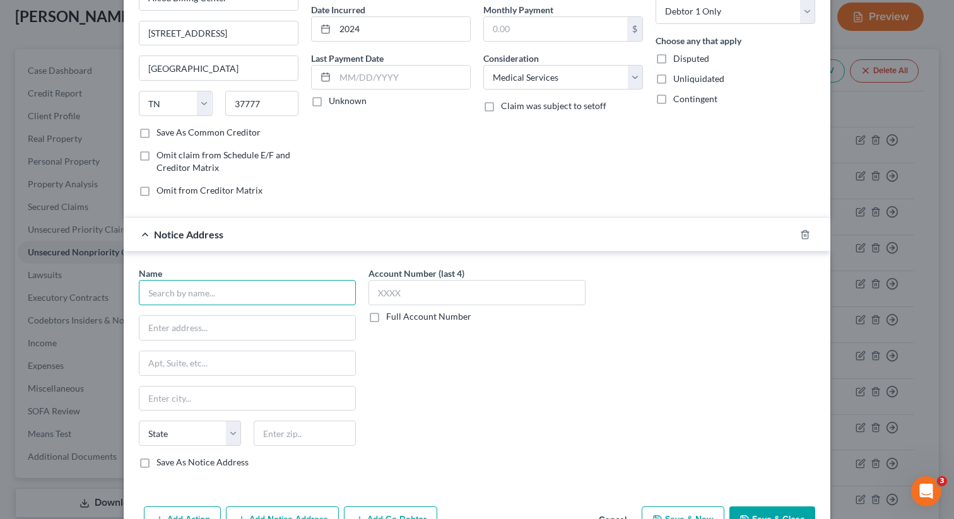
click at [244, 292] on input "text" at bounding box center [247, 292] width 217 height 25
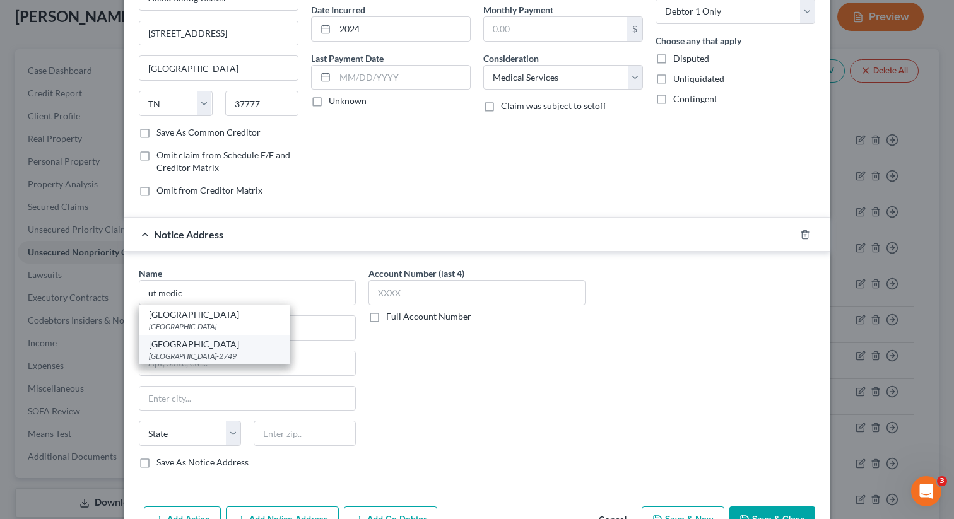
click at [217, 348] on div "[GEOGRAPHIC_DATA]" at bounding box center [214, 344] width 131 height 13
type input "[GEOGRAPHIC_DATA]"
type input "PO Box 32749"
type input "[GEOGRAPHIC_DATA]"
select select "44"
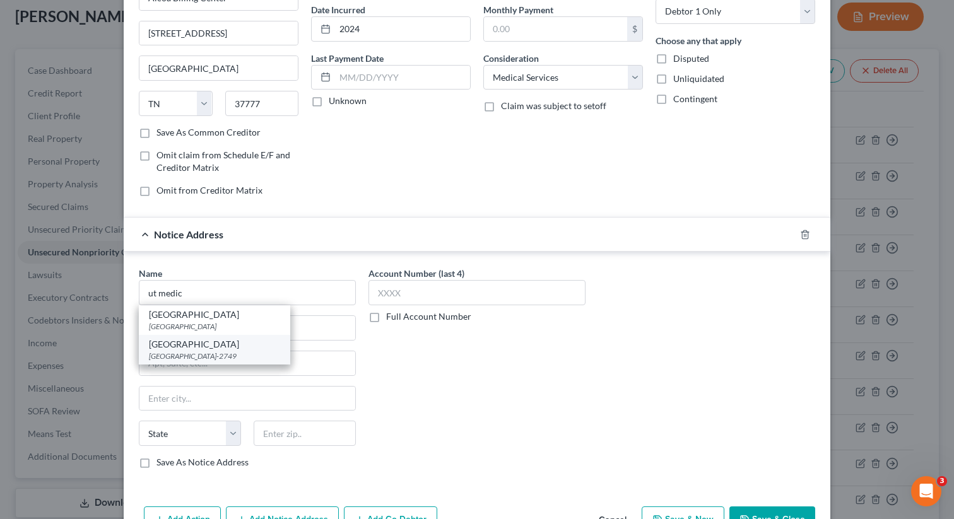
type input "37930-2749"
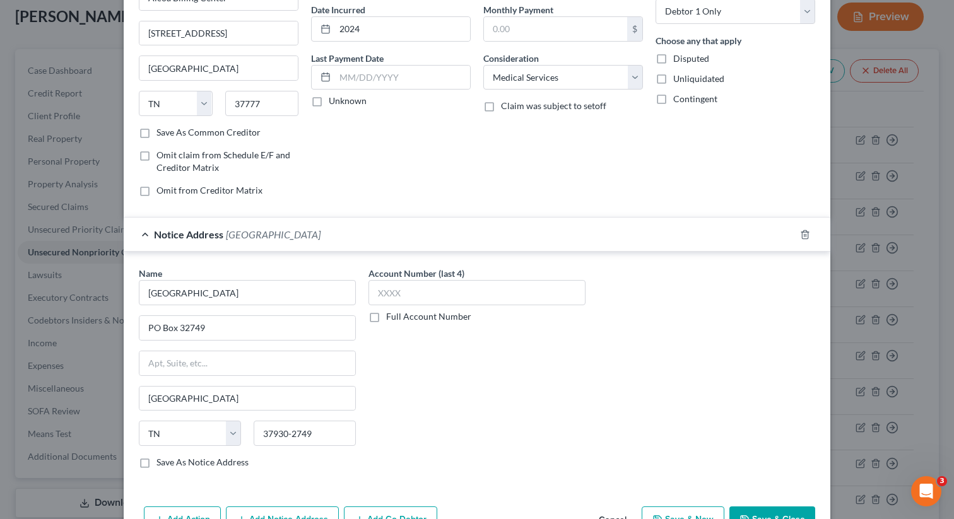
scroll to position [160, 0]
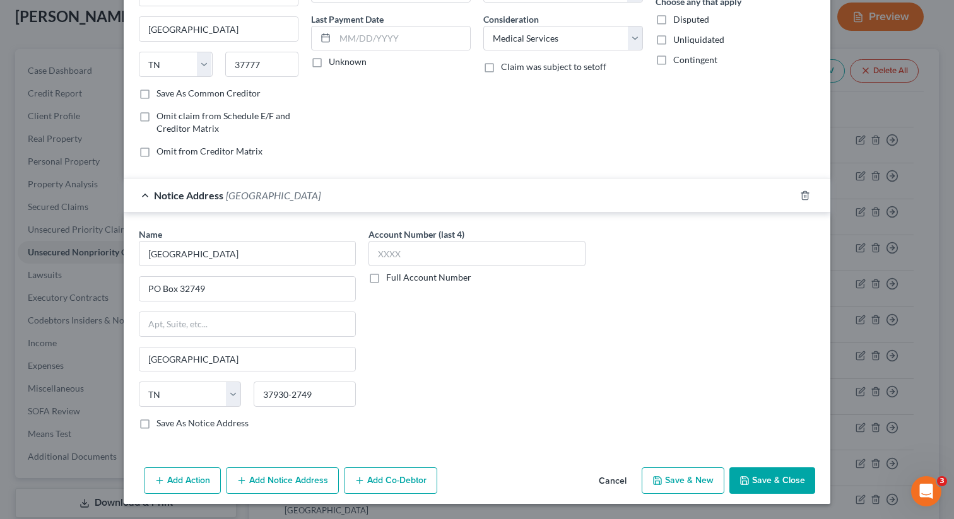
click at [703, 473] on button "Save & New" at bounding box center [683, 480] width 83 height 26
type input "1,961.00"
type input "0.00"
select select "0"
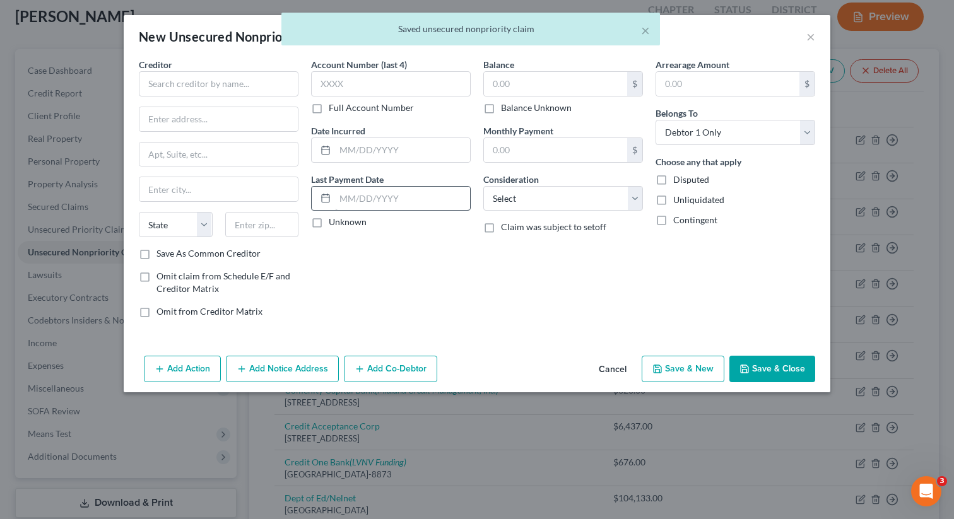
scroll to position [0, 0]
click at [277, 88] on input "text" at bounding box center [219, 83] width 160 height 25
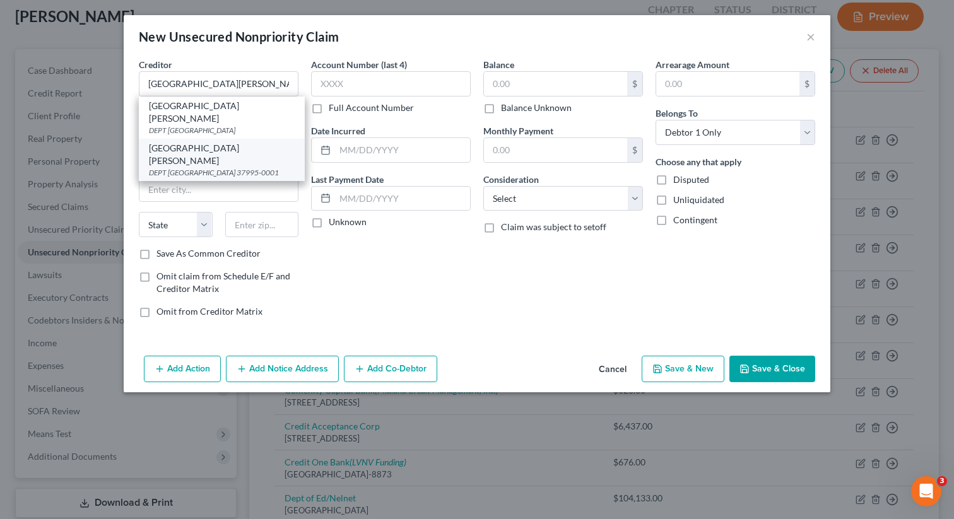
click at [265, 159] on div "[GEOGRAPHIC_DATA][PERSON_NAME]" at bounding box center [222, 154] width 146 height 25
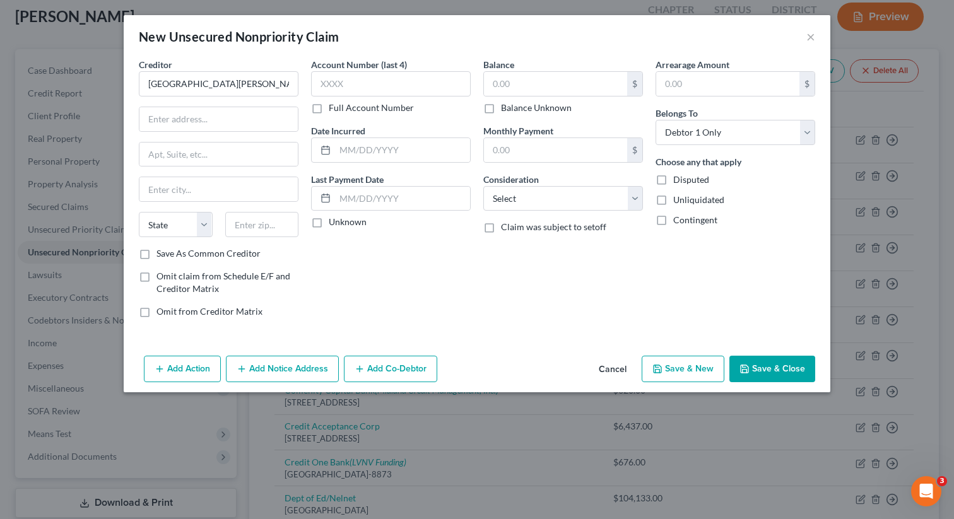
type input "[GEOGRAPHIC_DATA][PERSON_NAME]"
type input "DEPT 888001"
type input "[GEOGRAPHIC_DATA]"
select select "44"
type input "37995-0001"
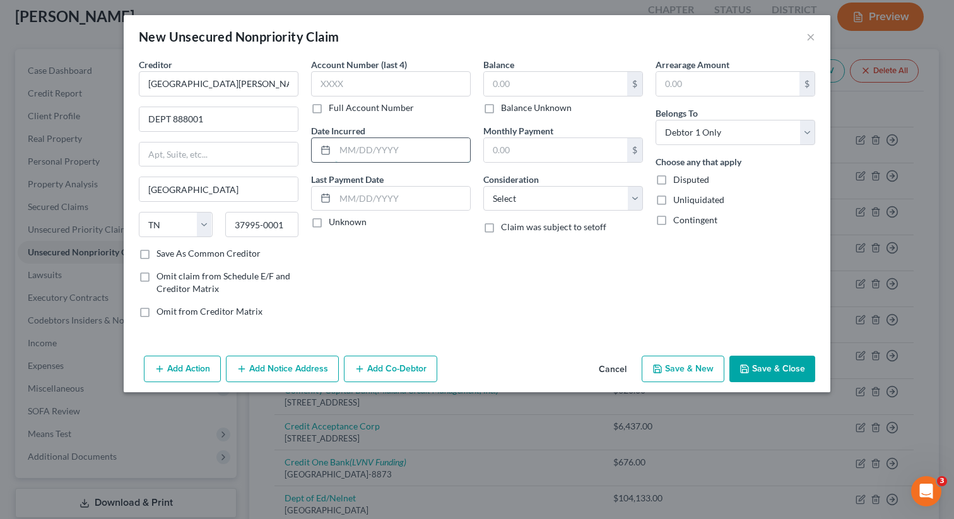
click at [430, 143] on input "text" at bounding box center [402, 150] width 135 height 24
type input "2024"
click at [589, 80] on input "text" at bounding box center [555, 84] width 143 height 24
click at [628, 198] on select "Select Cable / Satellite Services Collection Agency Credit Card Debt Debt Couns…" at bounding box center [563, 198] width 160 height 25
click at [483, 186] on select "Select Cable / Satellite Services Collection Agency Credit Card Debt Debt Couns…" at bounding box center [563, 198] width 160 height 25
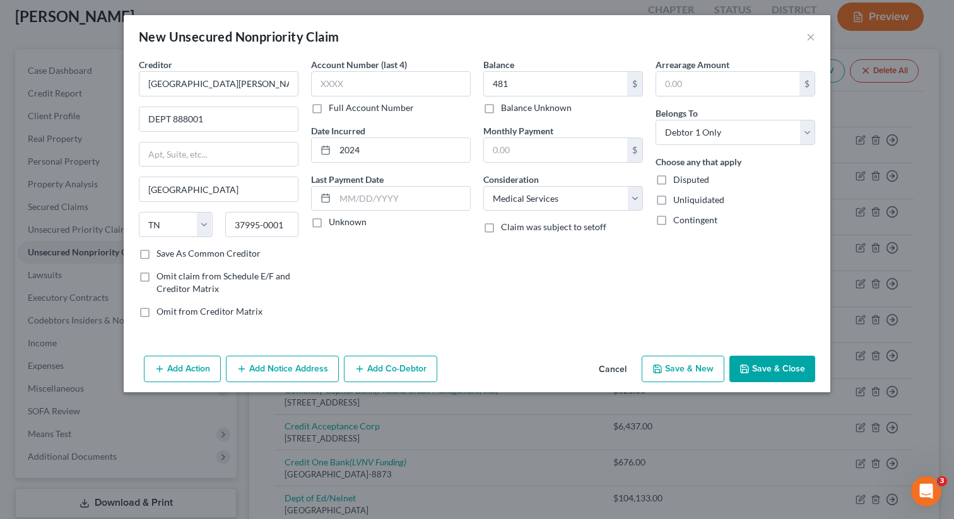
click at [300, 363] on button "Add Notice Address" at bounding box center [282, 369] width 113 height 26
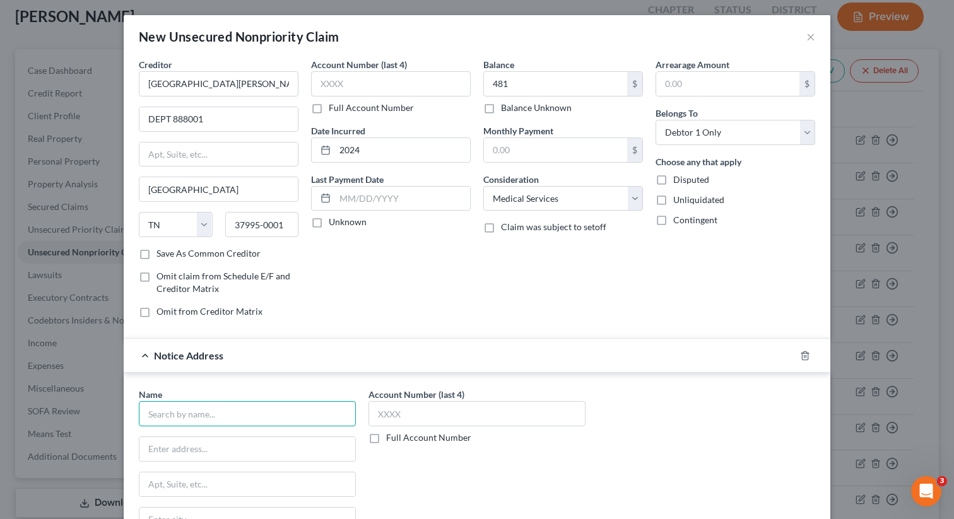
click at [273, 407] on input "text" at bounding box center [247, 413] width 217 height 25
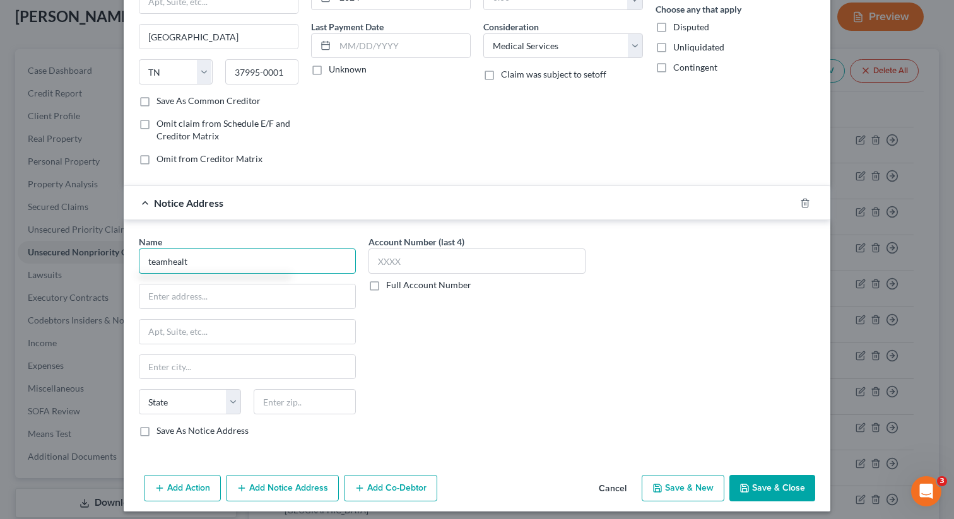
scroll to position [160, 0]
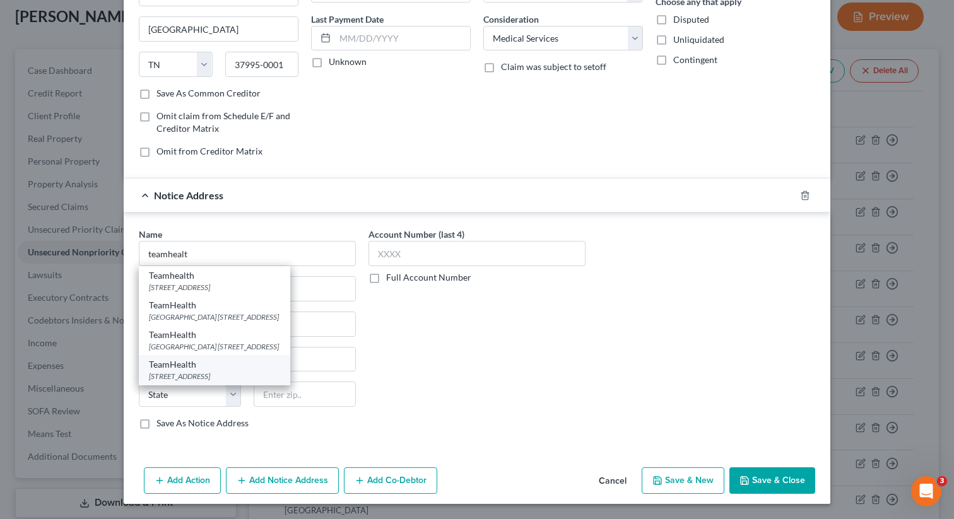
click at [253, 380] on div "[STREET_ADDRESS]" at bounding box center [214, 376] width 131 height 11
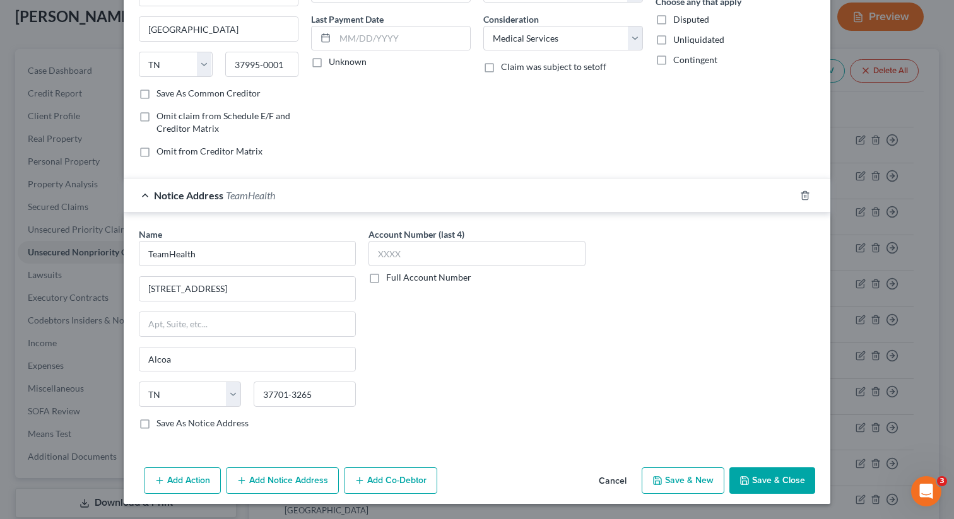
click at [679, 479] on button "Save & New" at bounding box center [683, 480] width 83 height 26
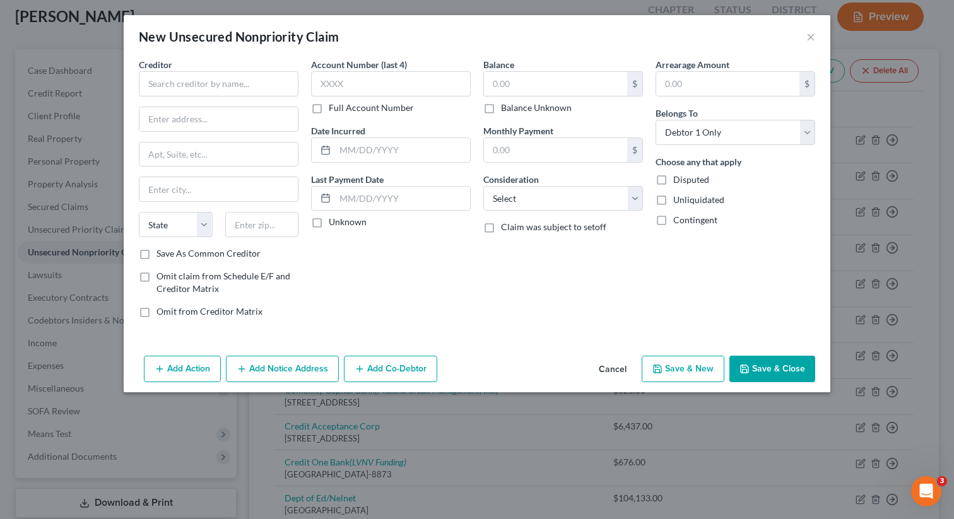
scroll to position [0, 0]
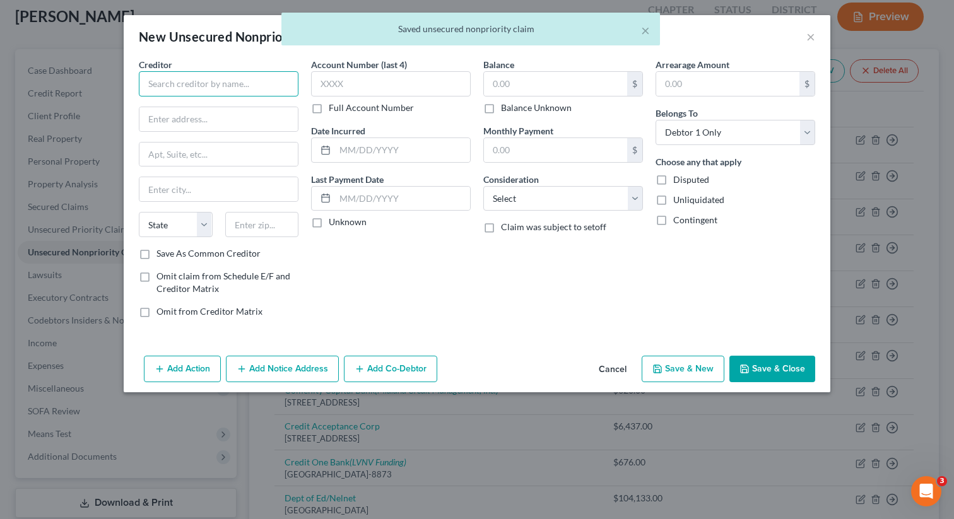
click at [274, 83] on input "text" at bounding box center [219, 83] width 160 height 25
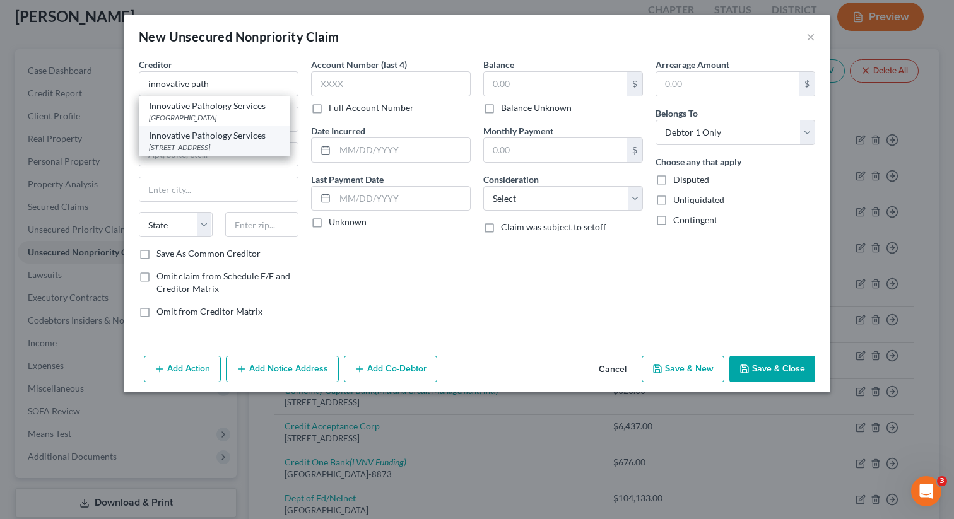
click at [257, 134] on div "Innovative Pathology Services" at bounding box center [214, 135] width 131 height 13
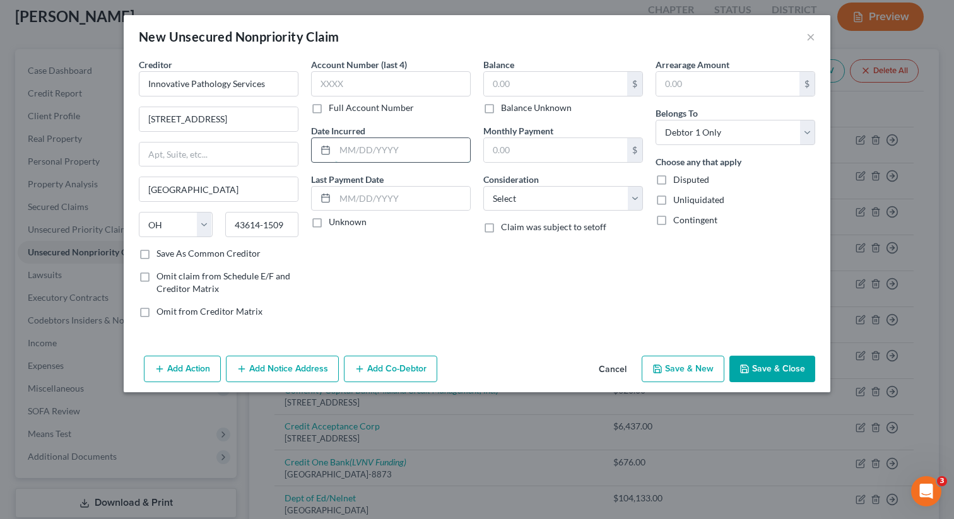
click at [402, 151] on input "text" at bounding box center [402, 150] width 135 height 24
click at [542, 92] on input "text" at bounding box center [555, 84] width 143 height 24
click at [589, 211] on div "Balance 50.00 $ Balance Unknown Balance Undetermined 50 $ Balance Unknown Month…" at bounding box center [563, 193] width 172 height 270
click at [588, 201] on select "Select Cable / Satellite Services Collection Agency Credit Card Debt Debt Couns…" at bounding box center [563, 198] width 160 height 25
click at [483, 186] on select "Select Cable / Satellite Services Collection Agency Credit Card Debt Debt Couns…" at bounding box center [563, 198] width 160 height 25
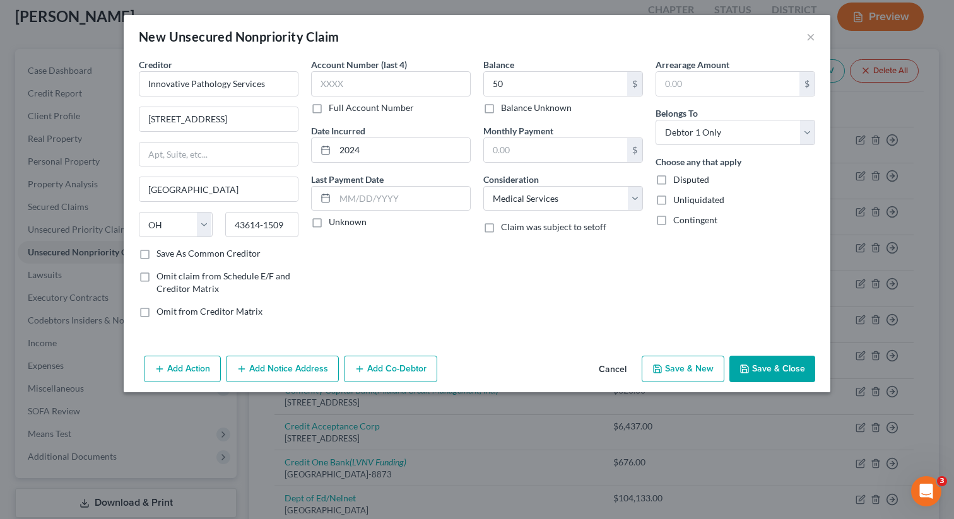
click at [699, 380] on button "Save & New" at bounding box center [683, 369] width 83 height 26
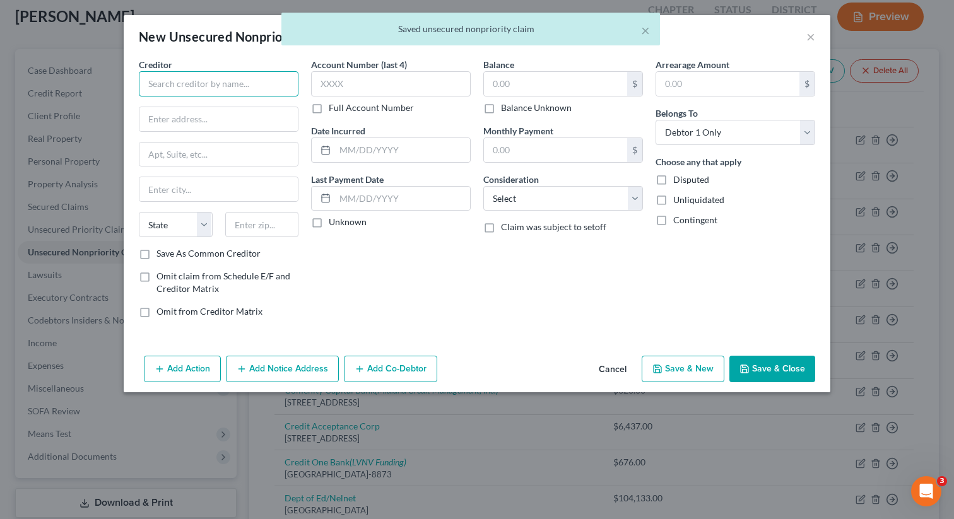
click at [232, 80] on input "text" at bounding box center [219, 83] width 160 height 25
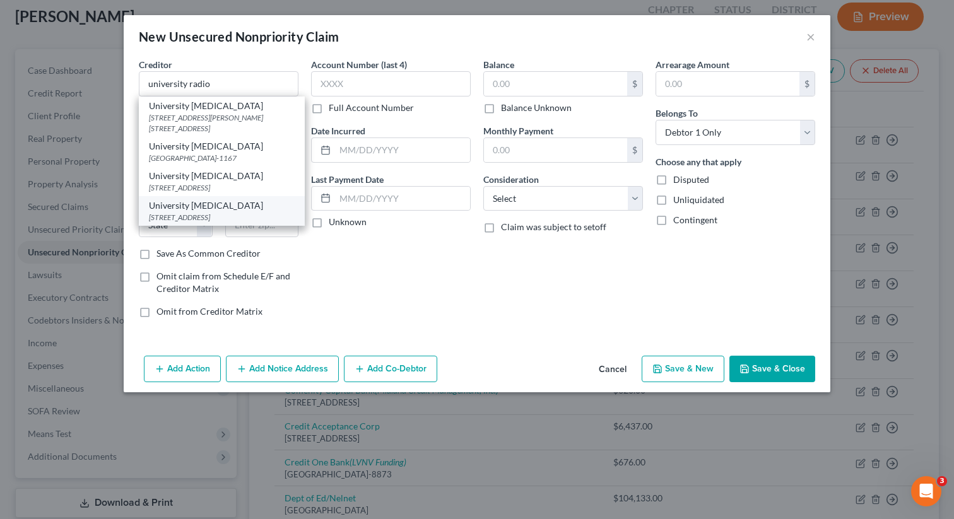
click at [250, 219] on div "[STREET_ADDRESS]" at bounding box center [222, 217] width 146 height 11
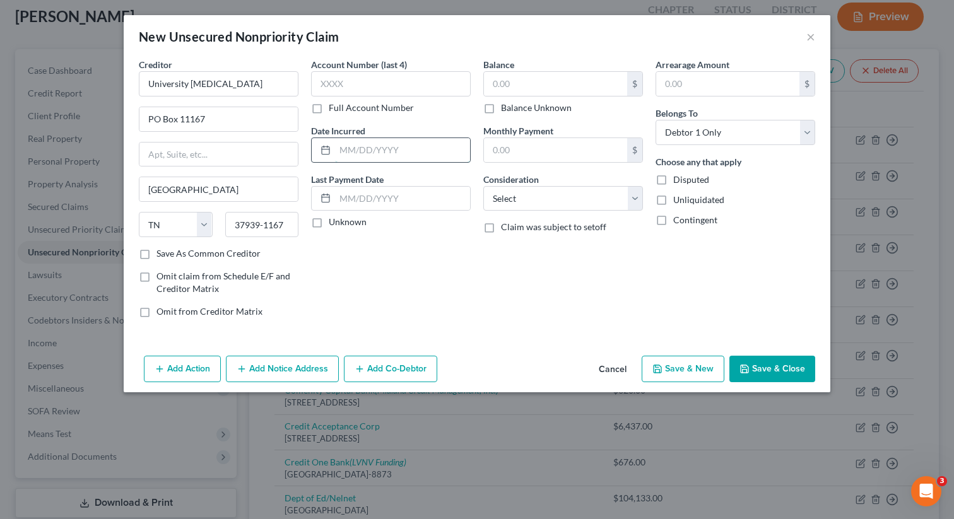
click at [392, 144] on input "text" at bounding box center [402, 150] width 135 height 24
click at [562, 77] on input "text" at bounding box center [555, 84] width 143 height 24
click at [589, 187] on select "Select Cable / Satellite Services Collection Agency Credit Card Debt Debt Couns…" at bounding box center [563, 198] width 160 height 25
click at [483, 186] on select "Select Cable / Satellite Services Collection Agency Credit Card Debt Debt Couns…" at bounding box center [563, 198] width 160 height 25
click at [257, 81] on input "University [MEDICAL_DATA]" at bounding box center [219, 83] width 160 height 25
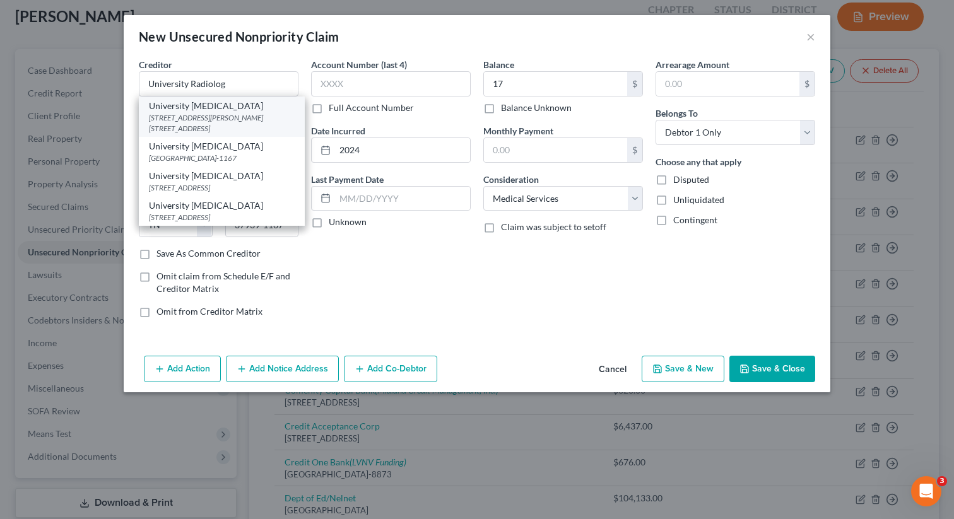
click at [254, 122] on div "[STREET_ADDRESS][PERSON_NAME] [STREET_ADDRESS]" at bounding box center [222, 122] width 146 height 21
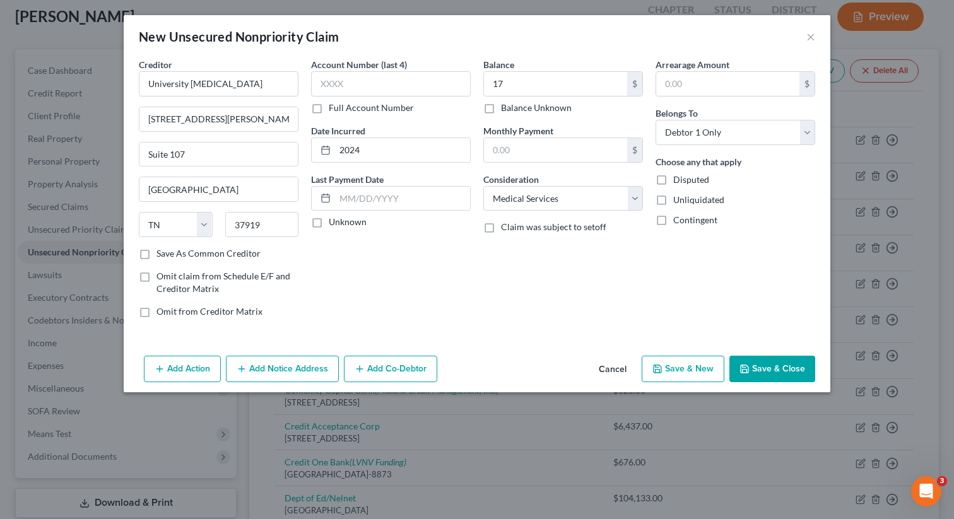
click at [660, 363] on button "Save & New" at bounding box center [683, 369] width 83 height 26
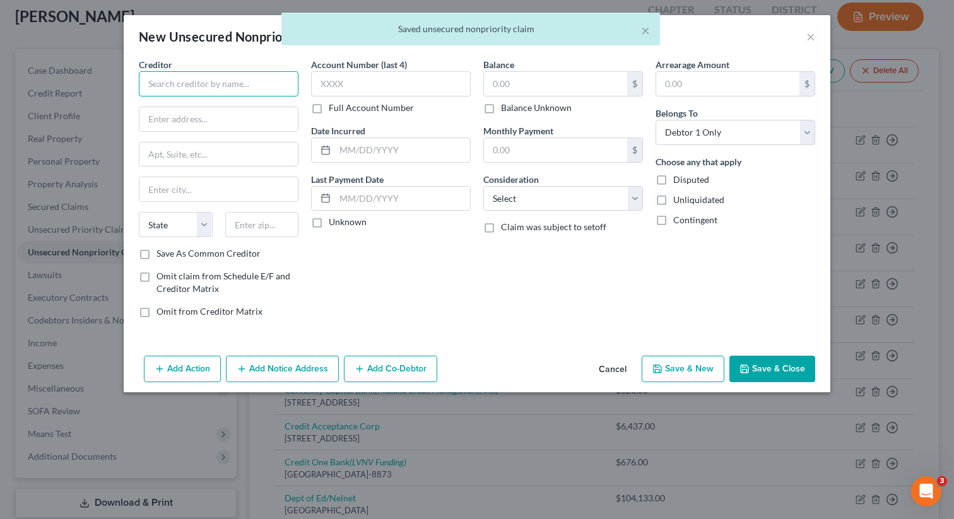
click at [287, 88] on input "text" at bounding box center [219, 83] width 160 height 25
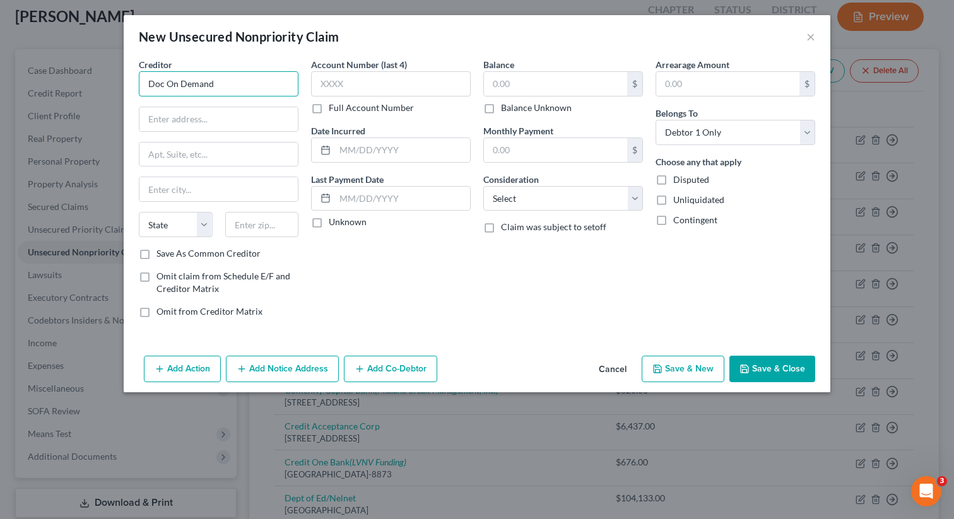
click at [165, 83] on input "Doc On Demand" at bounding box center [219, 83] width 160 height 25
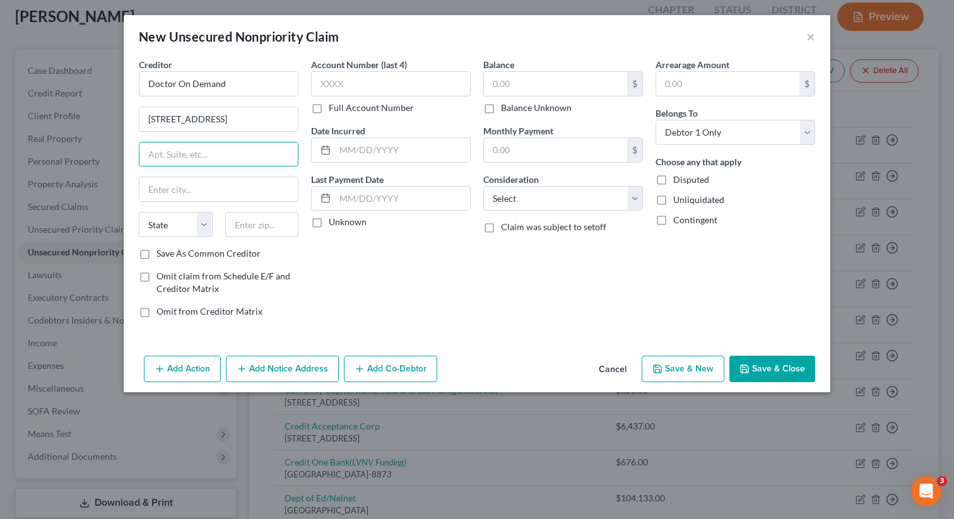
click at [156, 256] on label "Save As Common Creditor" at bounding box center [208, 253] width 104 height 13
click at [161, 255] on input "Save As Common Creditor" at bounding box center [165, 251] width 8 height 8
click at [191, 152] on input "text" at bounding box center [218, 155] width 158 height 24
click at [248, 234] on input "text" at bounding box center [262, 224] width 74 height 25
click at [416, 158] on input "text" at bounding box center [402, 150] width 135 height 24
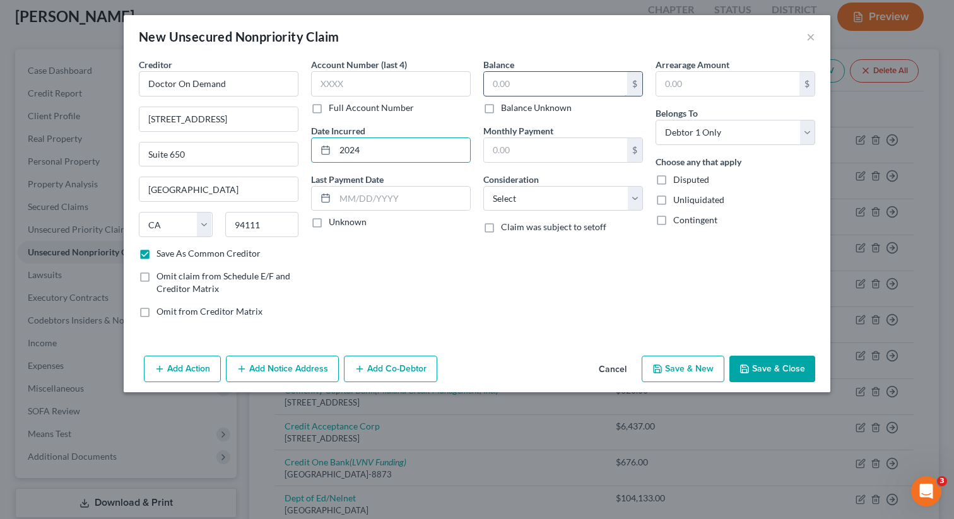
click at [541, 88] on input "text" at bounding box center [555, 84] width 143 height 24
click at [608, 209] on select "Select Cable / Satellite Services Collection Agency Credit Card Debt Debt Couns…" at bounding box center [563, 198] width 160 height 25
click at [483, 186] on select "Select Cable / Satellite Services Collection Agency Credit Card Debt Debt Couns…" at bounding box center [563, 198] width 160 height 25
click at [771, 379] on button "Save & Close" at bounding box center [772, 369] width 86 height 26
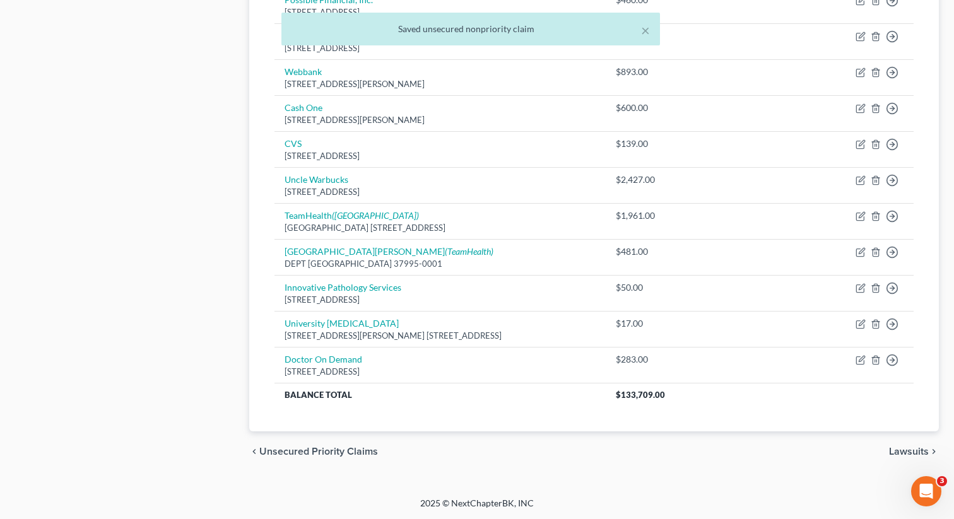
click at [341, 453] on span "Unsecured Priority Claims" at bounding box center [318, 452] width 119 height 10
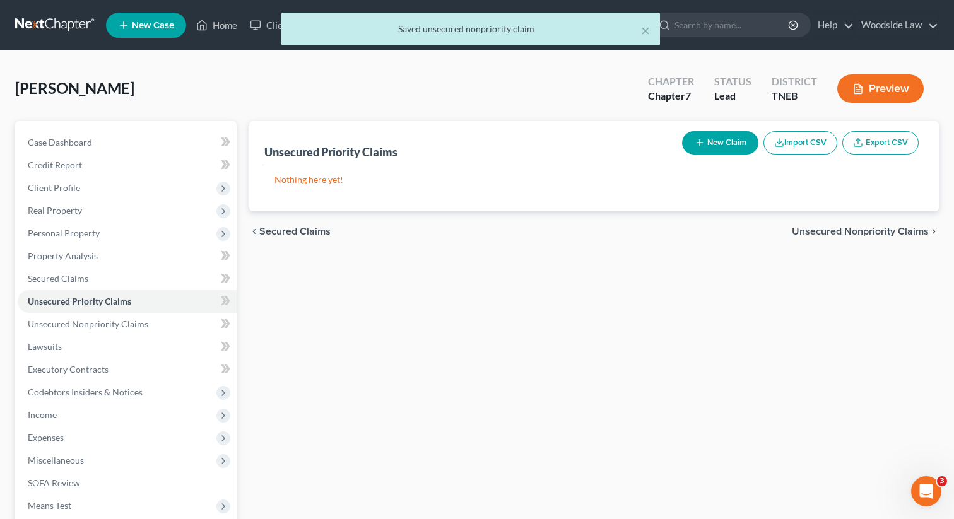
click at [883, 230] on span "Unsecured Nonpriority Claims" at bounding box center [860, 231] width 137 height 10
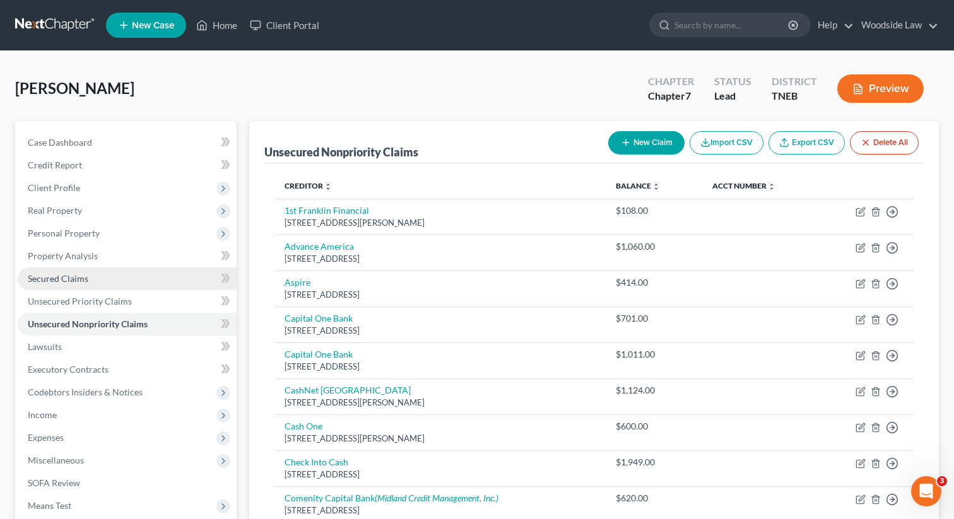
click at [66, 277] on span "Secured Claims" at bounding box center [58, 278] width 61 height 11
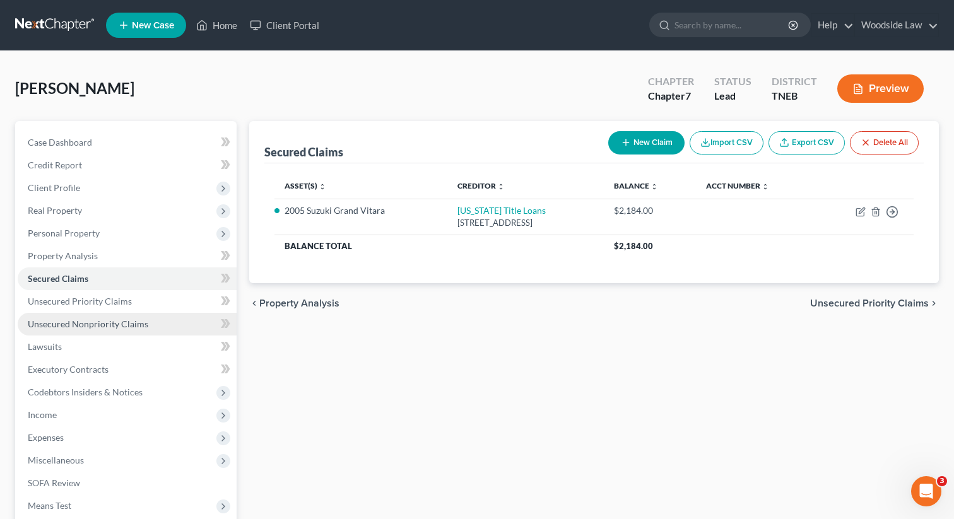
click at [79, 330] on link "Unsecured Nonpriority Claims" at bounding box center [127, 324] width 219 height 23
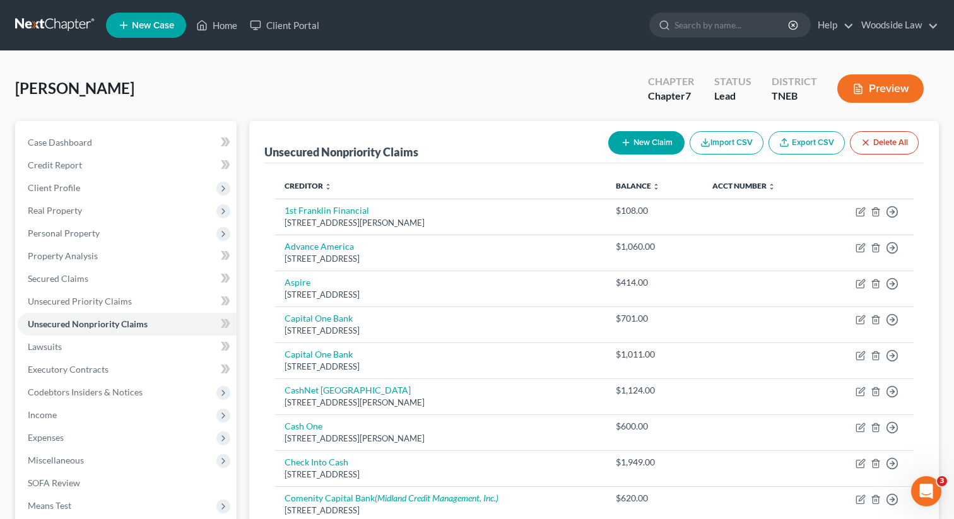
click at [645, 131] on button "New Claim" at bounding box center [646, 142] width 76 height 23
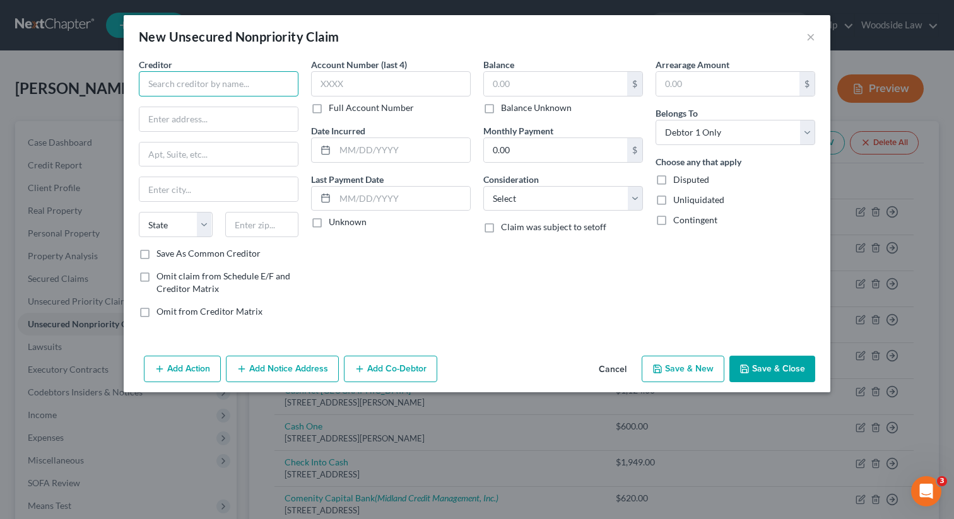
click at [281, 77] on input "text" at bounding box center [219, 83] width 160 height 25
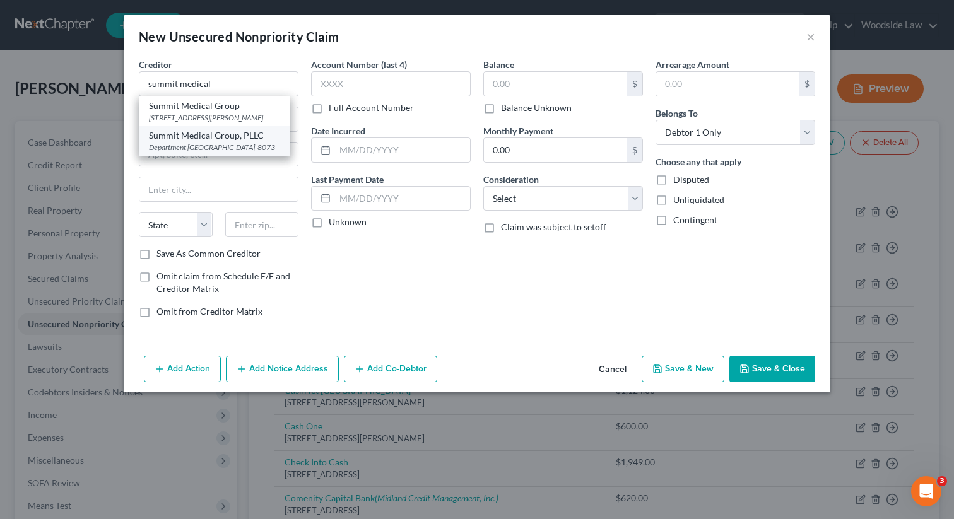
click at [262, 153] on div "Department [GEOGRAPHIC_DATA]-8073" at bounding box center [214, 147] width 131 height 11
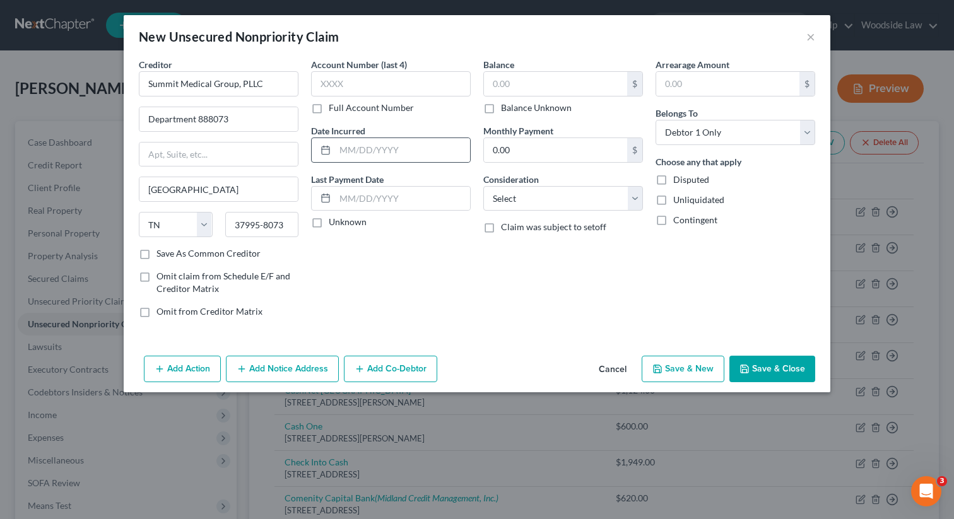
click at [433, 138] on div at bounding box center [391, 150] width 160 height 25
click at [443, 156] on input "text" at bounding box center [402, 150] width 135 height 24
click at [589, 80] on input "text" at bounding box center [555, 84] width 143 height 24
click at [590, 197] on select "Select Cable / Satellite Services Collection Agency Credit Card Debt Debt Couns…" at bounding box center [563, 198] width 160 height 25
click at [483, 186] on select "Select Cable / Satellite Services Collection Agency Credit Card Debt Debt Couns…" at bounding box center [563, 198] width 160 height 25
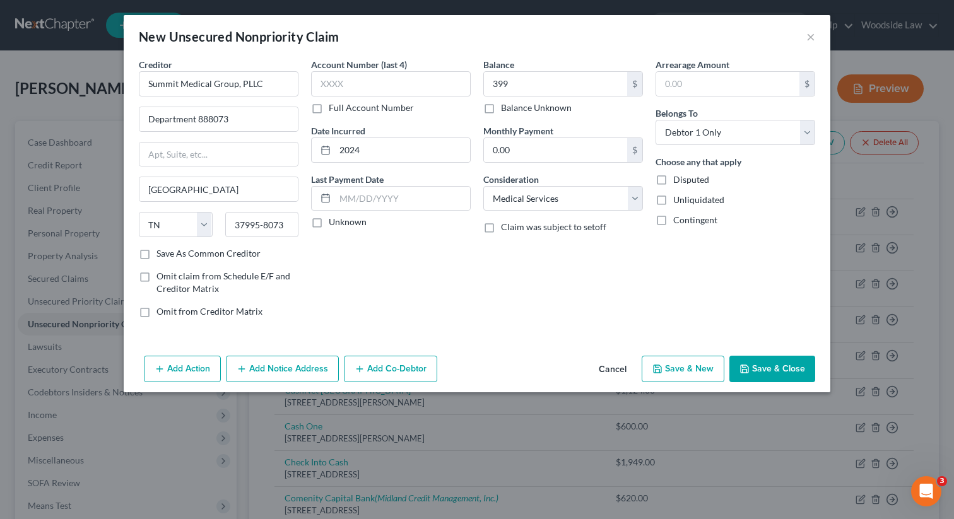
click at [810, 373] on button "Save & Close" at bounding box center [772, 369] width 86 height 26
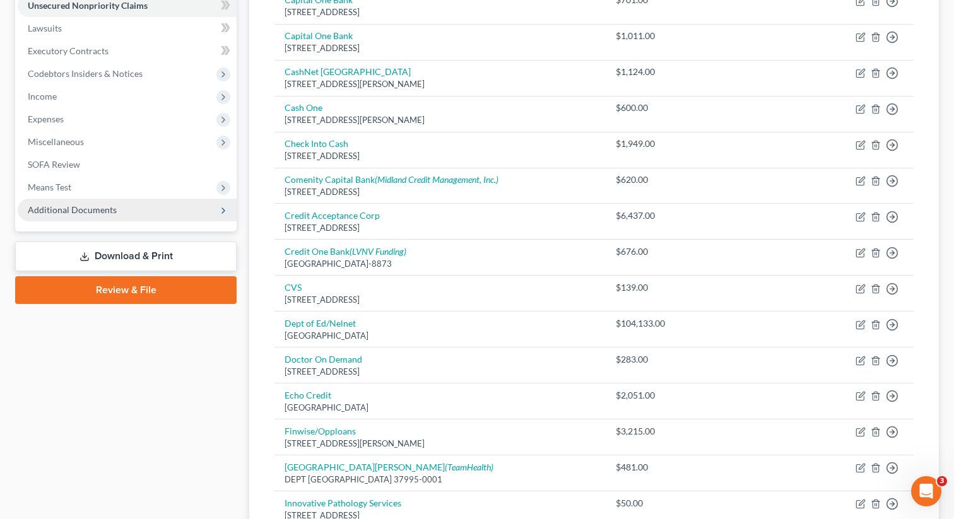
scroll to position [326, 0]
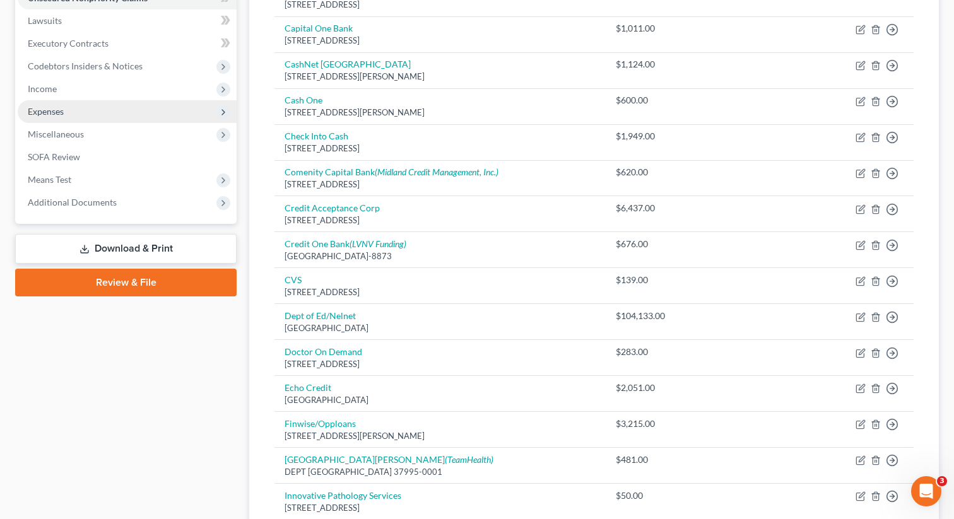
click at [59, 109] on span "Expenses" at bounding box center [46, 111] width 36 height 11
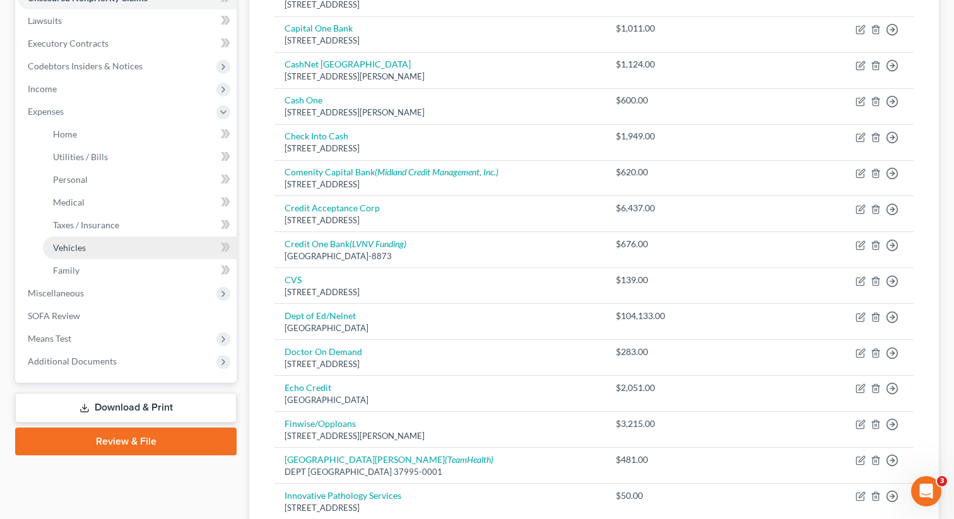
click at [88, 239] on link "Vehicles" at bounding box center [140, 248] width 194 height 23
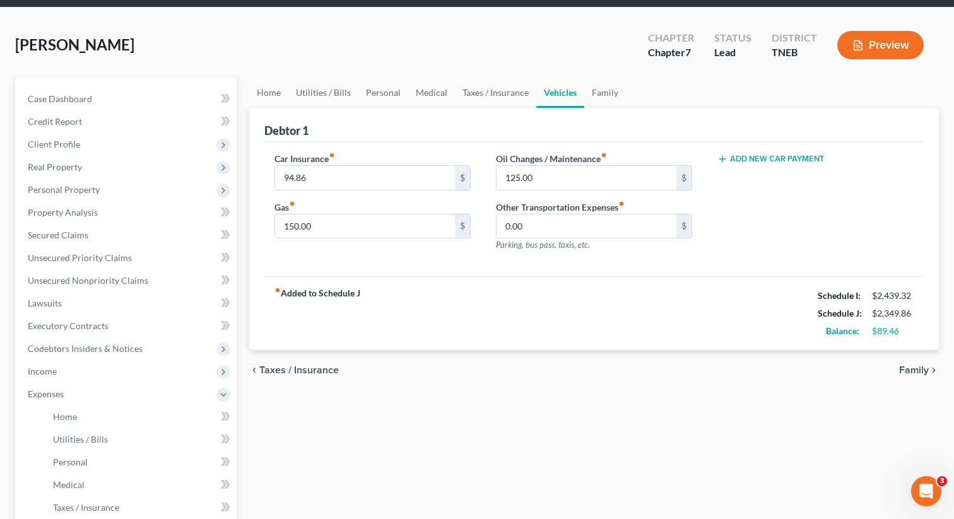
click at [913, 370] on span "Family" at bounding box center [914, 370] width 30 height 10
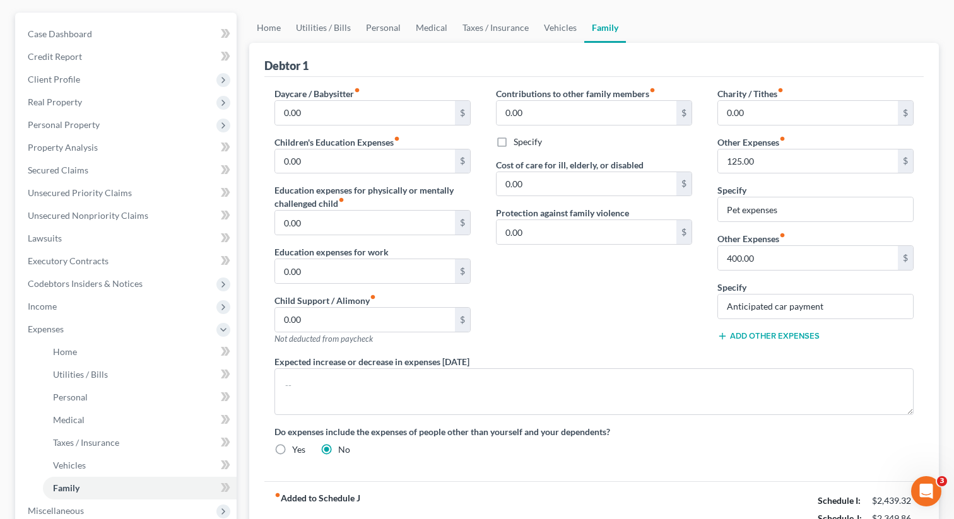
scroll to position [309, 0]
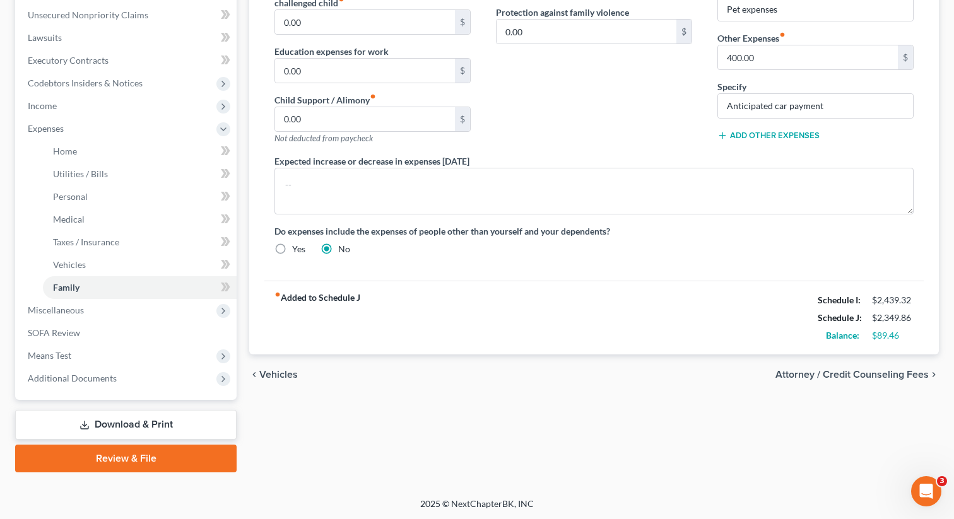
click at [901, 370] on span "Attorney / Credit Counseling Fees" at bounding box center [851, 375] width 153 height 10
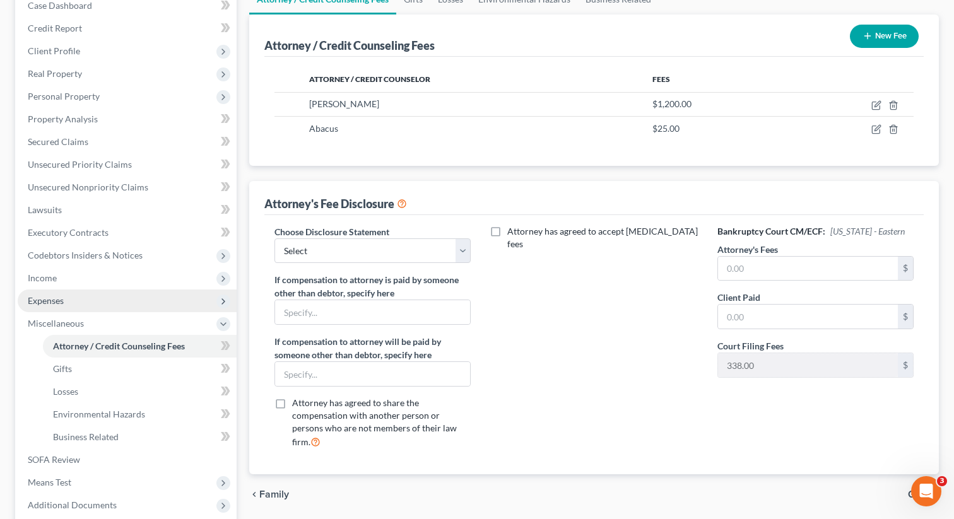
scroll to position [264, 0]
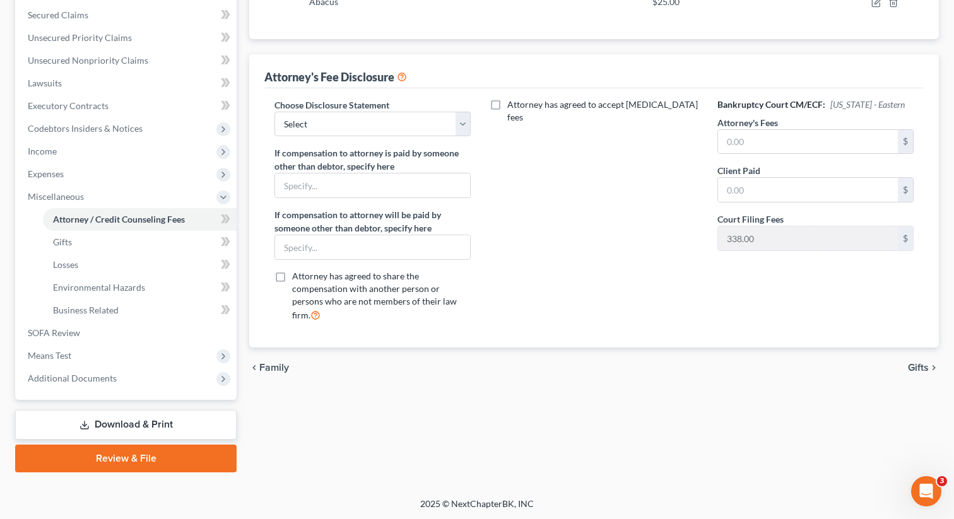
click at [124, 411] on link "Download & Print" at bounding box center [125, 425] width 221 height 30
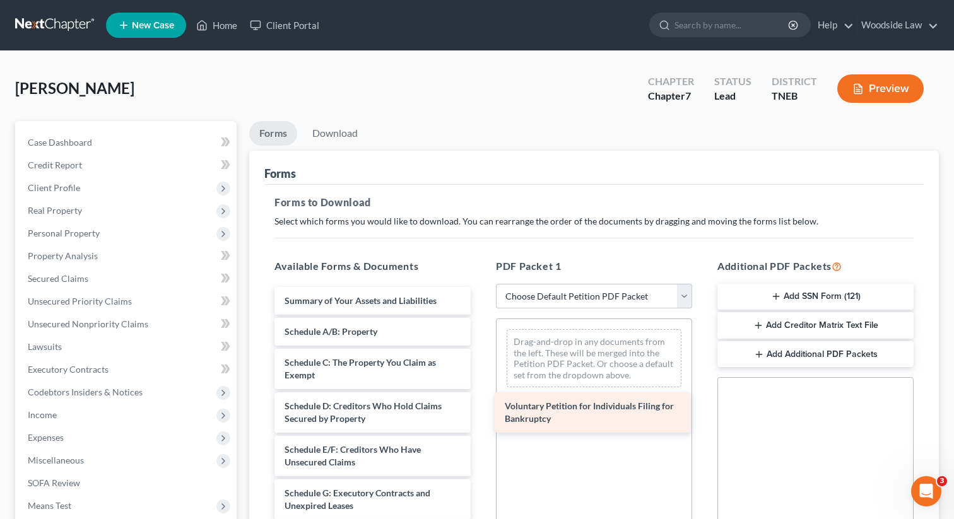
drag, startPoint x: 363, startPoint y: 300, endPoint x: 584, endPoint y: 406, distance: 244.4
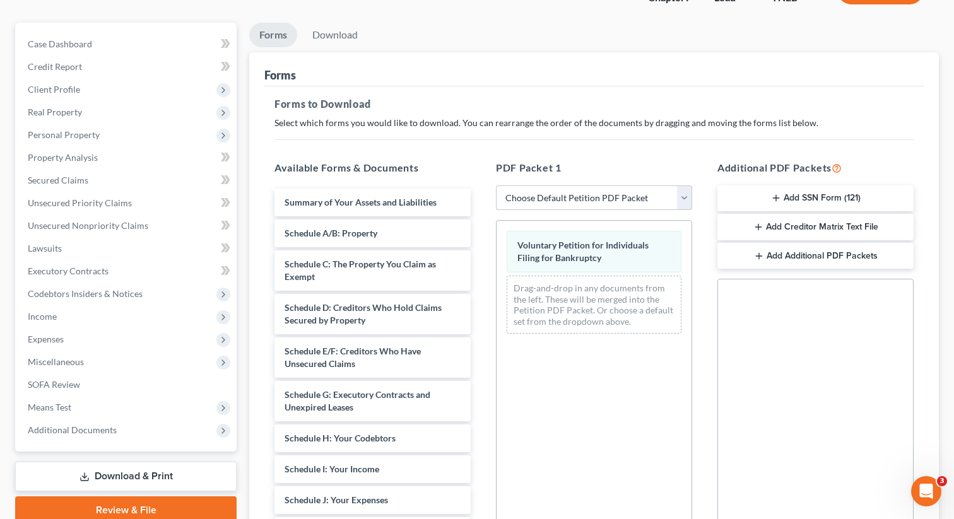
scroll to position [103, 0]
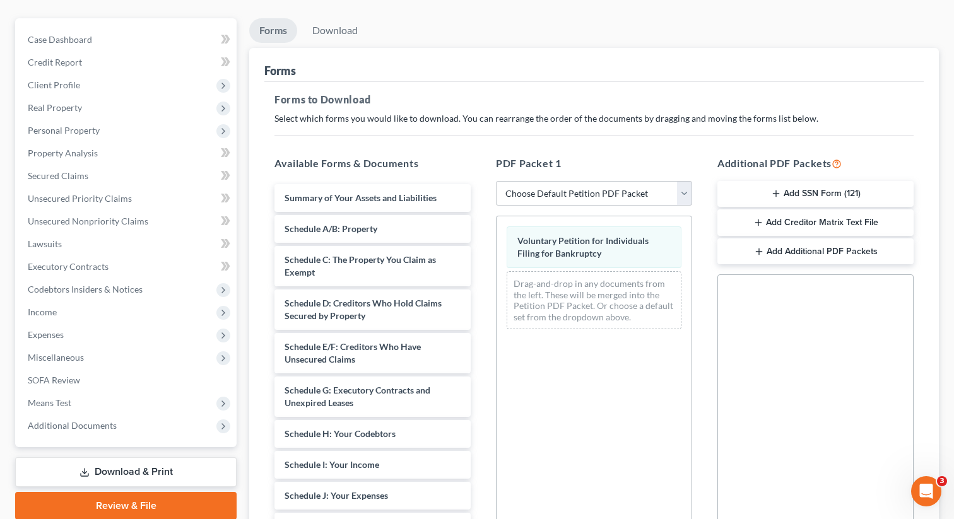
click at [818, 189] on button "Add SSN Form (121)" at bounding box center [815, 194] width 196 height 26
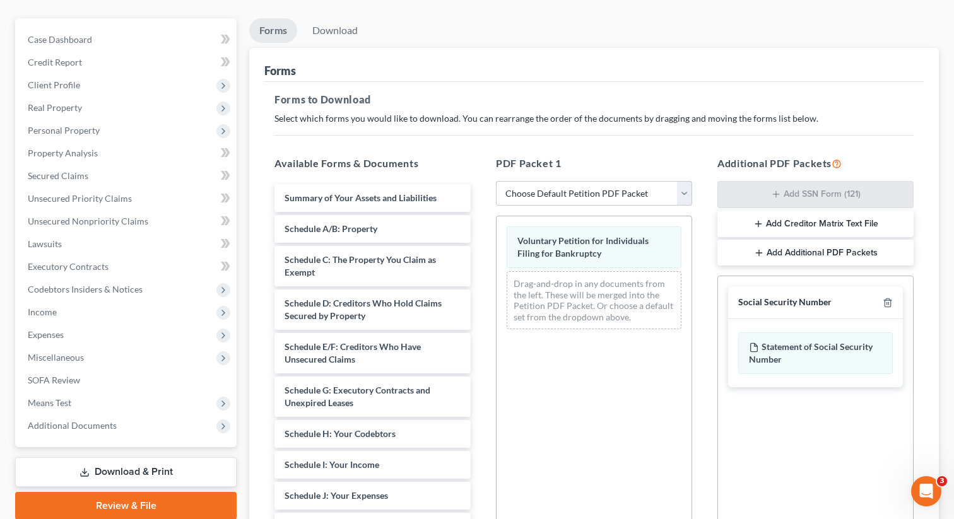
click at [827, 222] on button "Add Creditor Matrix Text File" at bounding box center [815, 224] width 196 height 26
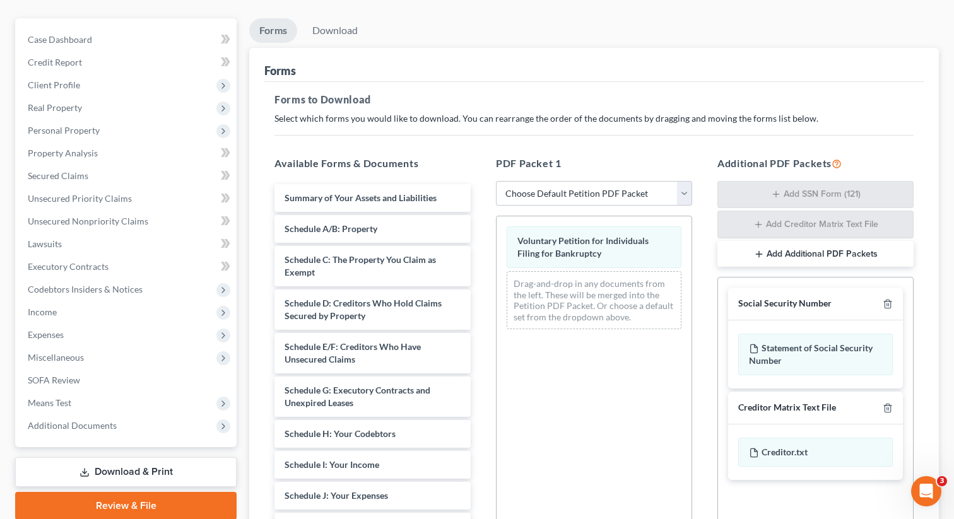
click at [825, 252] on button "Add Additional PDF Packets" at bounding box center [815, 254] width 196 height 26
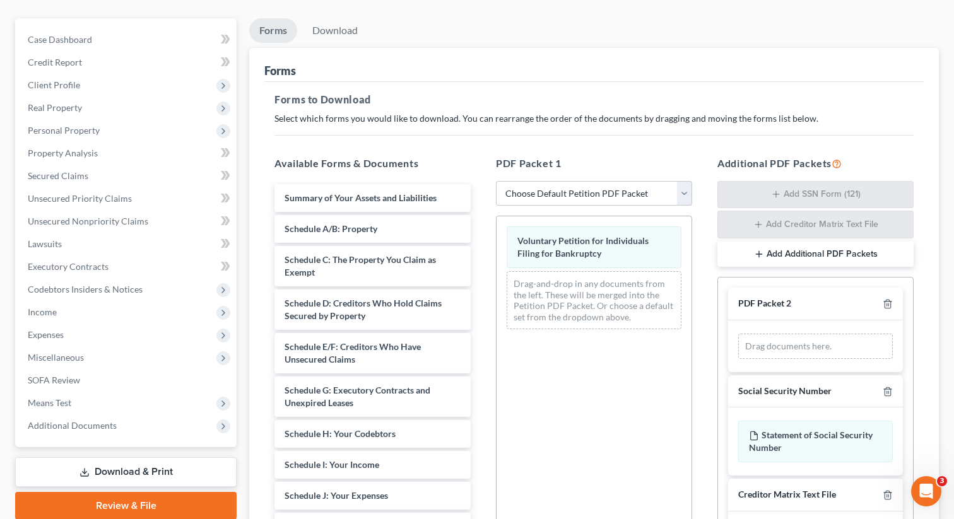
click at [825, 252] on button "Add Additional PDF Packets" at bounding box center [815, 254] width 196 height 26
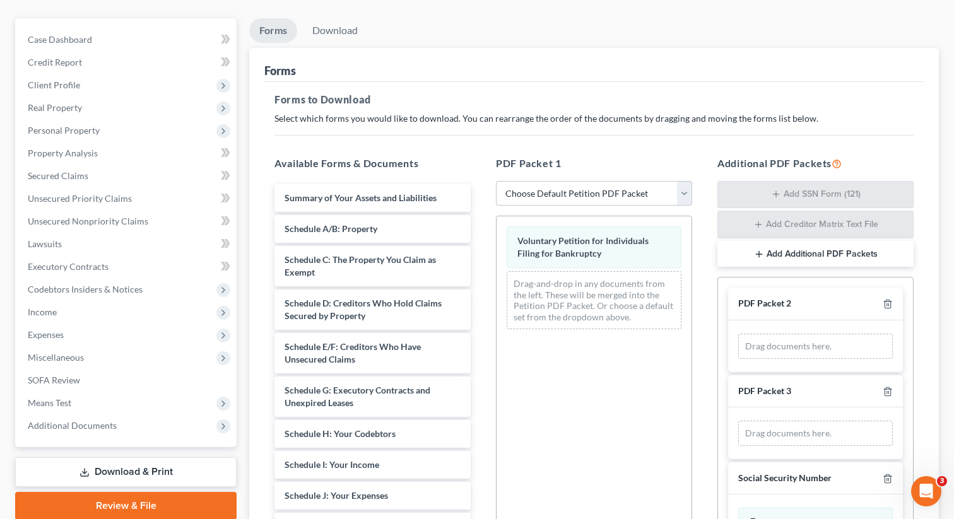
click at [825, 252] on button "Add Additional PDF Packets" at bounding box center [815, 254] width 196 height 26
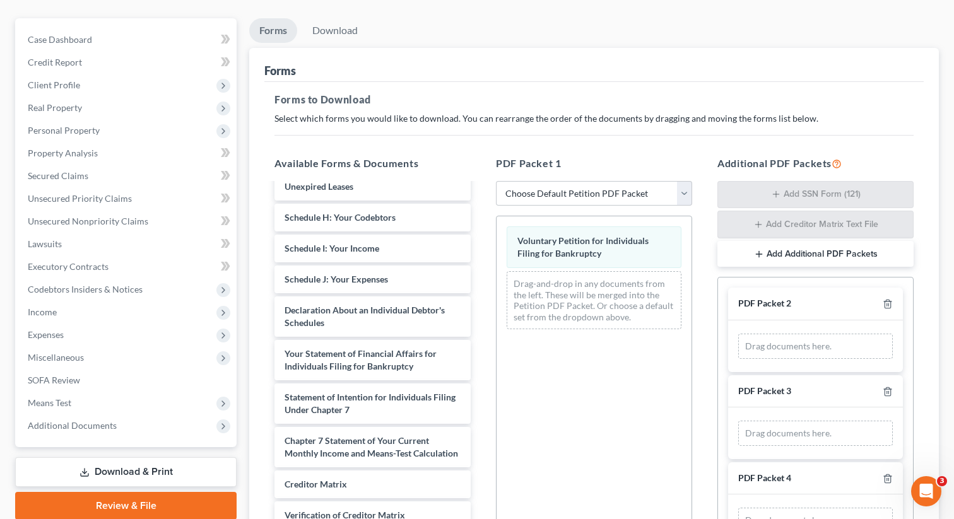
scroll to position [220, 0]
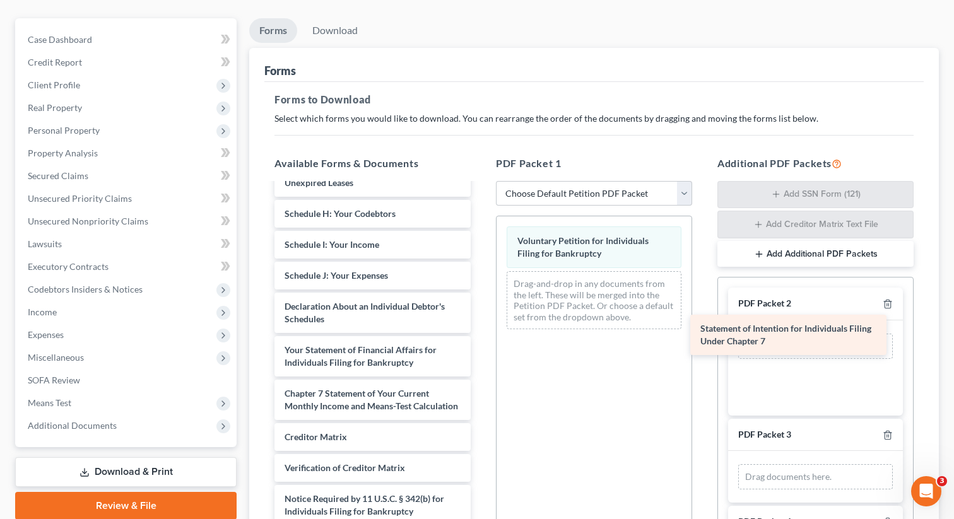
drag, startPoint x: 369, startPoint y: 389, endPoint x: 778, endPoint y: 332, distance: 412.8
click at [481, 332] on div "Statement of Intention for Individuals Filing Under Chapter 7 Summary of Your A…" at bounding box center [372, 260] width 216 height 592
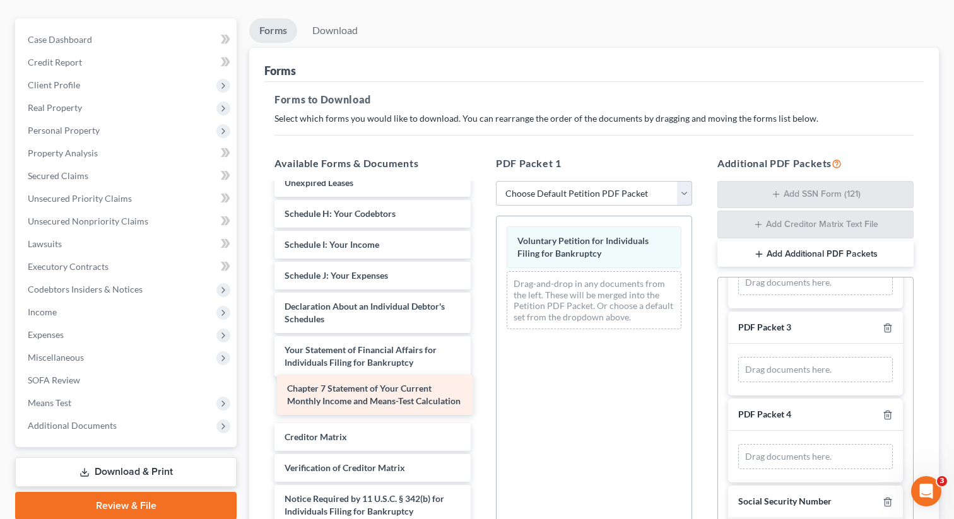
scroll to position [208, 0]
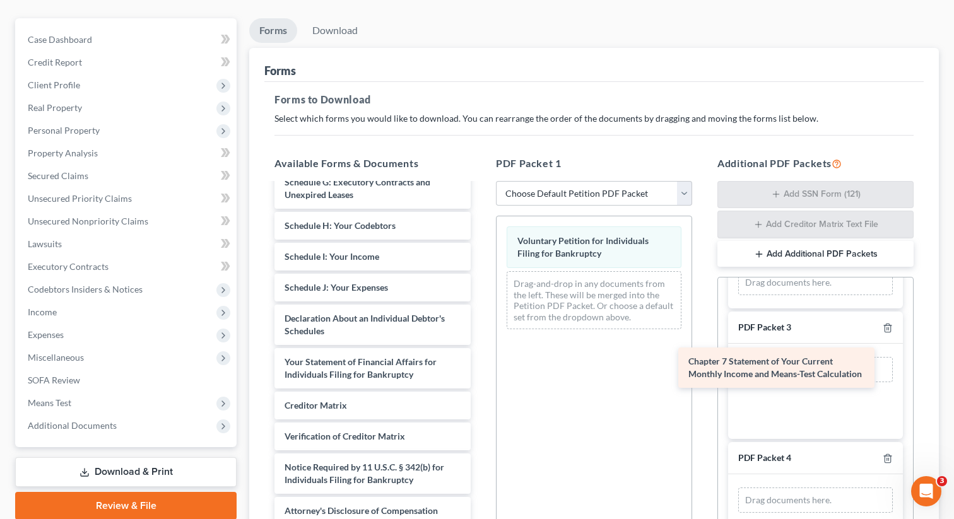
drag, startPoint x: 346, startPoint y: 389, endPoint x: 753, endPoint y: 356, distance: 408.2
click at [481, 356] on div "Chapter 7 Statement of Your Current Monthly Income and Means-Test Calculation S…" at bounding box center [372, 250] width 216 height 549
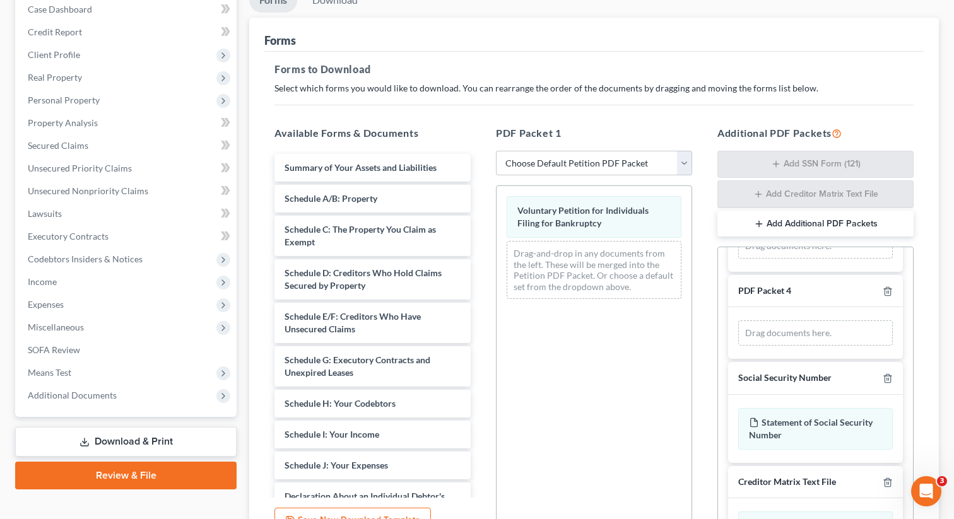
scroll to position [123, 0]
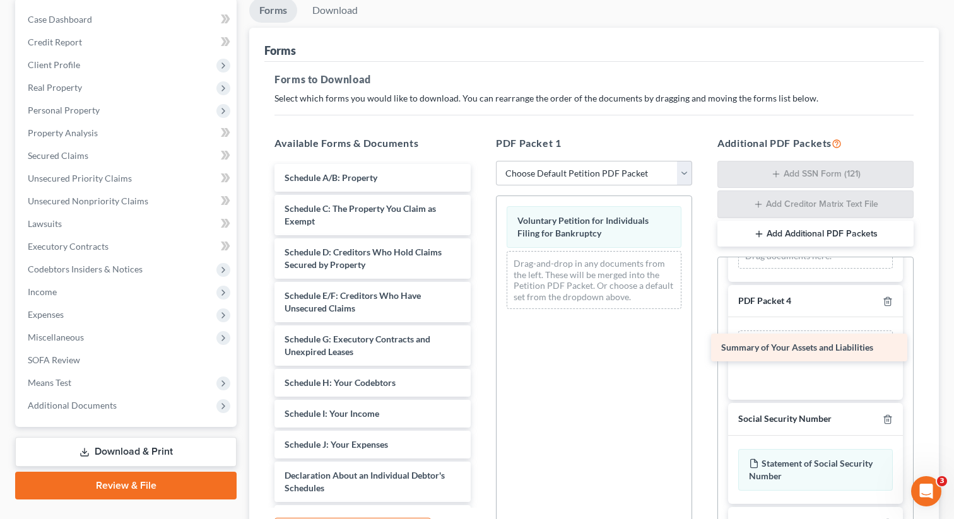
drag, startPoint x: 351, startPoint y: 170, endPoint x: 786, endPoint y: 335, distance: 465.6
click at [481, 335] on div "Summary of Your Assets and Liabilities Summary of Your Assets and Liabilities S…" at bounding box center [372, 423] width 216 height 518
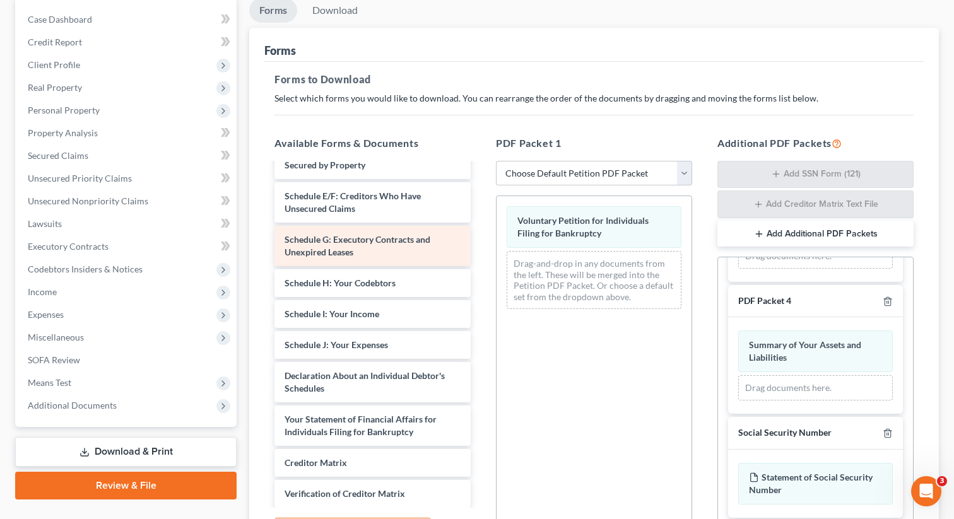
scroll to position [119, 0]
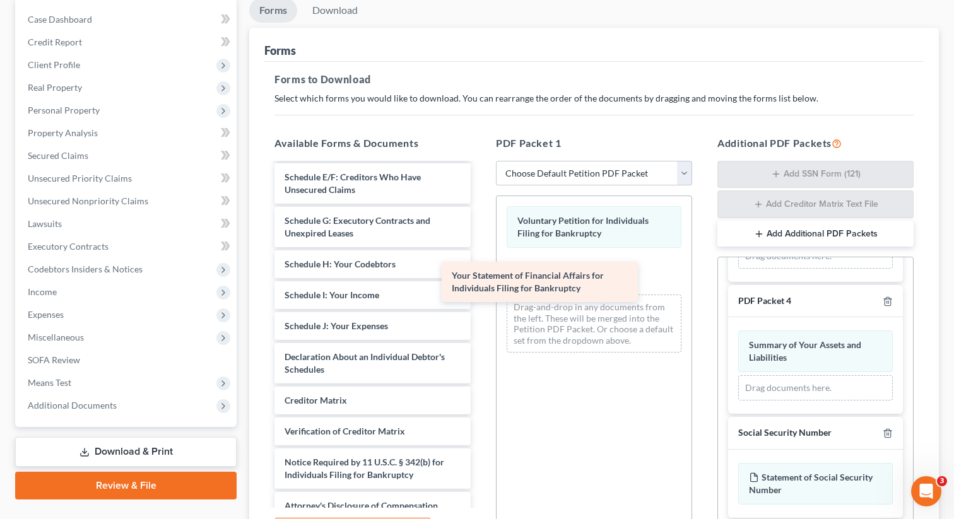
drag, startPoint x: 367, startPoint y: 415, endPoint x: 536, endPoint y: 279, distance: 217.1
click at [481, 279] on div "Your Statement of Financial Affairs for Individuals Filing for Bankruptcy Sched…" at bounding box center [372, 282] width 216 height 474
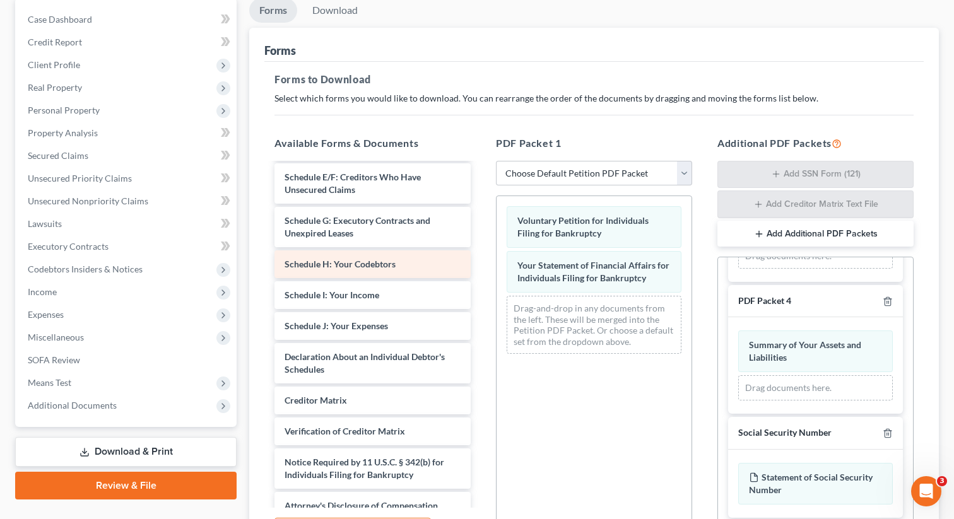
scroll to position [0, 0]
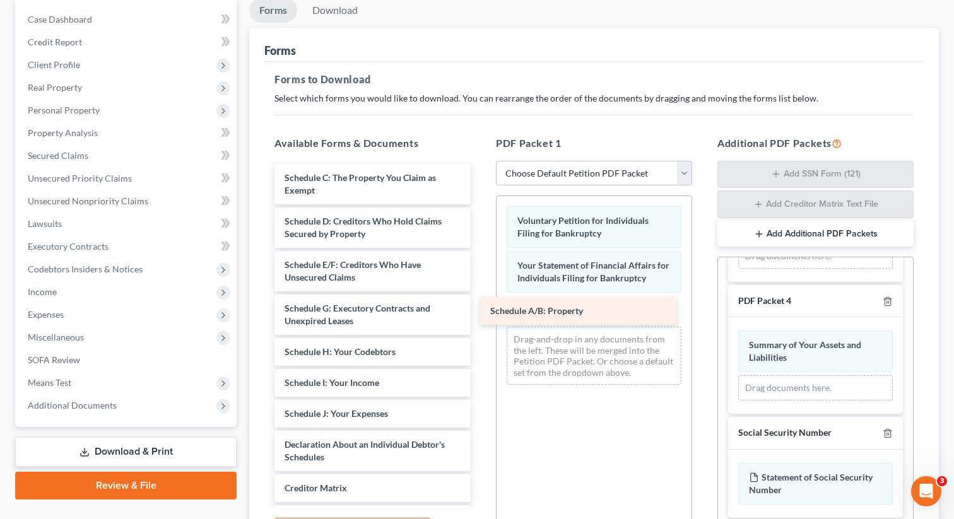
drag, startPoint x: 326, startPoint y: 176, endPoint x: 531, endPoint y: 310, distance: 245.3
click at [481, 310] on div "Schedule A/B: Property Schedule A/B: Property Schedule C: The Property You Clai…" at bounding box center [372, 385] width 216 height 443
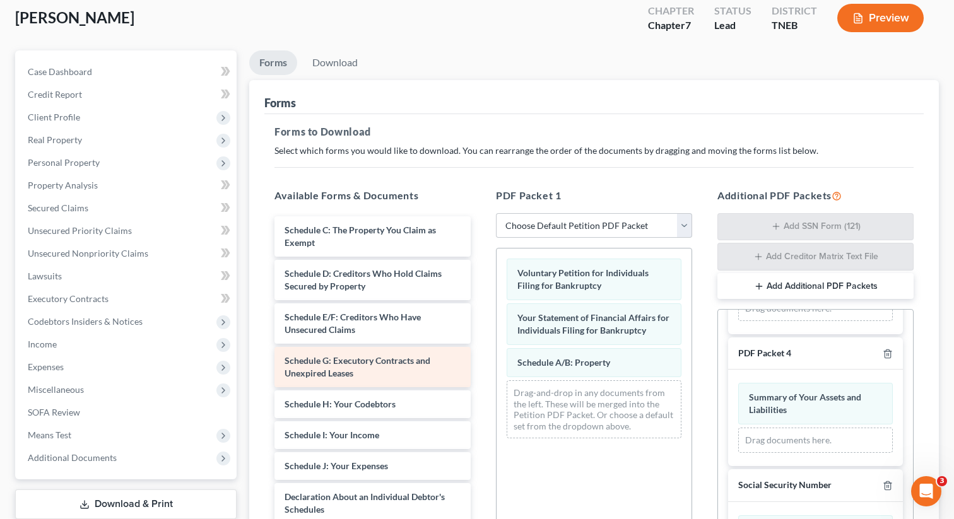
scroll to position [70, 0]
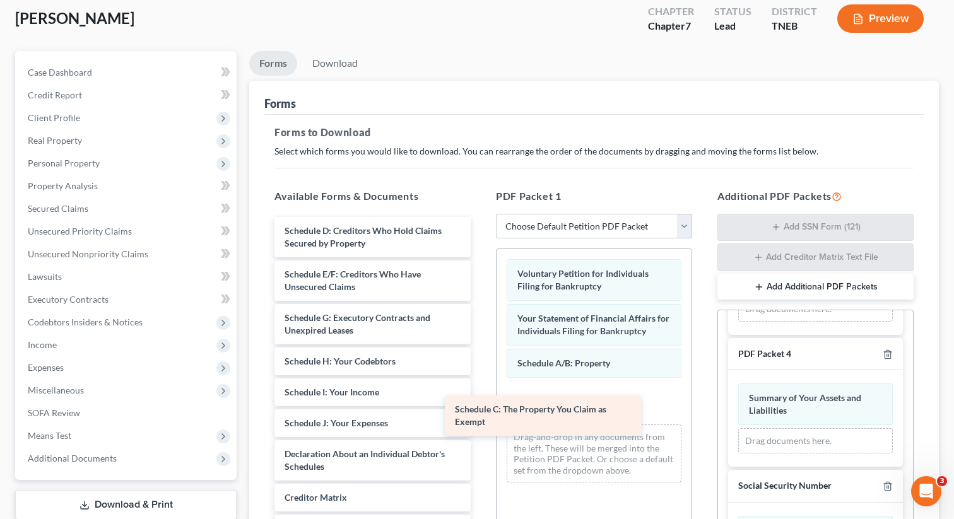
drag, startPoint x: 337, startPoint y: 238, endPoint x: 505, endPoint y: 400, distance: 233.4
click at [481, 400] on div "Schedule C: The Property You Claim as Exempt Schedule C: The Property You Claim…" at bounding box center [372, 417] width 216 height 400
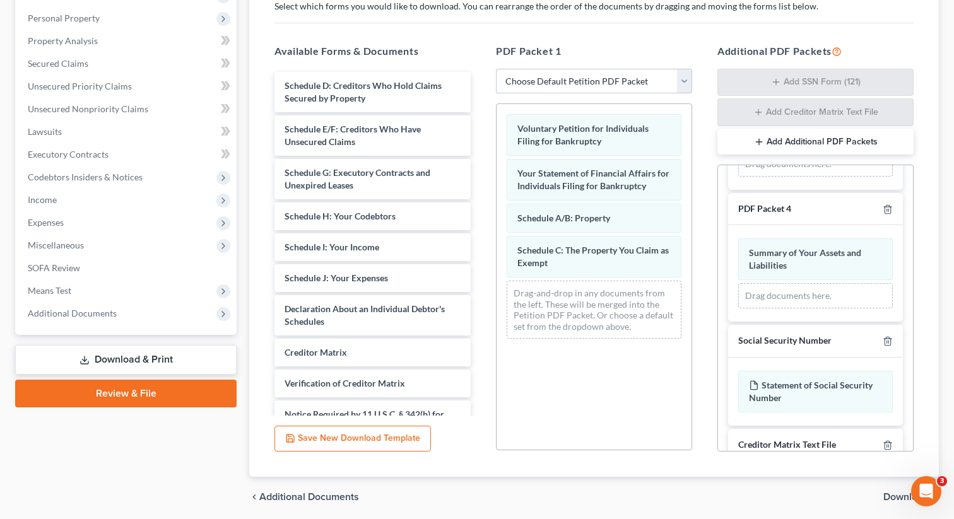
scroll to position [261, 0]
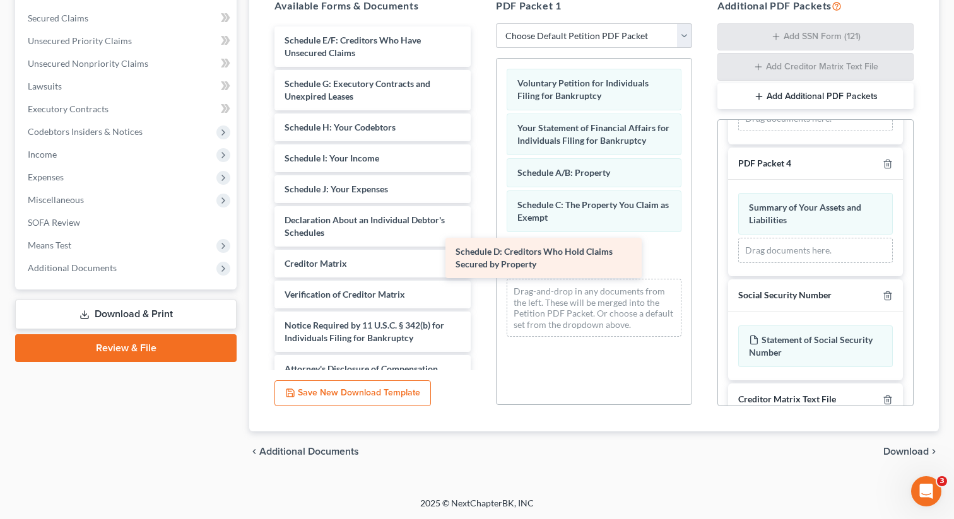
drag, startPoint x: 346, startPoint y: 45, endPoint x: 518, endPoint y: 254, distance: 269.8
click at [481, 254] on div "Schedule D: Creditors Who Hold Claims Secured by Property Schedule D: Creditors…" at bounding box center [372, 204] width 216 height 356
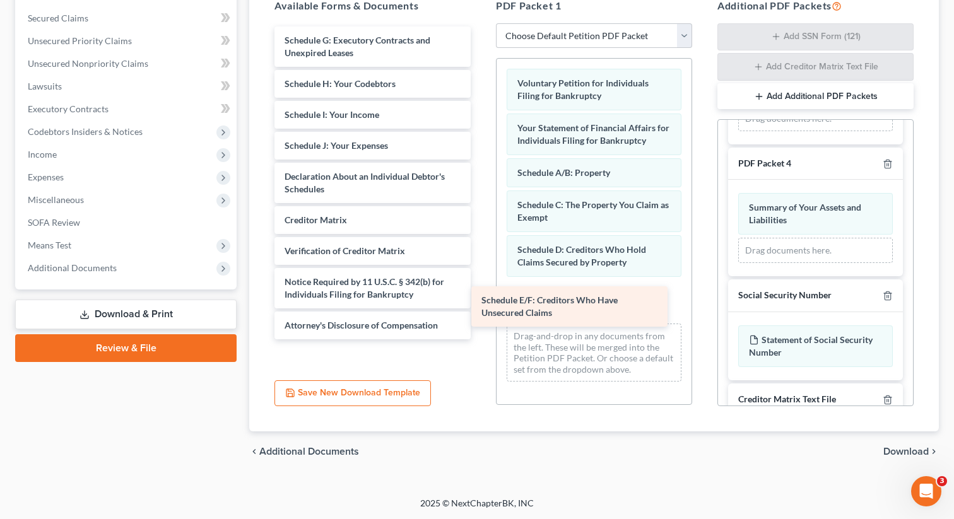
drag, startPoint x: 319, startPoint y: 41, endPoint x: 522, endPoint y: 293, distance: 323.6
click at [481, 293] on div "Schedule E/F: Creditors Who Have Unsecured Claims Schedule E/F: Creditors Who H…" at bounding box center [372, 182] width 216 height 313
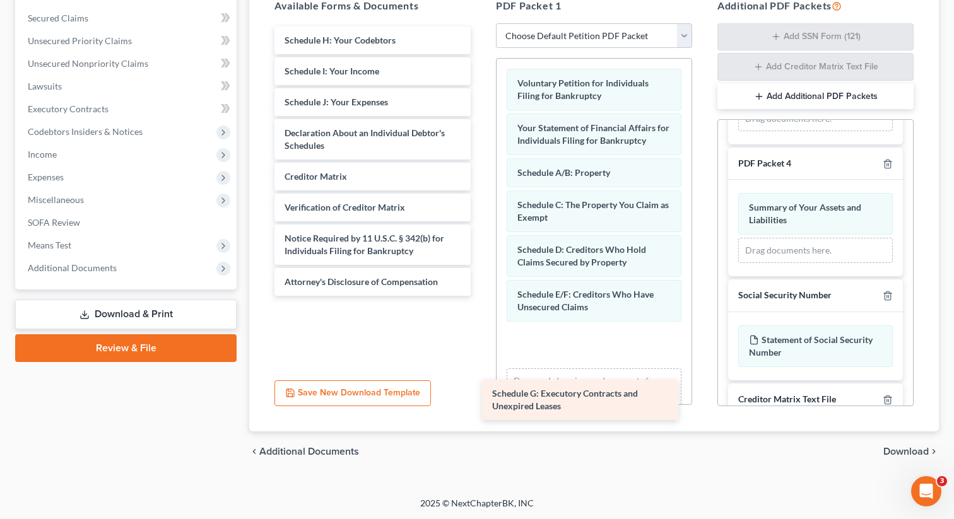
drag, startPoint x: 314, startPoint y: 40, endPoint x: 524, endPoint y: 354, distance: 377.9
click at [481, 296] on div "Schedule G: Executory Contracts and Unexpired Leases Schedule G: Executory Cont…" at bounding box center [372, 160] width 216 height 269
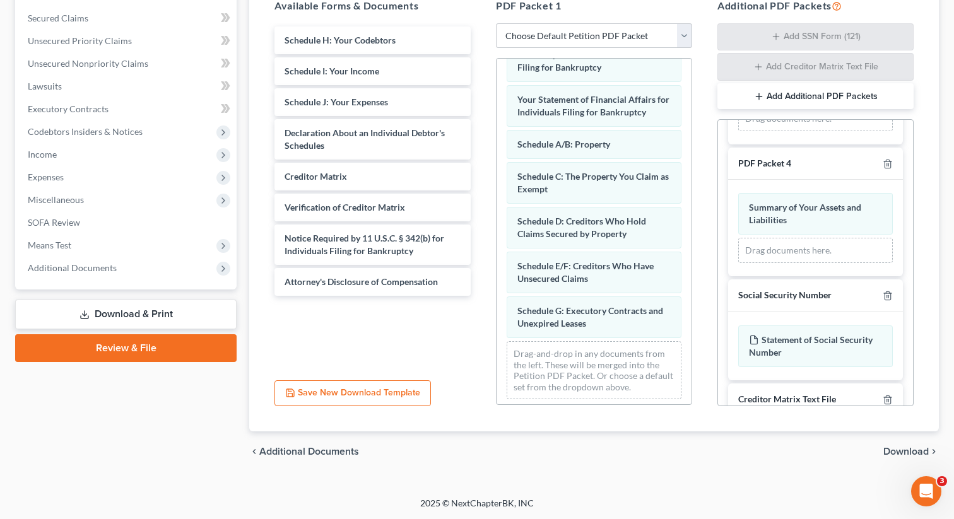
scroll to position [33, 0]
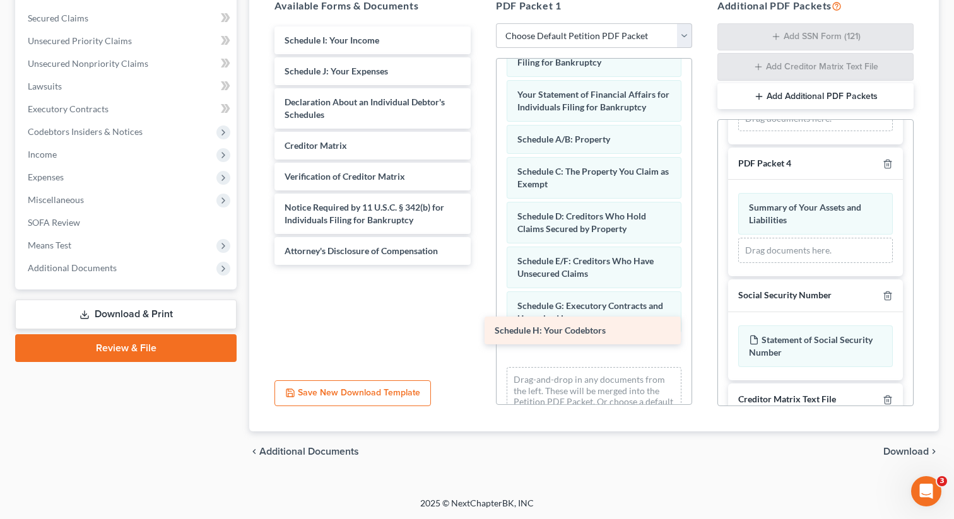
drag, startPoint x: 344, startPoint y: 33, endPoint x: 556, endPoint y: 325, distance: 360.4
click at [481, 265] on div "Schedule H: Your Codebtors Schedule H: Your Codebtors Schedule I: Your Income S…" at bounding box center [372, 145] width 216 height 238
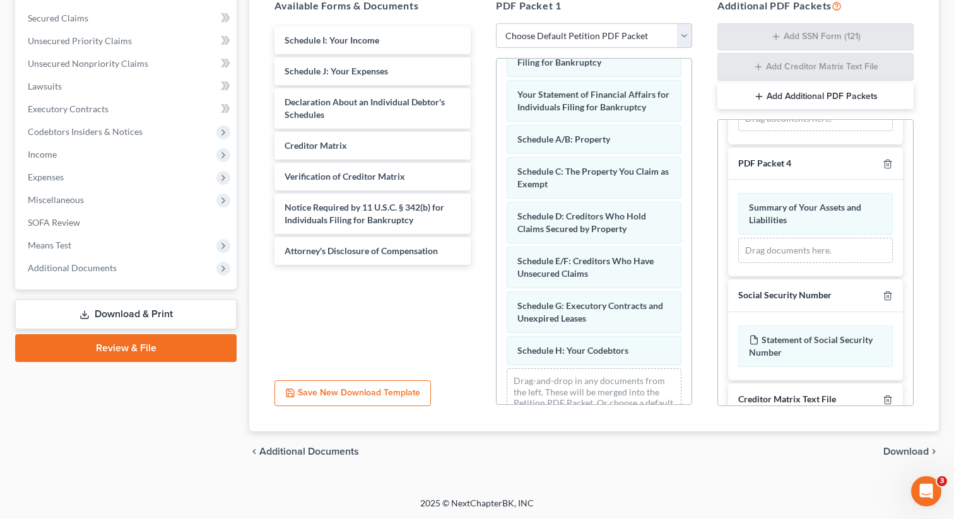
scroll to position [66, 0]
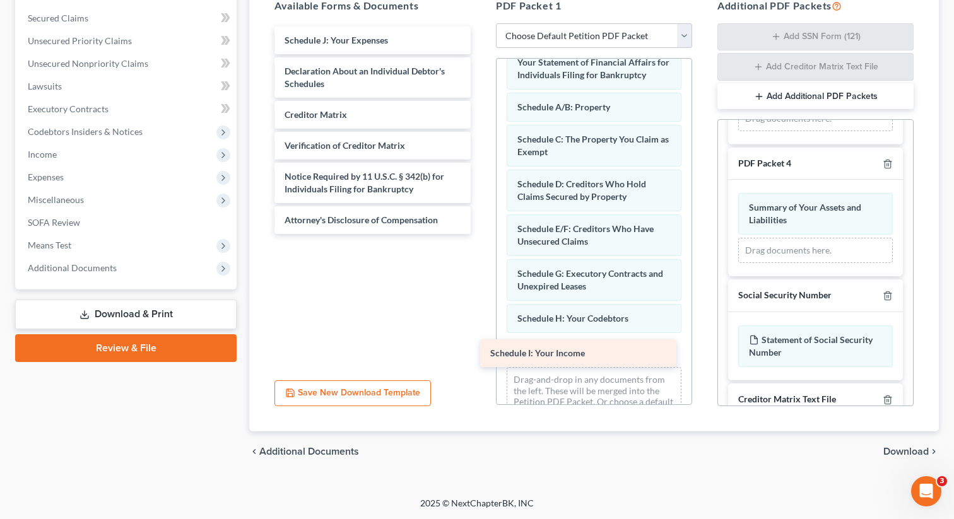
drag, startPoint x: 323, startPoint y: 39, endPoint x: 529, endPoint y: 350, distance: 373.2
click at [481, 234] on div "Schedule I: Your Income Schedule I: Your Income Schedule J: Your Expenses Decla…" at bounding box center [372, 130] width 216 height 208
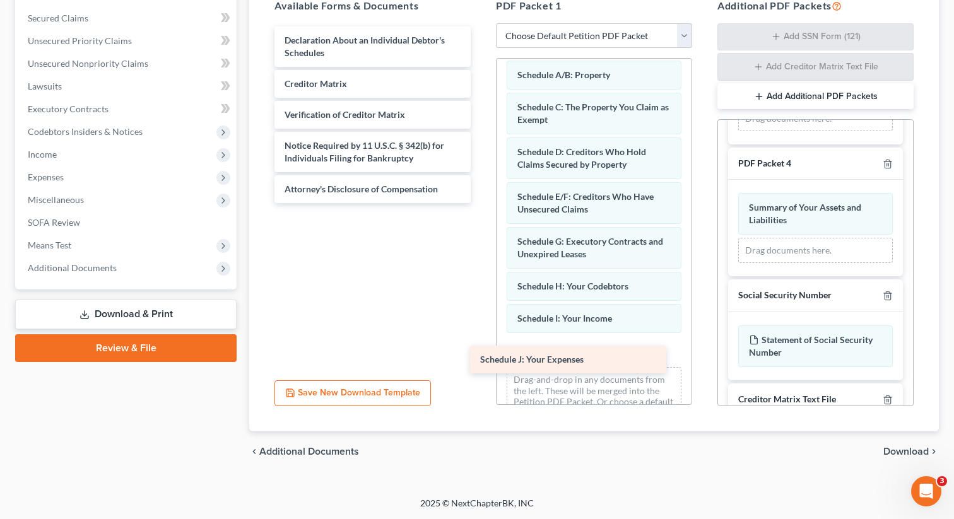
drag, startPoint x: 315, startPoint y: 38, endPoint x: 511, endPoint y: 358, distance: 375.2
click at [481, 203] on div "Schedule J: Your Expenses Schedule J: Your Expenses Declaration About an Indivi…" at bounding box center [372, 114] width 216 height 177
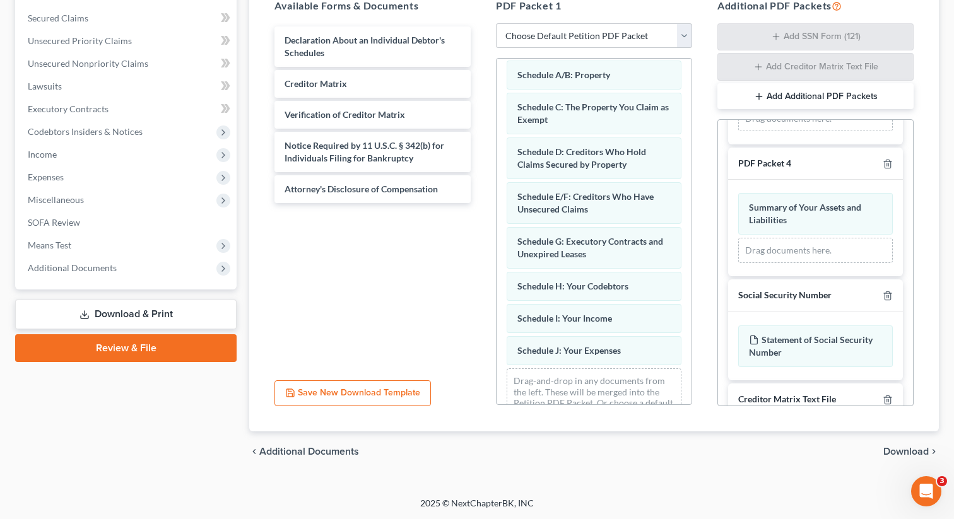
scroll to position [130, 0]
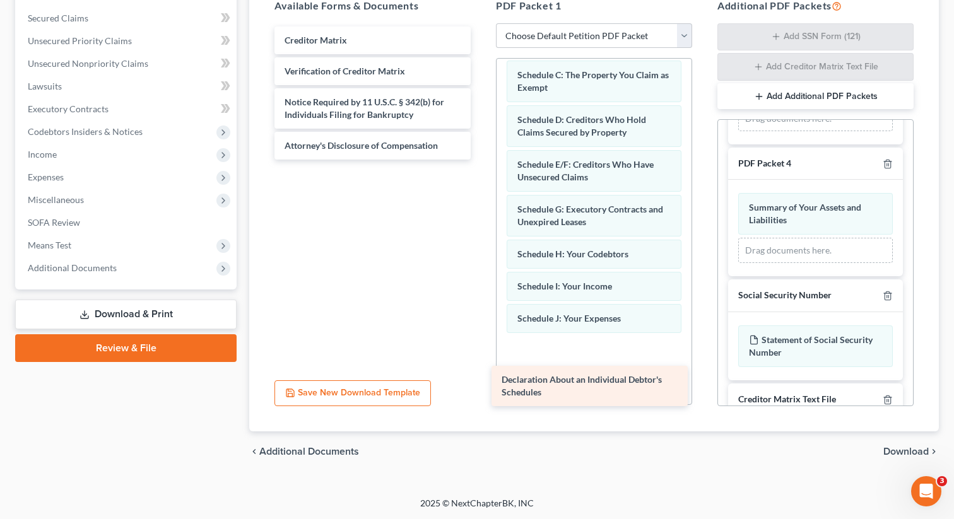
drag, startPoint x: 361, startPoint y: 43, endPoint x: 580, endPoint y: 364, distance: 389.0
click at [481, 160] on div "Declaration About an Individual Debtor's Schedules Declaration About an Individ…" at bounding box center [372, 92] width 216 height 133
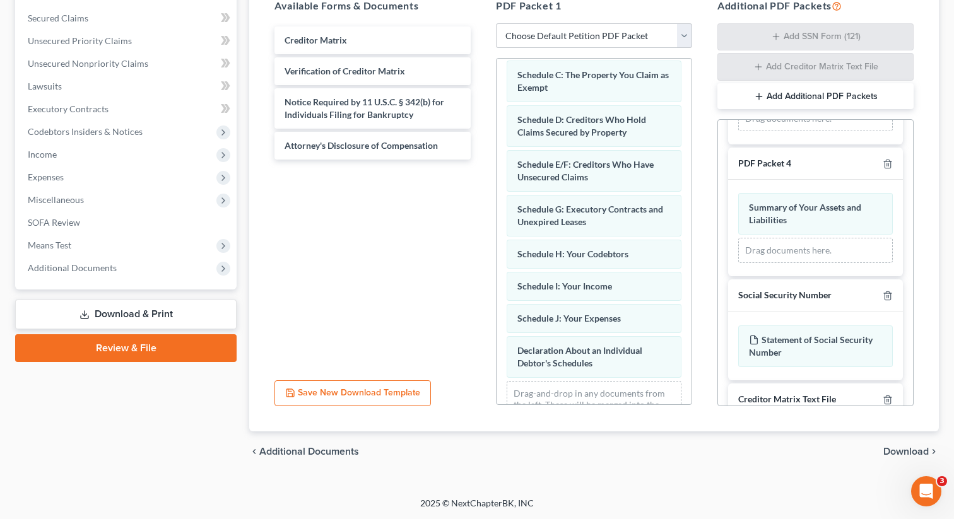
scroll to position [175, 0]
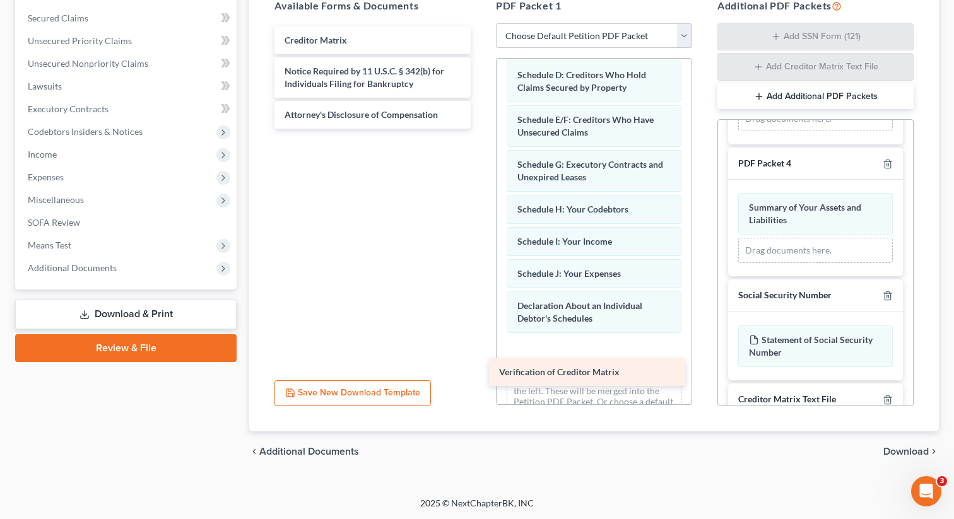
drag, startPoint x: 359, startPoint y: 72, endPoint x: 571, endPoint y: 360, distance: 357.8
click at [481, 129] on div "Verification of Creditor Matrix Creditor Matrix Verification of Creditor Matrix…" at bounding box center [372, 77] width 216 height 102
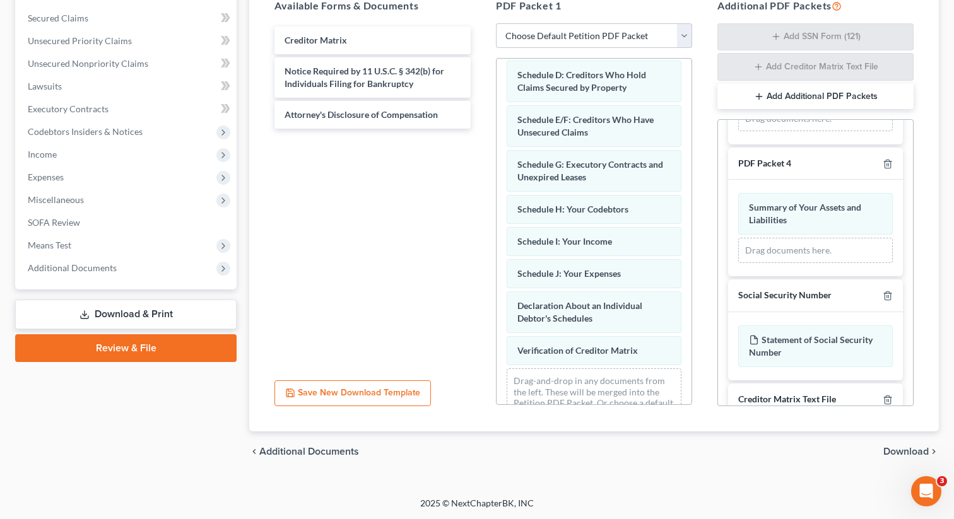
scroll to position [207, 0]
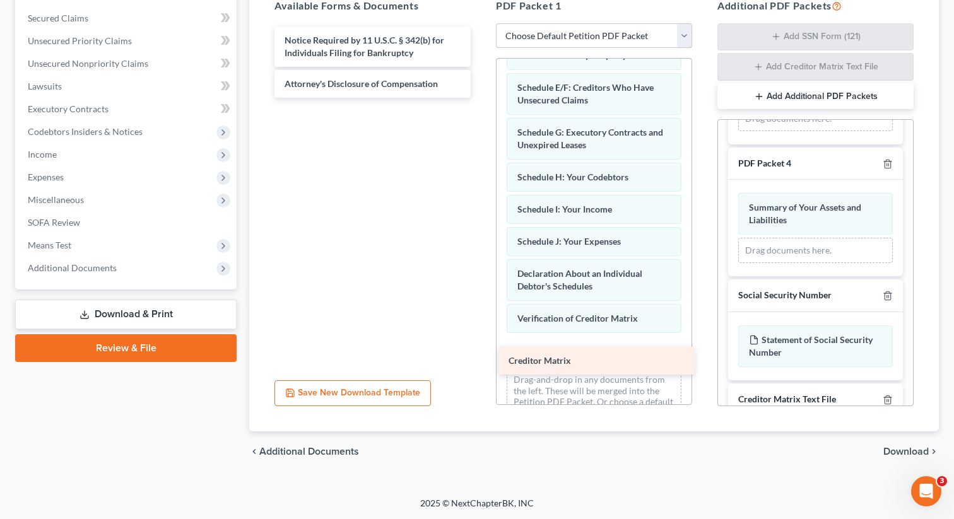
drag, startPoint x: 317, startPoint y: 37, endPoint x: 541, endPoint y: 358, distance: 391.5
click at [481, 98] on div "Creditor Matrix Creditor Matrix Notice Required by 11 U.S.C. § 342(b) for Indiv…" at bounding box center [372, 61] width 216 height 71
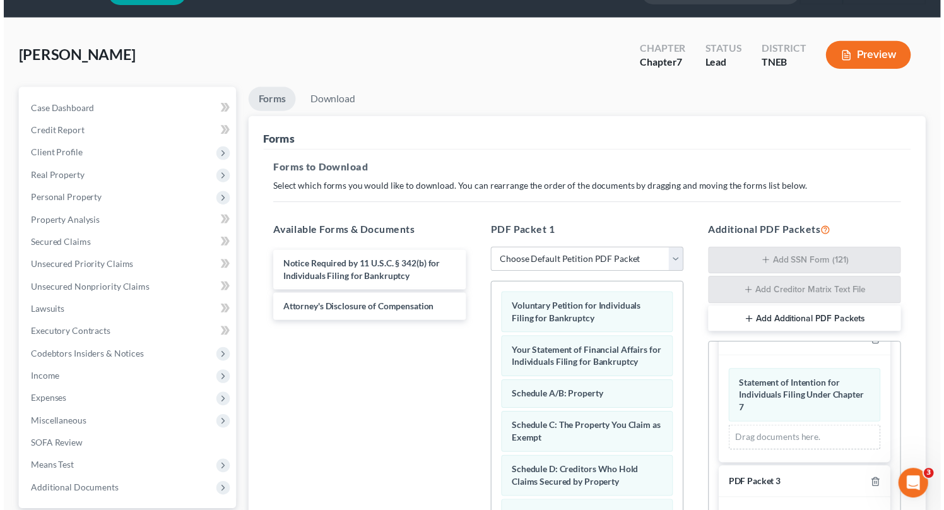
scroll to position [0, 0]
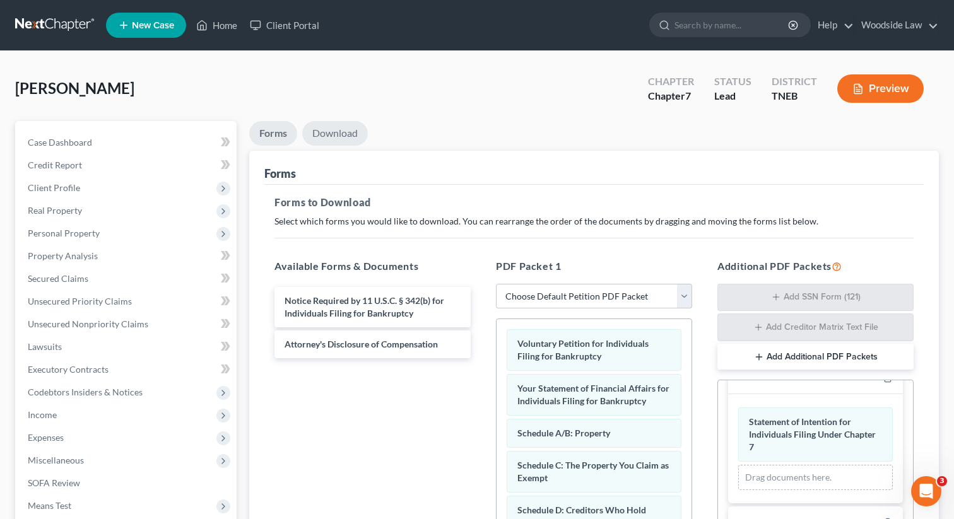
click at [348, 131] on link "Download" at bounding box center [335, 133] width 66 height 25
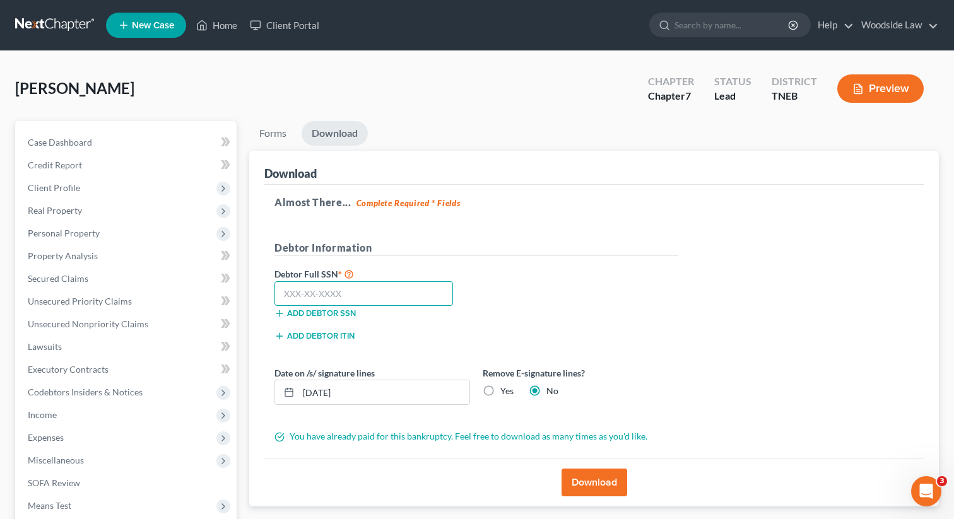
click at [359, 298] on input "text" at bounding box center [363, 293] width 179 height 25
click at [357, 394] on input "[DATE]" at bounding box center [383, 392] width 171 height 24
click at [589, 486] on button "Download" at bounding box center [594, 483] width 66 height 28
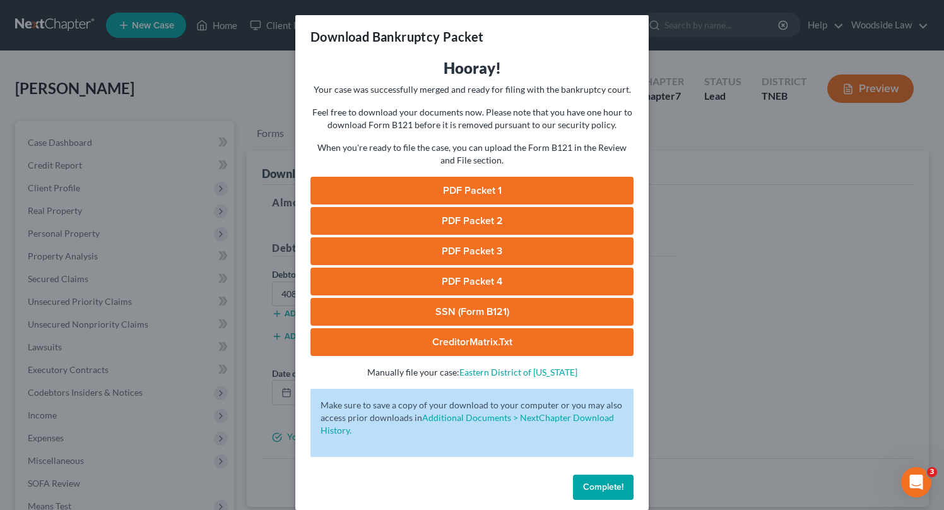
click at [498, 198] on link "PDF Packet 1" at bounding box center [471, 191] width 323 height 28
click at [475, 218] on link "PDF Packet 2" at bounding box center [471, 221] width 323 height 28
click at [503, 244] on link "PDF Packet 3" at bounding box center [471, 251] width 323 height 28
click at [493, 280] on link "PDF Packet 4" at bounding box center [471, 281] width 323 height 28
click at [453, 320] on link "SSN (Form B121)" at bounding box center [471, 312] width 323 height 28
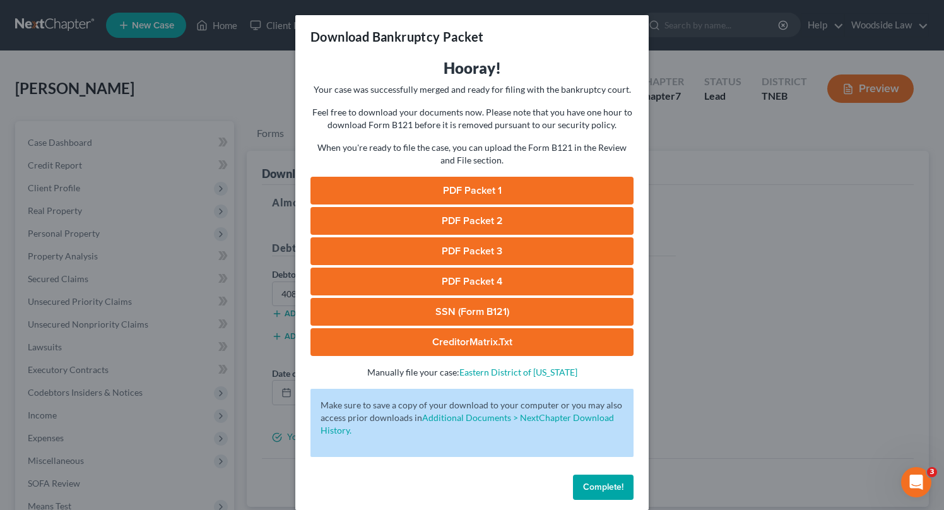
click at [481, 334] on link "CreditorMatrix.txt" at bounding box center [471, 342] width 323 height 28
click at [606, 481] on span "Complete!" at bounding box center [603, 486] width 40 height 11
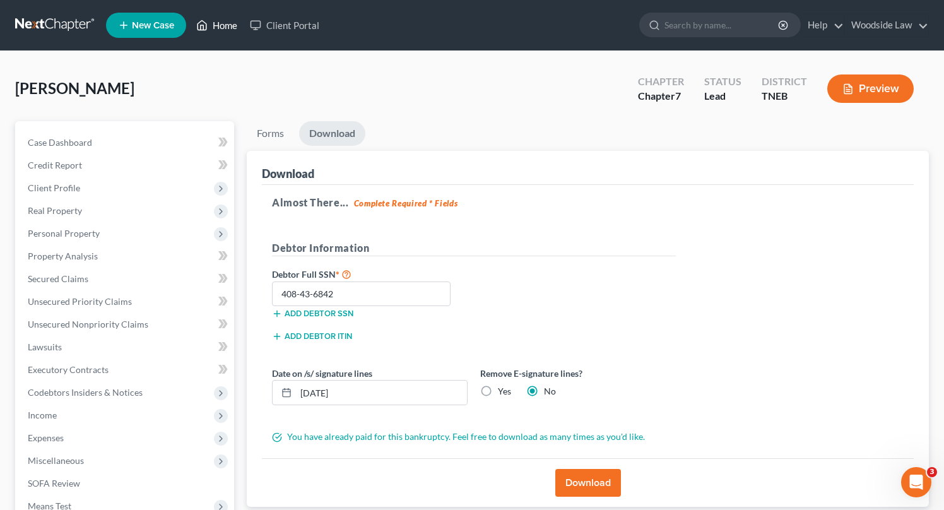
click at [240, 20] on link "Home" at bounding box center [217, 25] width 54 height 23
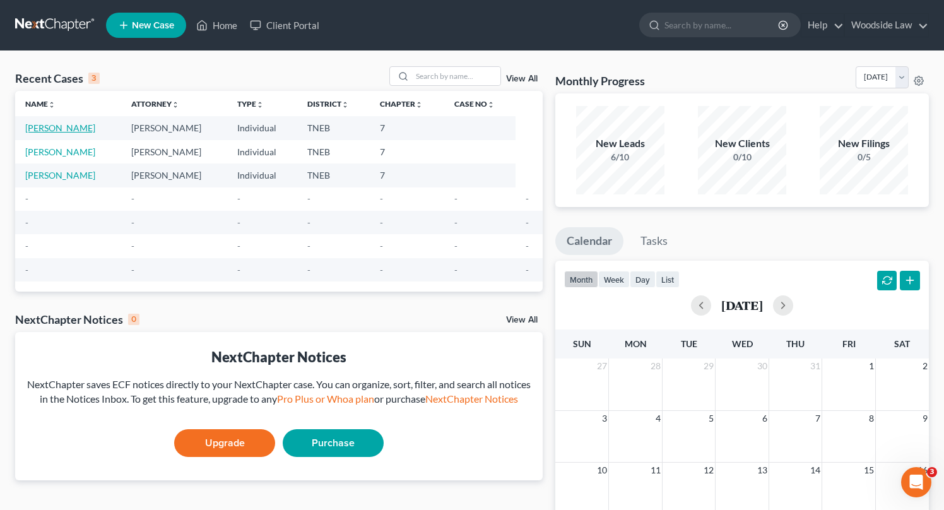
click at [57, 132] on link "[PERSON_NAME]" at bounding box center [60, 127] width 70 height 11
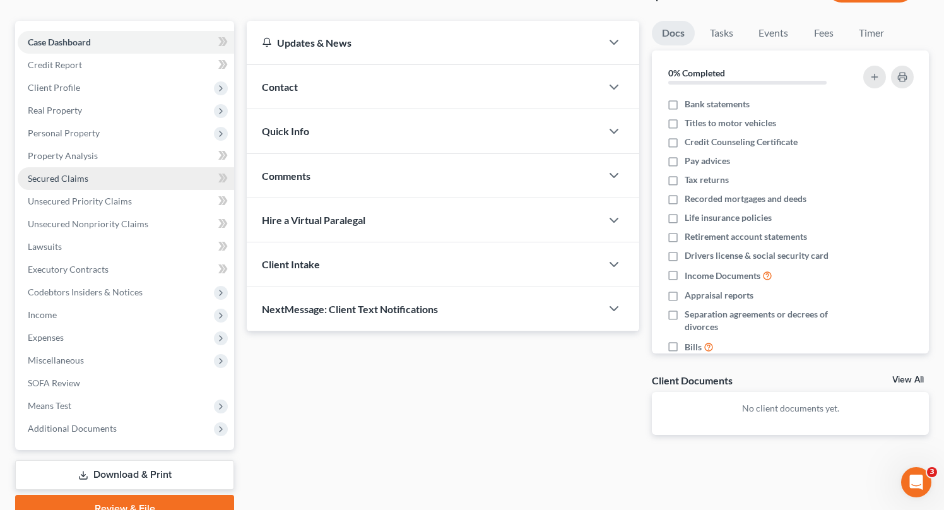
scroll to position [160, 0]
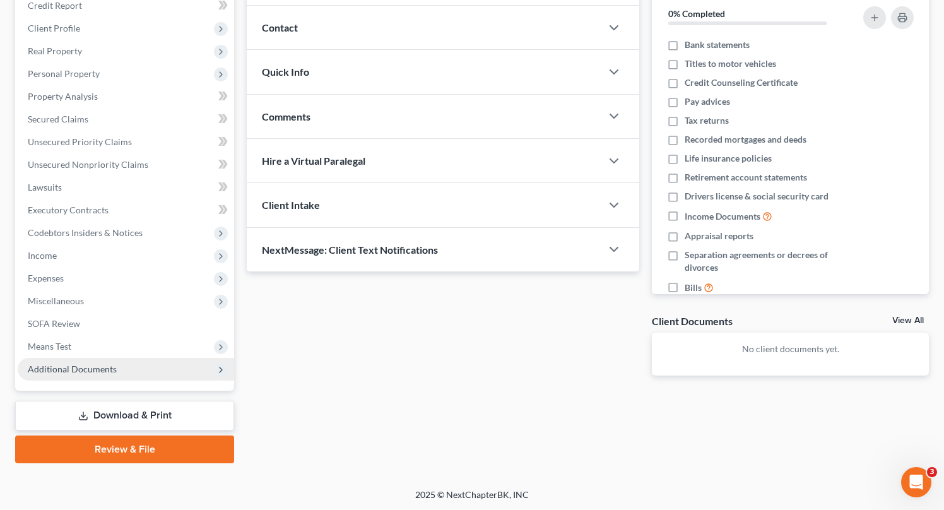
click at [89, 367] on span "Additional Documents" at bounding box center [72, 368] width 89 height 11
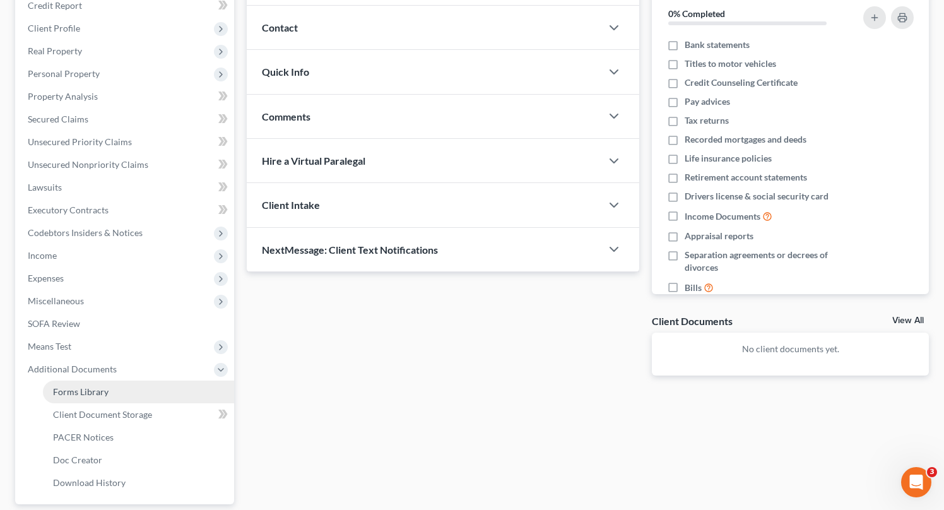
click at [103, 390] on span "Forms Library" at bounding box center [81, 391] width 56 height 11
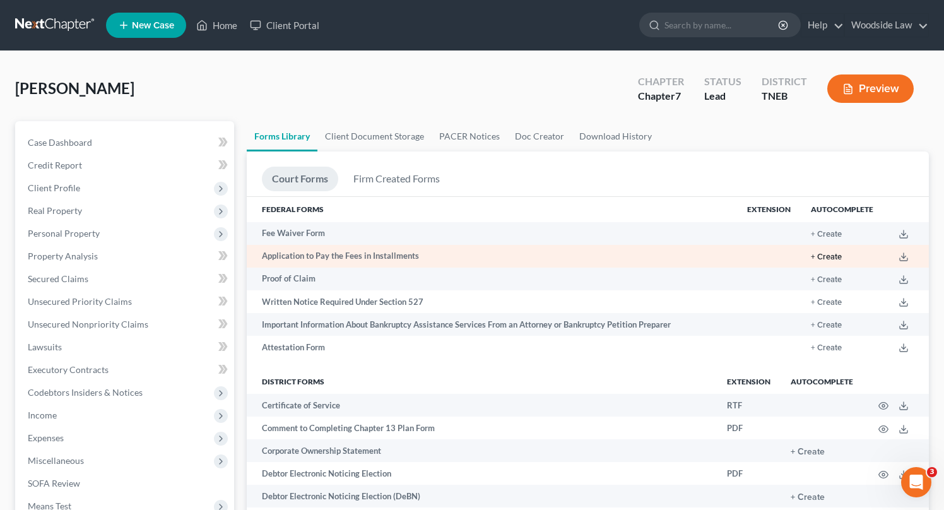
click at [827, 257] on button "+ Create" at bounding box center [826, 257] width 31 height 8
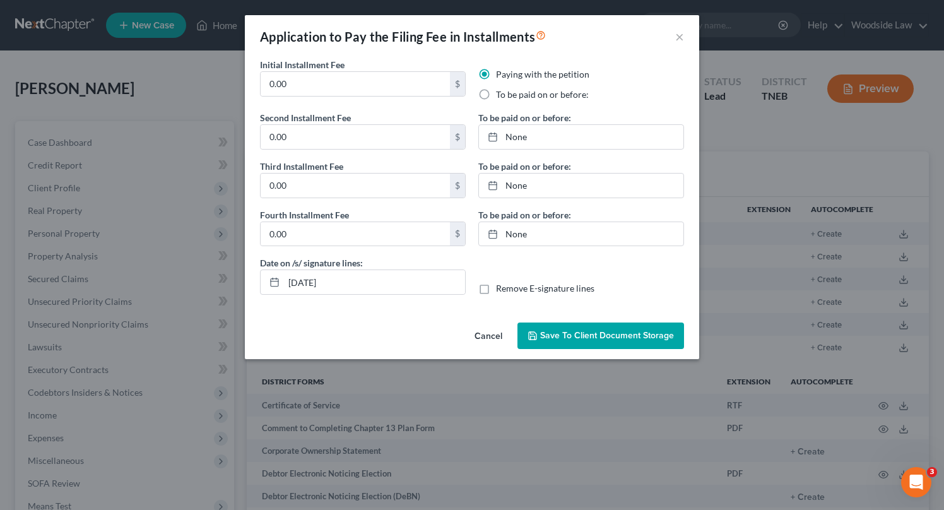
click at [496, 93] on label "To be paid on or before:" at bounding box center [542, 94] width 93 height 13
click at [501, 93] on input "To be paid on or before:" at bounding box center [505, 92] width 8 height 8
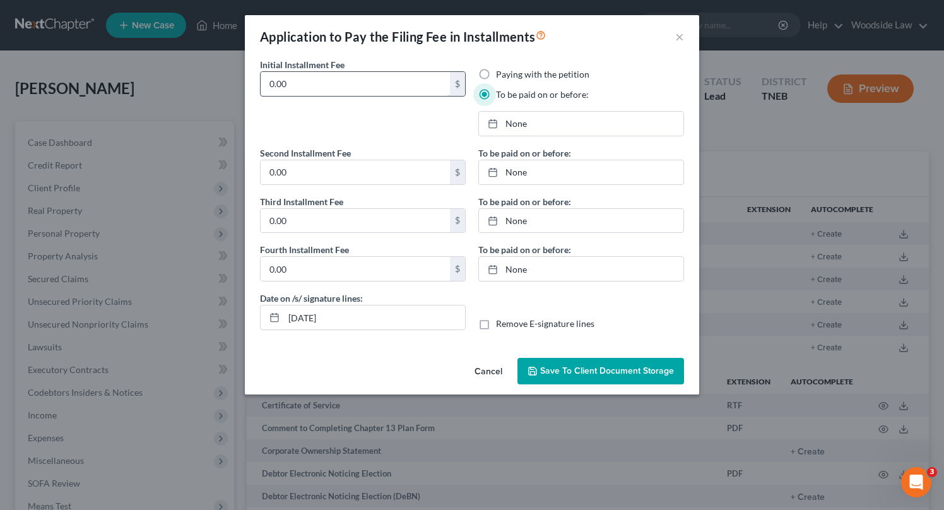
click at [371, 86] on input "0.00" at bounding box center [355, 84] width 189 height 24
click at [336, 166] on input "0.00" at bounding box center [355, 172] width 189 height 24
click at [526, 121] on link "None" at bounding box center [581, 124] width 204 height 24
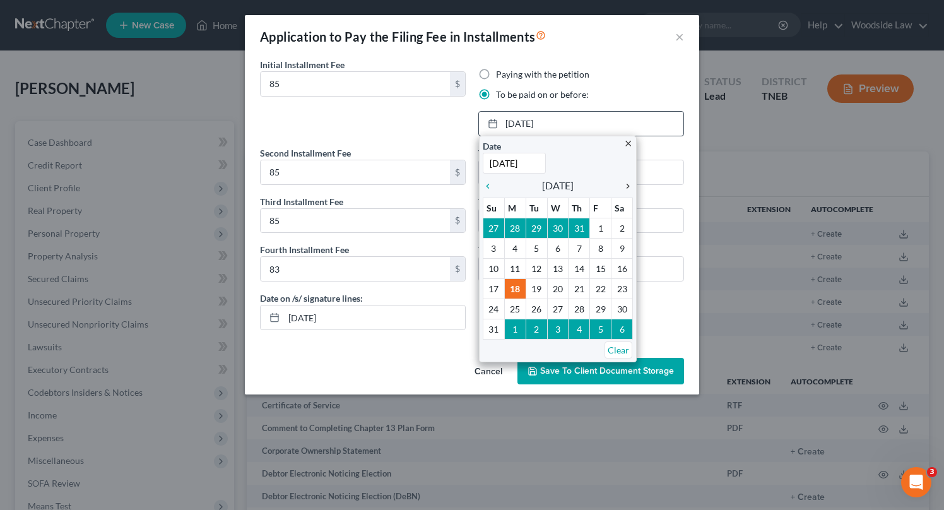
click at [630, 182] on icon "chevron_right" at bounding box center [624, 186] width 16 height 10
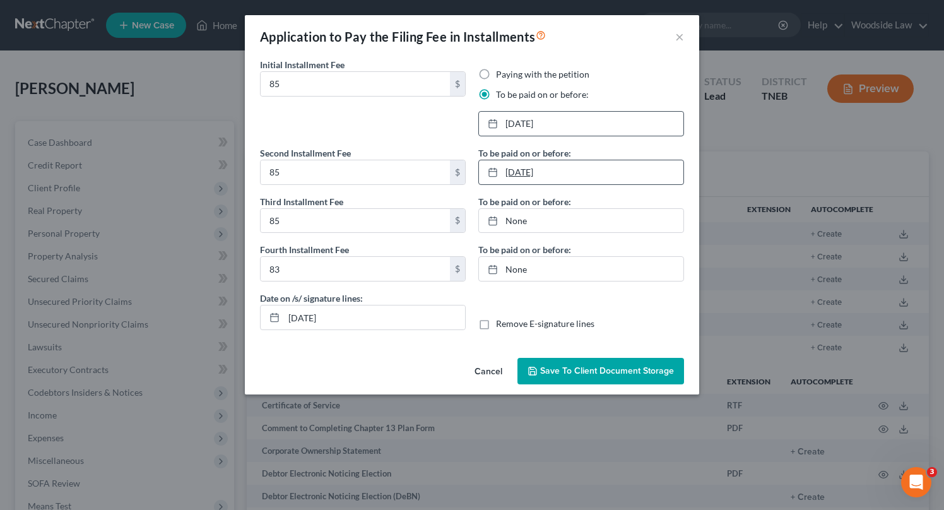
click at [586, 177] on link "[DATE]" at bounding box center [581, 172] width 204 height 24
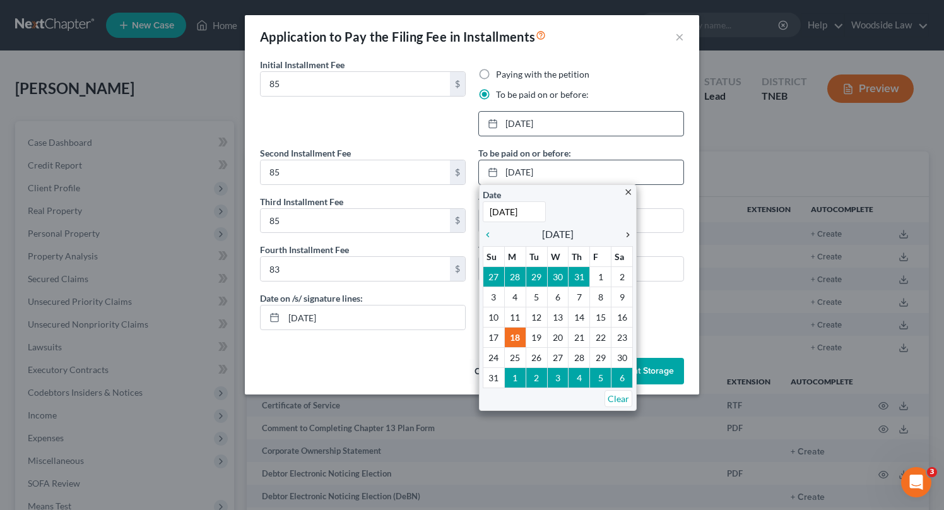
click at [630, 231] on icon "chevron_right" at bounding box center [624, 235] width 16 height 10
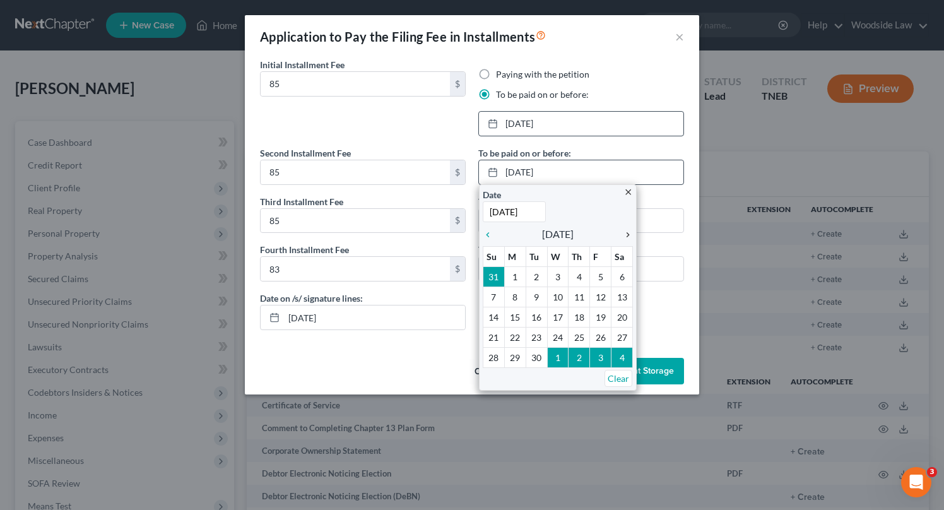
click at [630, 231] on icon "chevron_right" at bounding box center [624, 235] width 16 height 10
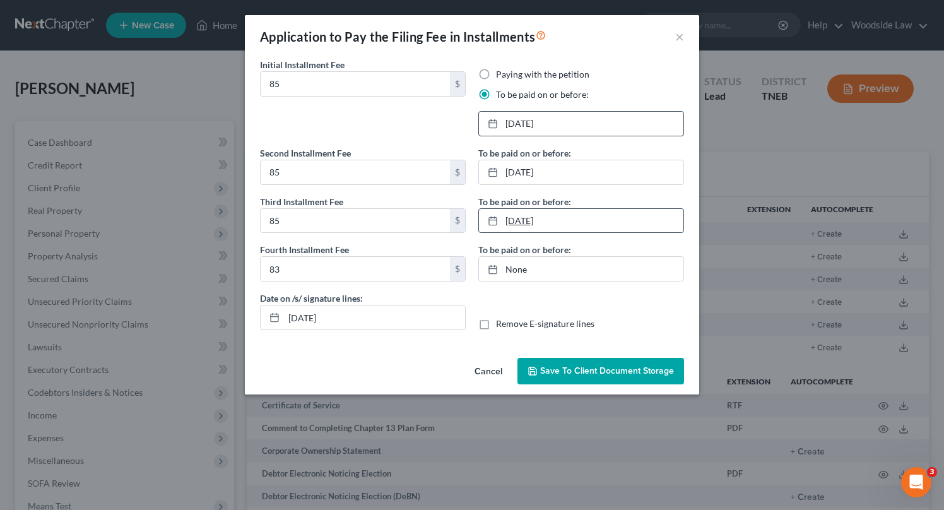
click at [548, 218] on link "[DATE]" at bounding box center [581, 221] width 204 height 24
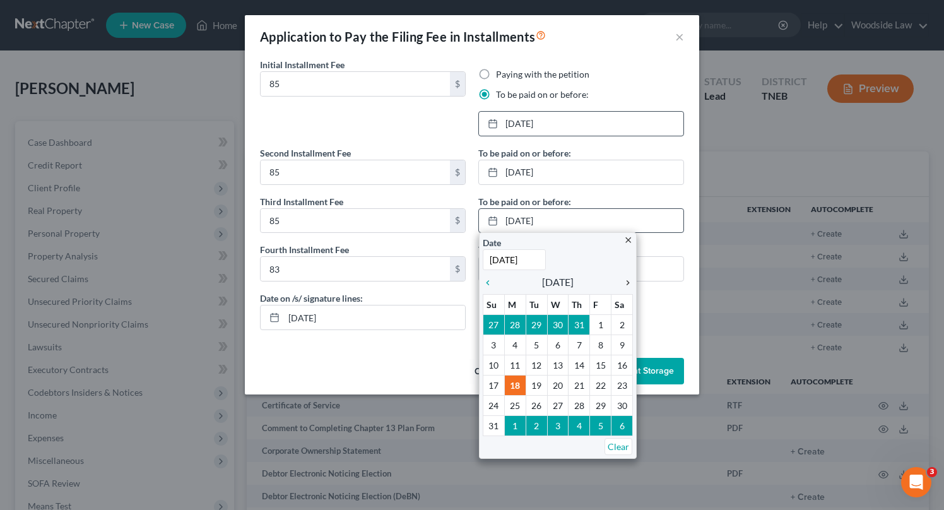
click at [625, 285] on icon "chevron_right" at bounding box center [624, 283] width 16 height 10
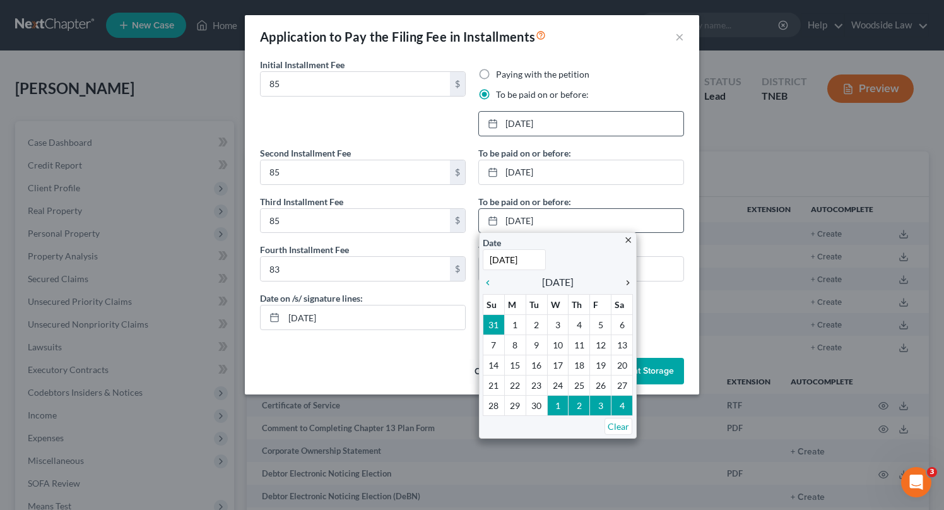
click at [625, 285] on icon "chevron_right" at bounding box center [624, 283] width 16 height 10
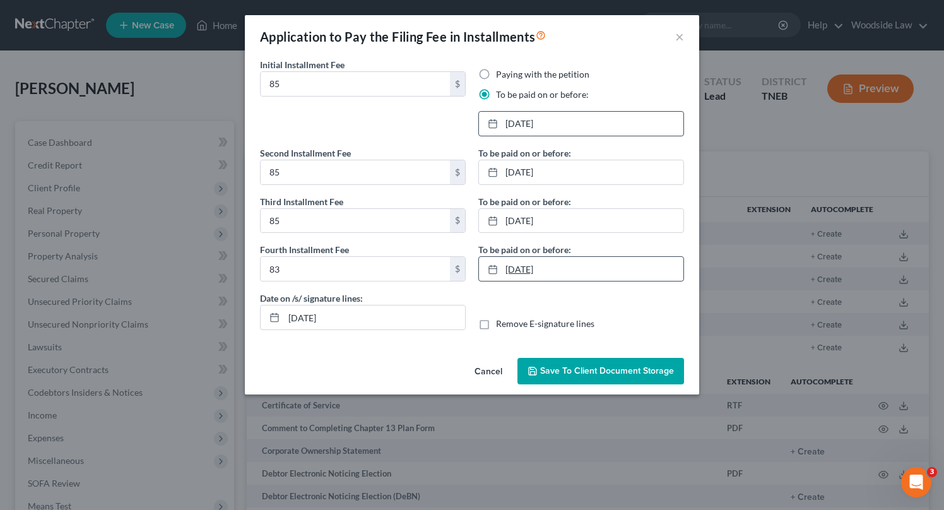
click at [563, 269] on link "[DATE]" at bounding box center [581, 269] width 204 height 24
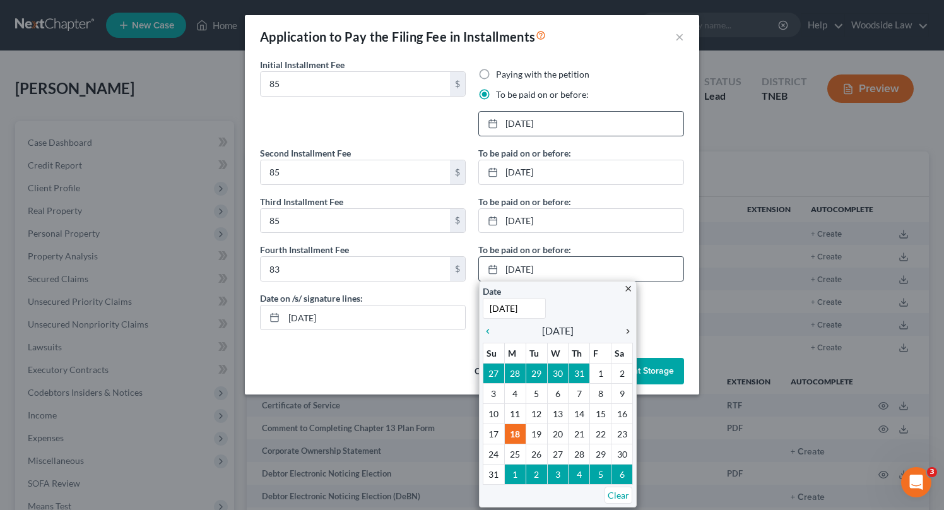
click at [626, 329] on icon "chevron_right" at bounding box center [624, 331] width 16 height 10
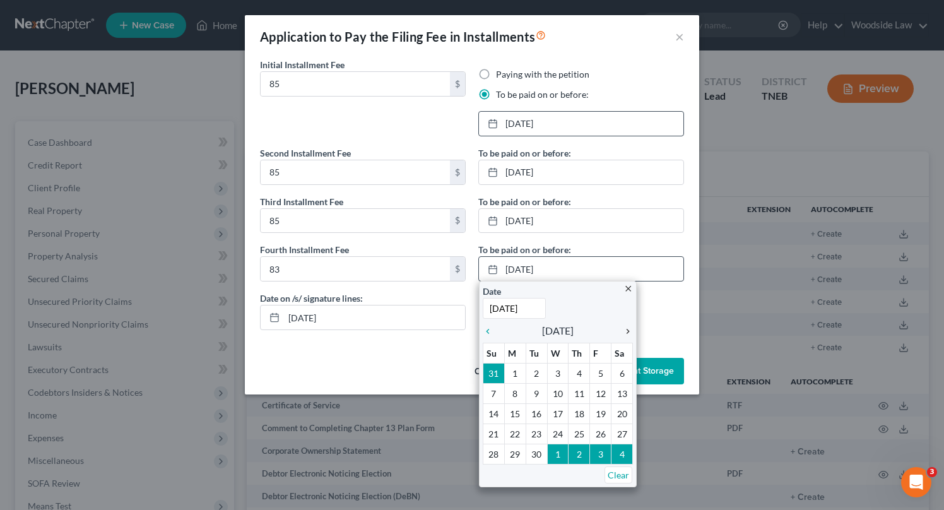
click at [626, 329] on icon "chevron_right" at bounding box center [624, 331] width 16 height 10
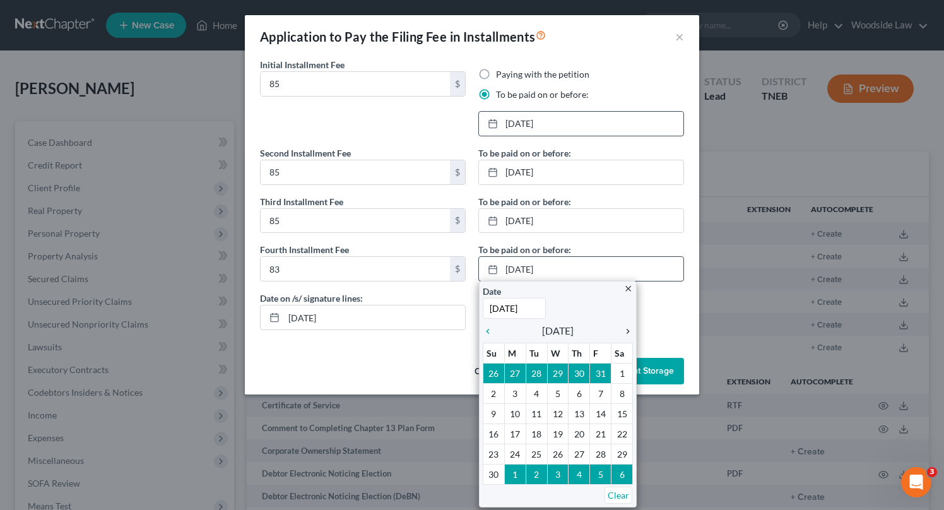
click at [626, 329] on icon "chevron_right" at bounding box center [624, 331] width 16 height 10
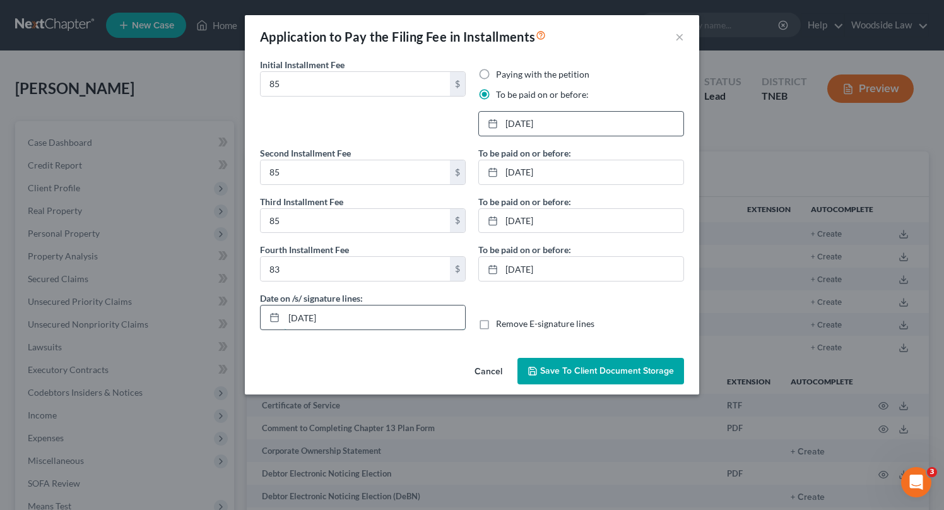
click at [310, 318] on input "[DATE]" at bounding box center [374, 317] width 181 height 24
click at [356, 317] on input "[DATE]" at bounding box center [374, 317] width 181 height 24
click at [577, 361] on button "Save to Client Document Storage" at bounding box center [600, 371] width 167 height 26
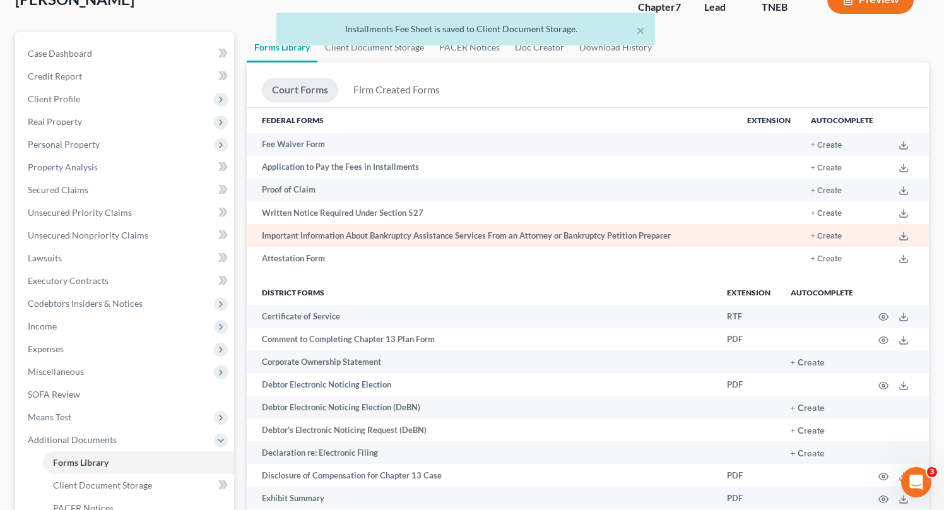
scroll to position [94, 0]
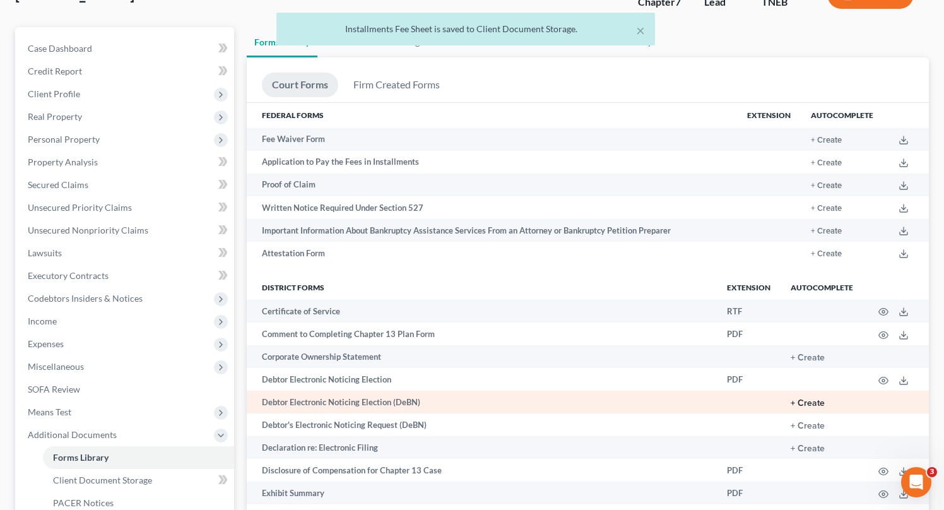
click at [809, 403] on button "+ Create" at bounding box center [807, 403] width 34 height 9
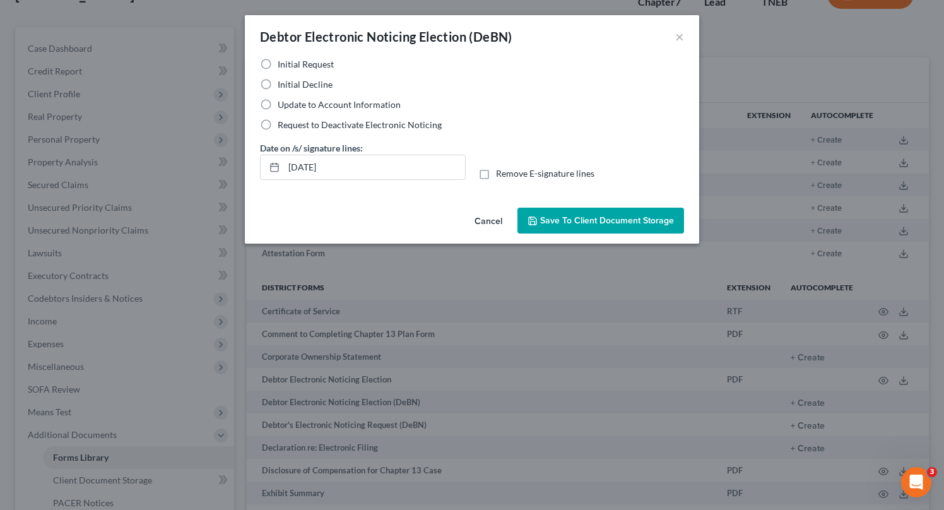
click at [278, 88] on label "Initial Decline" at bounding box center [305, 84] width 55 height 13
click at [283, 86] on input "Initial Decline" at bounding box center [287, 82] width 8 height 8
click at [312, 168] on input "[DATE]" at bounding box center [374, 167] width 181 height 24
click at [358, 168] on input "[DATE]" at bounding box center [374, 167] width 181 height 24
click at [568, 223] on span "Save to Client Document Storage" at bounding box center [607, 220] width 134 height 11
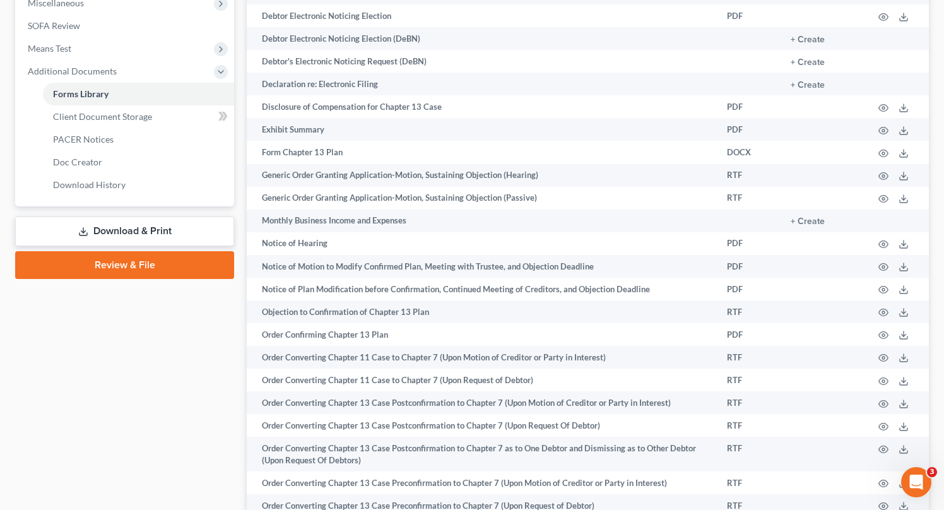
scroll to position [466, 0]
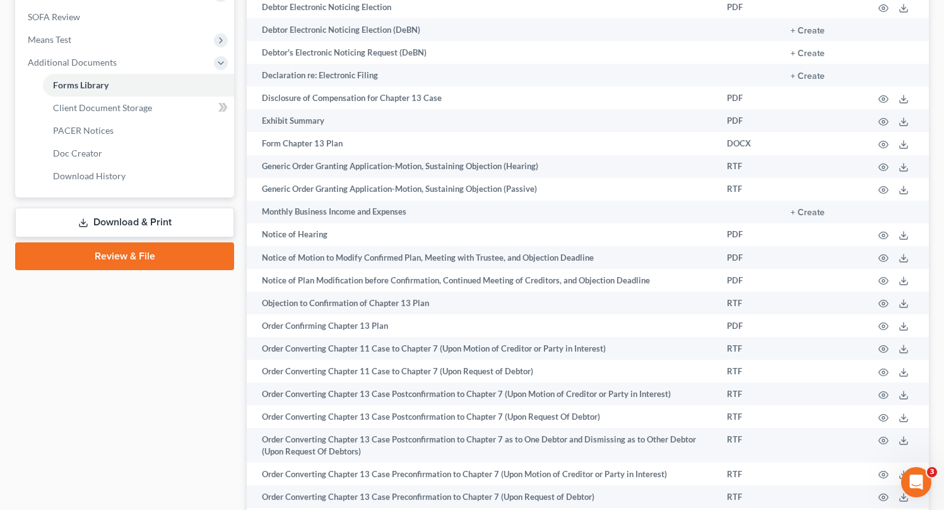
click at [114, 216] on link "Download & Print" at bounding box center [124, 223] width 219 height 30
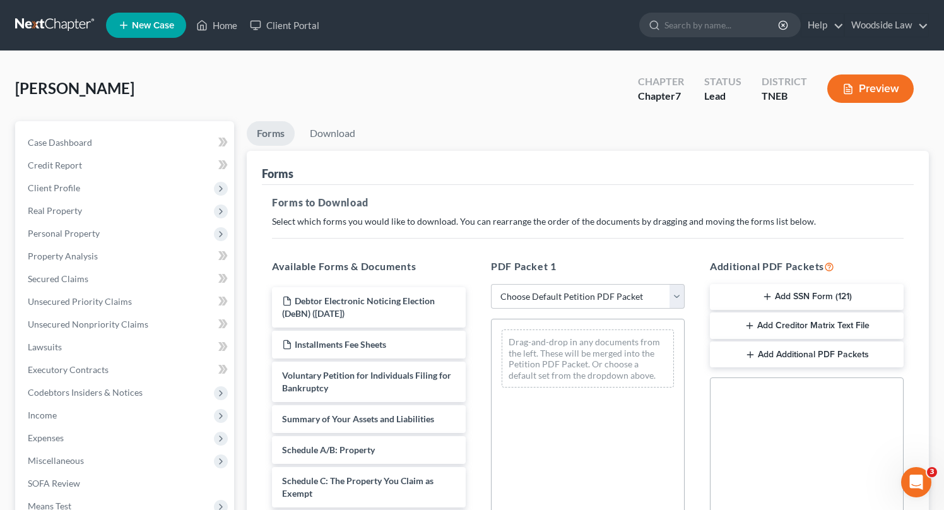
scroll to position [85, 0]
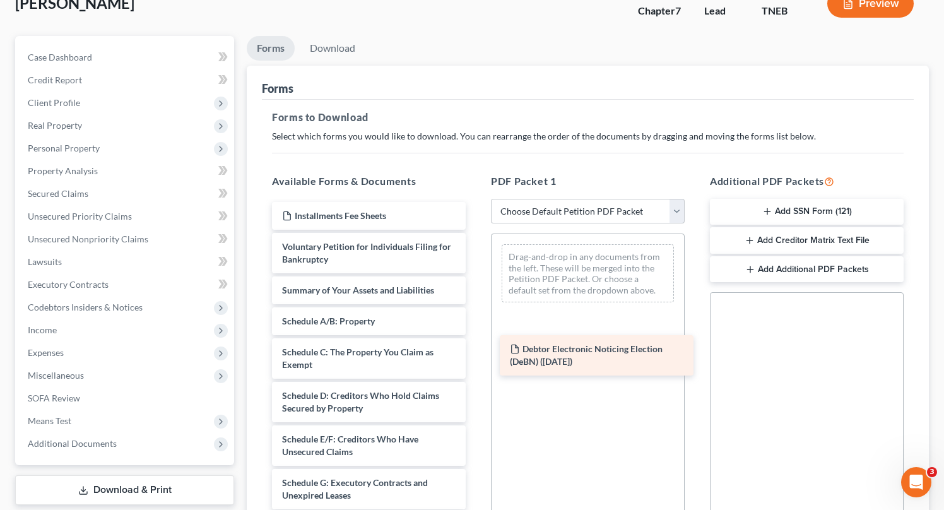
drag, startPoint x: 338, startPoint y: 220, endPoint x: 570, endPoint y: 357, distance: 269.3
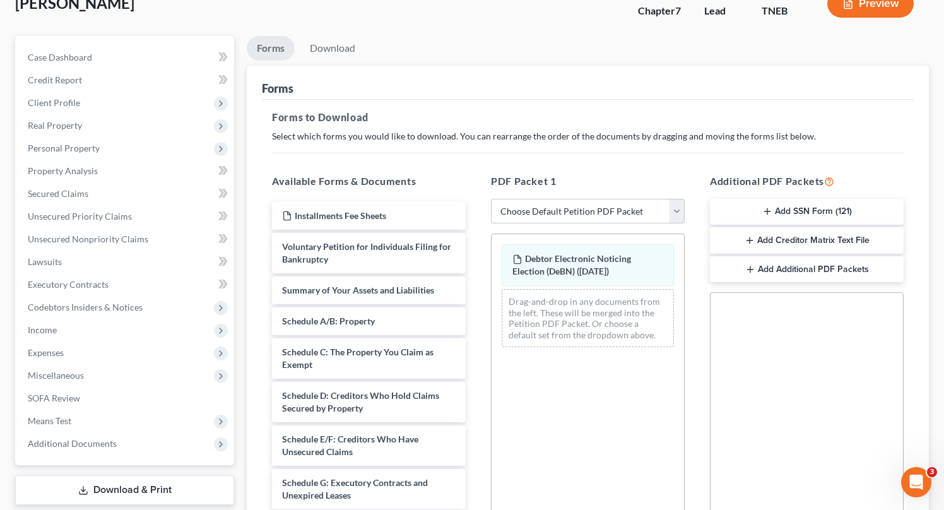
click at [766, 270] on button "Add Additional PDF Packets" at bounding box center [807, 269] width 194 height 26
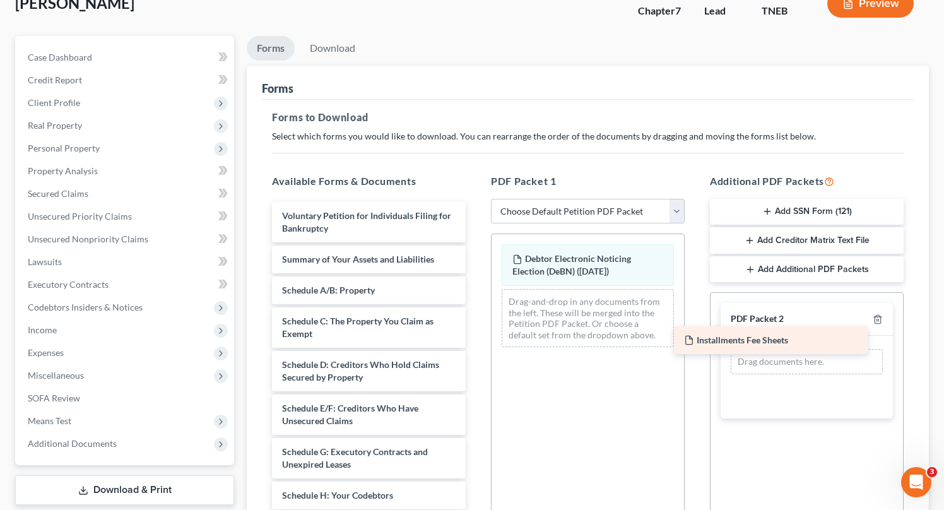
drag, startPoint x: 370, startPoint y: 211, endPoint x: 778, endPoint y: 343, distance: 428.3
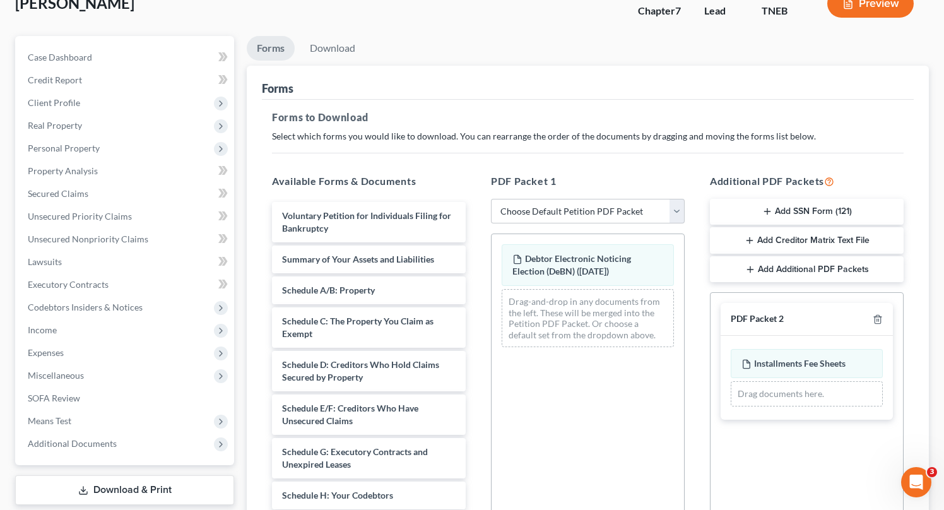
scroll to position [0, 0]
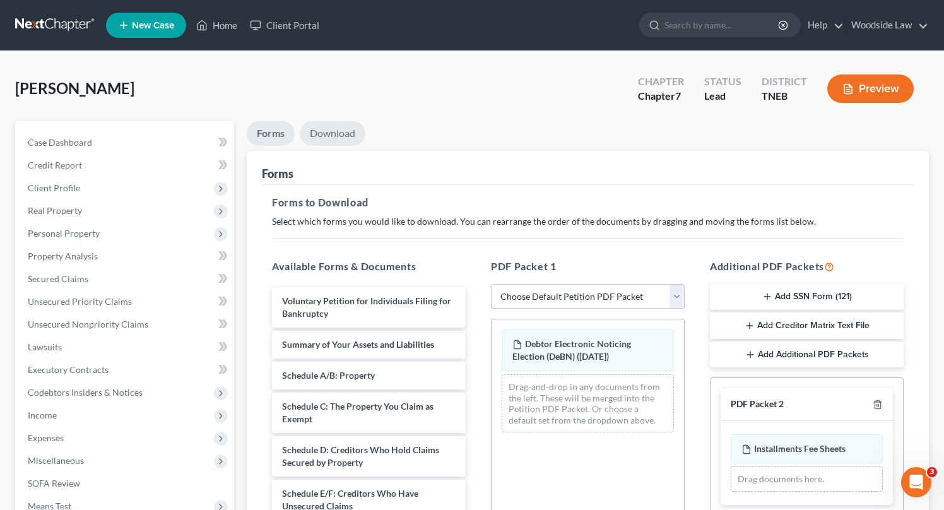
click at [346, 138] on link "Download" at bounding box center [333, 133] width 66 height 25
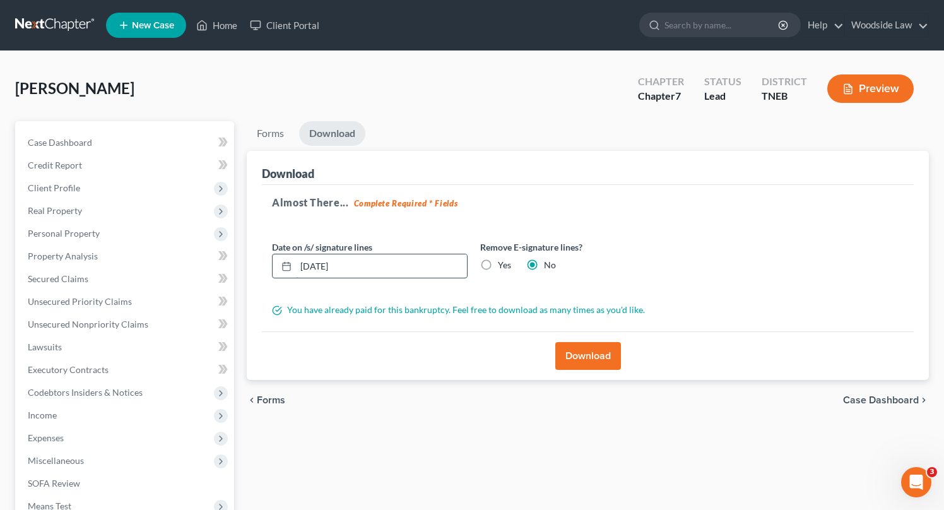
click at [360, 266] on input "[DATE]" at bounding box center [381, 266] width 171 height 24
click at [592, 351] on button "Download" at bounding box center [588, 356] width 66 height 28
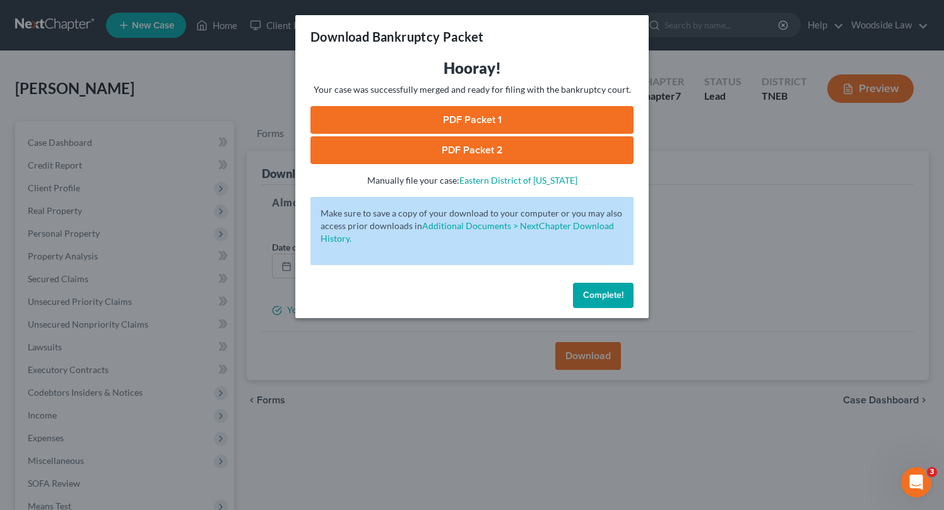
click at [511, 119] on link "PDF Packet 1" at bounding box center [471, 120] width 323 height 28
click at [527, 150] on link "PDF Packet 2" at bounding box center [471, 150] width 323 height 28
click at [622, 285] on button "Complete!" at bounding box center [603, 295] width 61 height 25
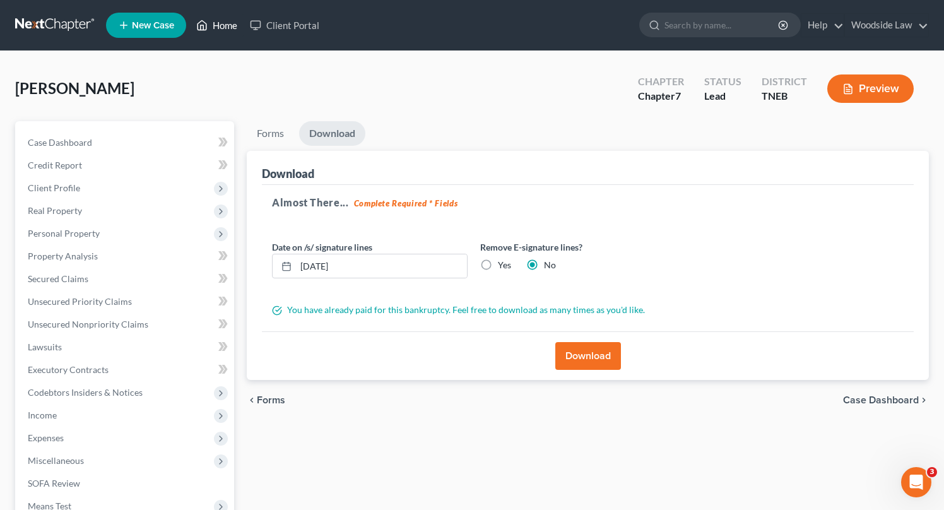
click at [231, 27] on link "Home" at bounding box center [217, 25] width 54 height 23
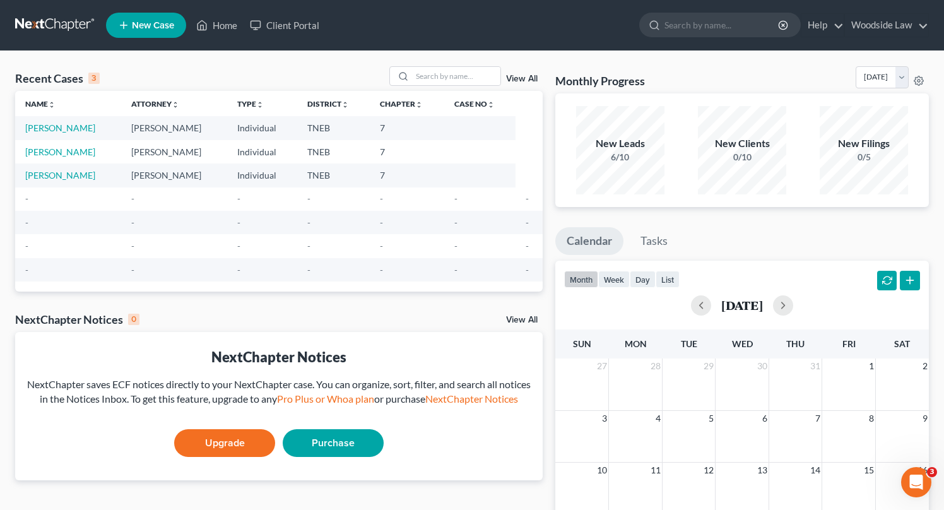
click at [525, 83] on link "View All" at bounding box center [522, 78] width 32 height 9
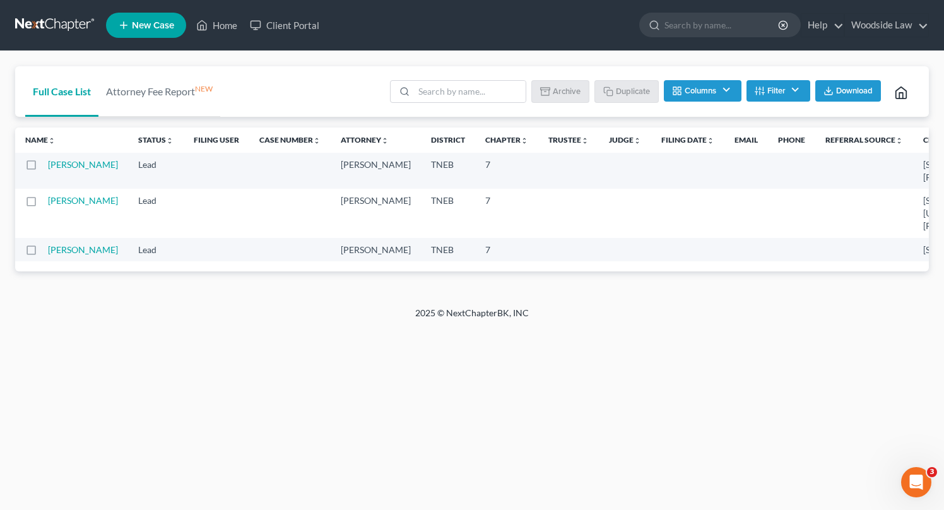
click at [43, 168] on label at bounding box center [43, 168] width 0 height 0
click at [48, 164] on input "checkbox" at bounding box center [52, 162] width 8 height 8
click at [569, 93] on button "Archive" at bounding box center [562, 90] width 57 height 21
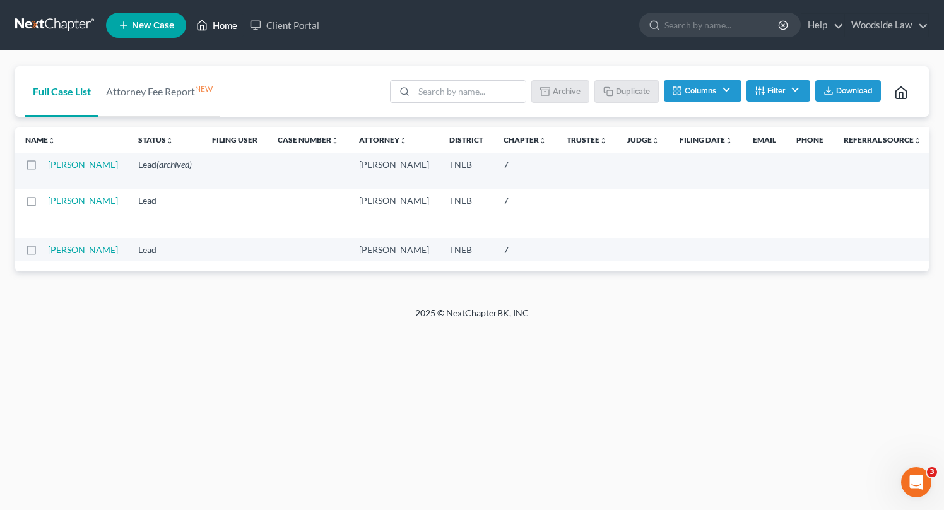
click at [228, 22] on link "Home" at bounding box center [217, 25] width 54 height 23
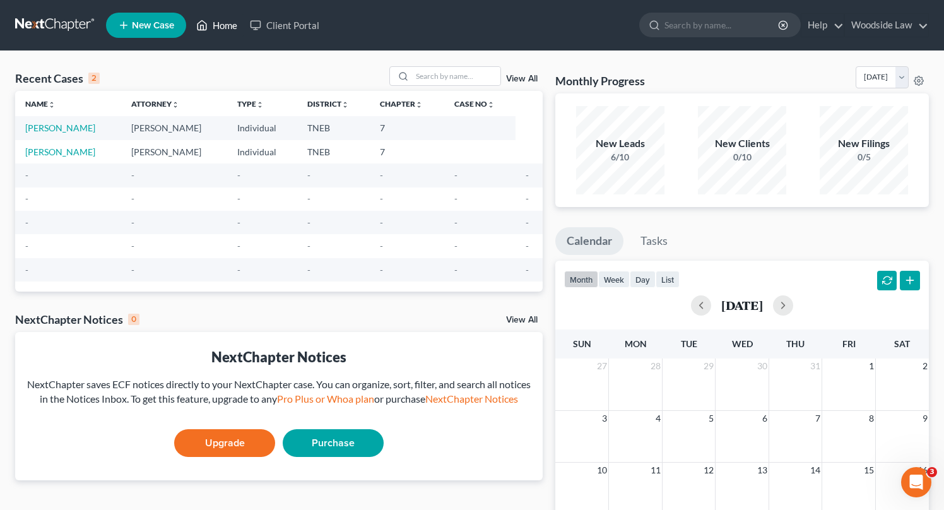
click at [229, 23] on link "Home" at bounding box center [217, 25] width 54 height 23
